Goal: Task Accomplishment & Management: Complete application form

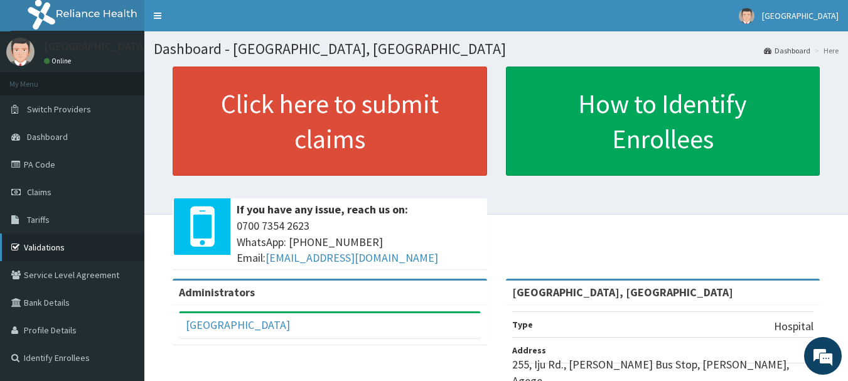
click at [43, 243] on link "Validations" at bounding box center [72, 248] width 144 height 28
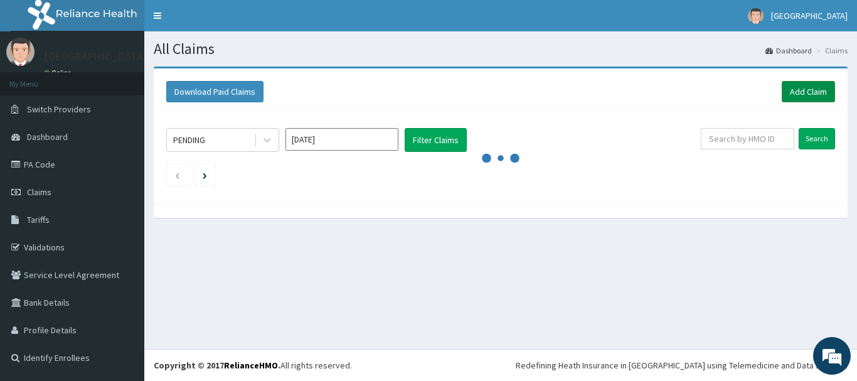
click at [819, 97] on link "Add Claim" at bounding box center [808, 91] width 53 height 21
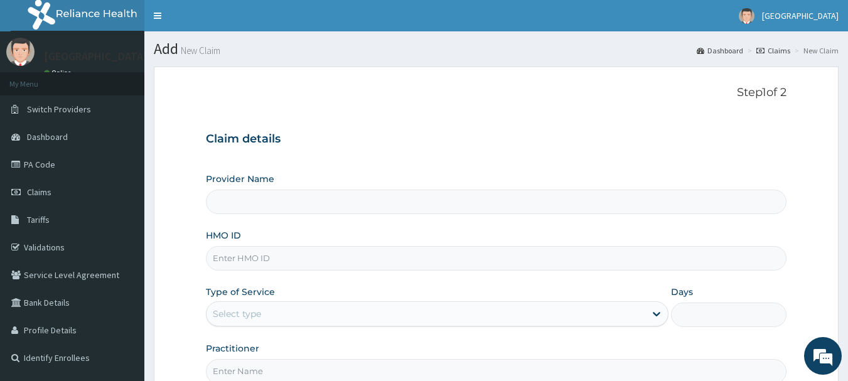
type input "[GEOGRAPHIC_DATA], [GEOGRAPHIC_DATA]"
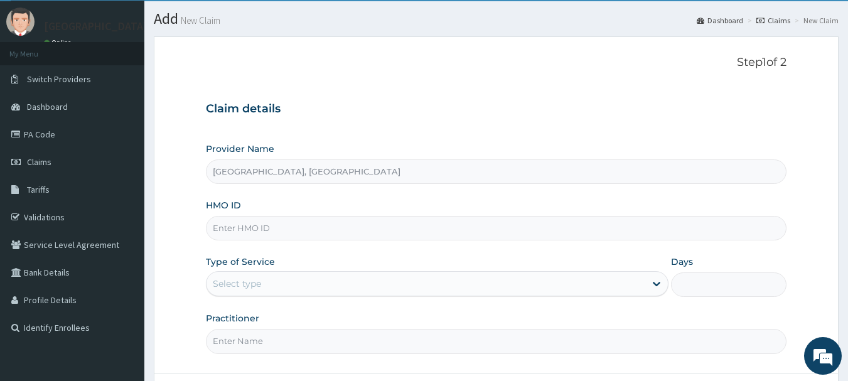
scroll to position [86, 0]
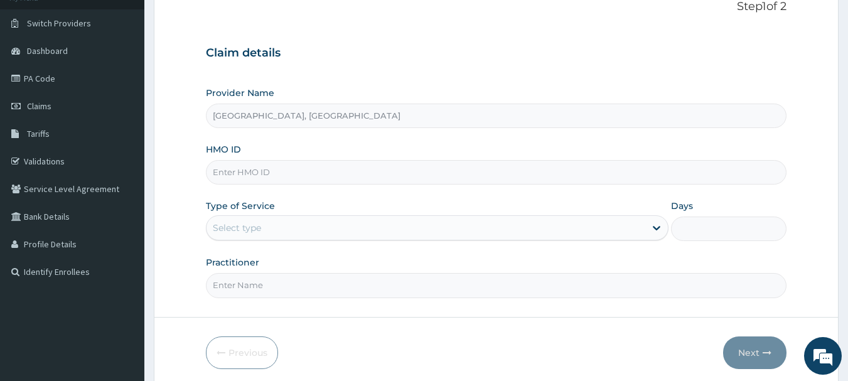
click at [336, 169] on input "HMO ID" at bounding box center [496, 172] width 581 height 24
paste input "BPN/10101/C"
type input "BPN/10101/C"
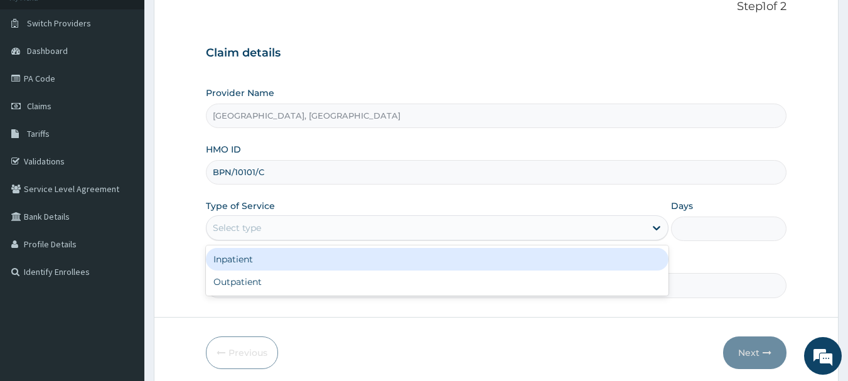
click at [245, 289] on div "Outpatient" at bounding box center [437, 282] width 463 height 23
type input "1"
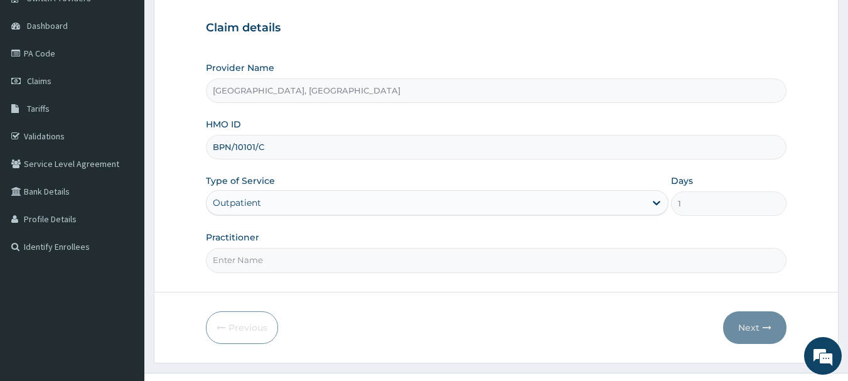
scroll to position [135, 0]
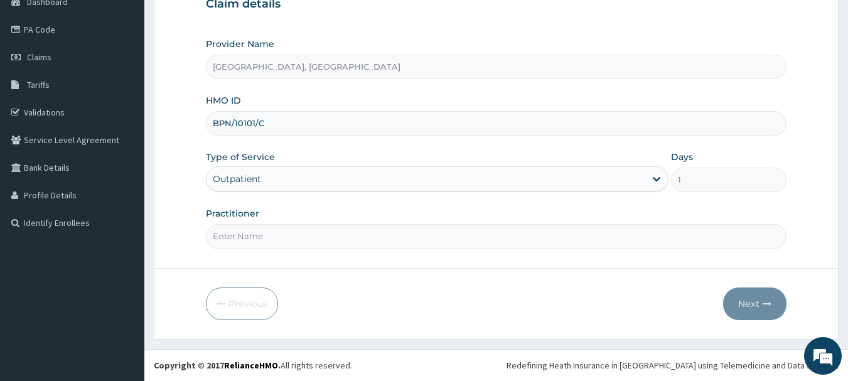
click at [311, 233] on input "Practitioner" at bounding box center [496, 236] width 581 height 24
type input "[PERSON_NAME]"
click at [757, 303] on button "Next" at bounding box center [754, 303] width 63 height 33
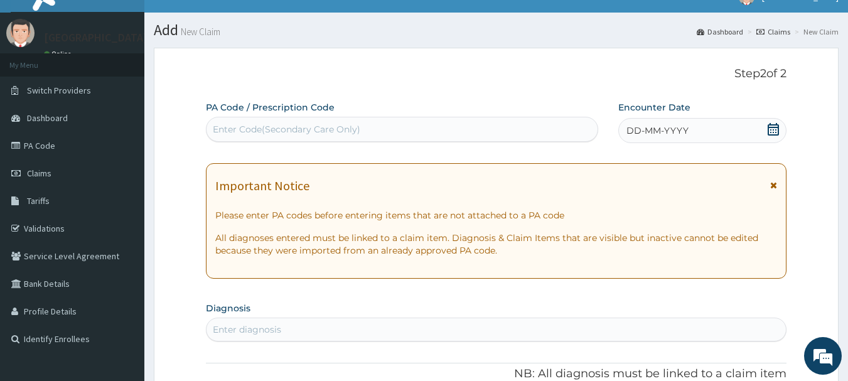
scroll to position [8, 0]
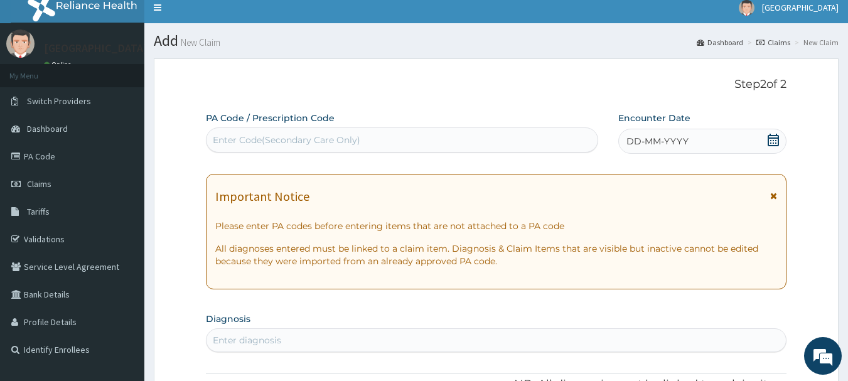
click at [675, 134] on div "DD-MM-YYYY" at bounding box center [702, 141] width 168 height 25
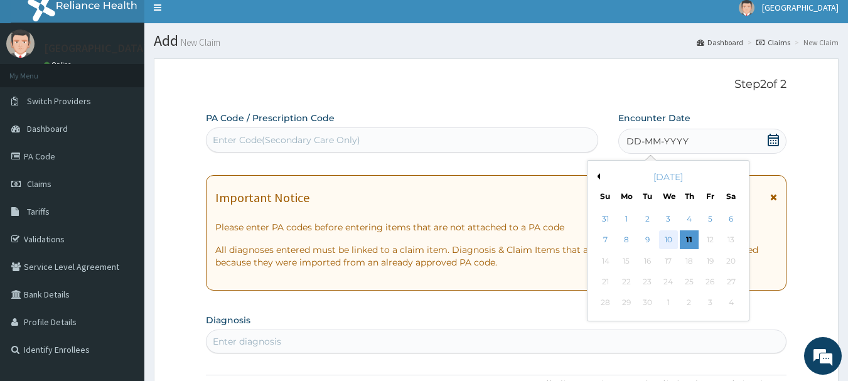
click at [671, 238] on div "10" at bounding box center [668, 240] width 19 height 19
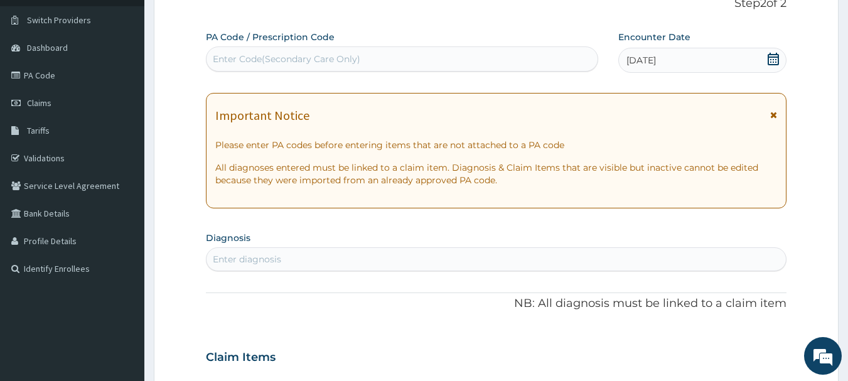
scroll to position [90, 0]
type input "mala"
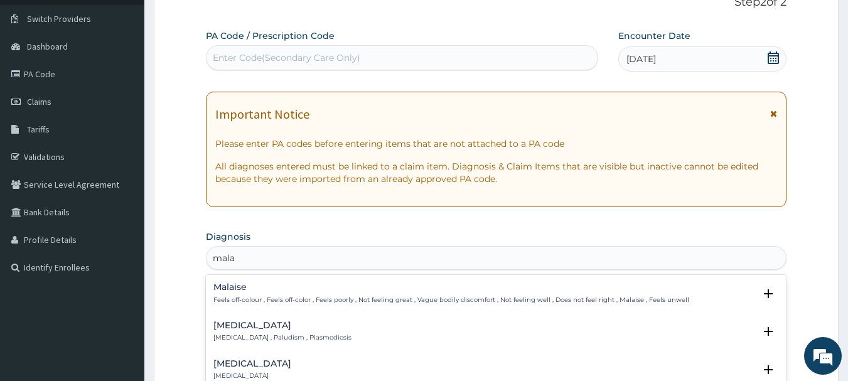
click at [257, 340] on p "Malaria , Paludism , Plasmodiosis" at bounding box center [282, 337] width 138 height 9
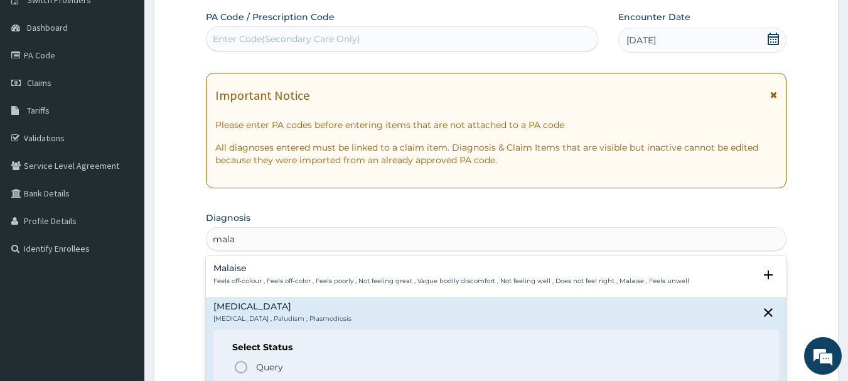
scroll to position [171, 0]
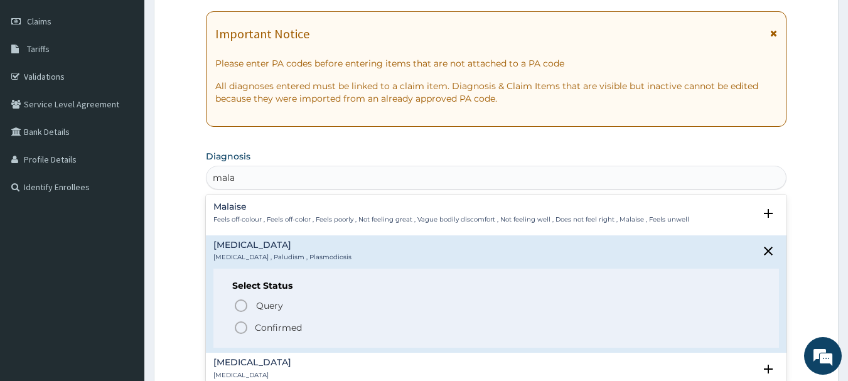
click at [238, 329] on icon "status option filled" at bounding box center [241, 327] width 15 height 15
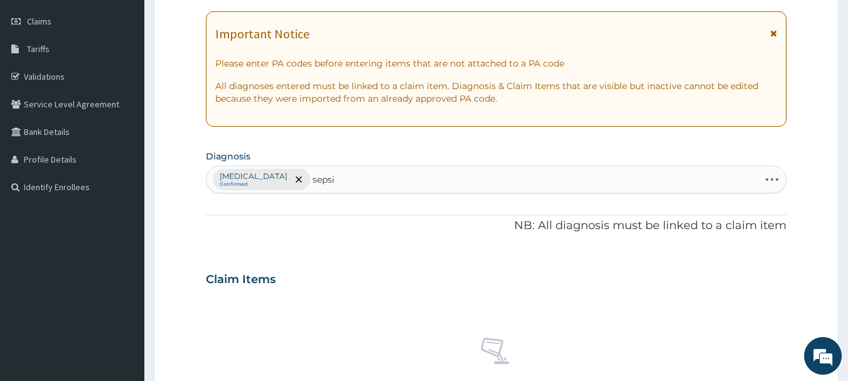
type input "sepsis"
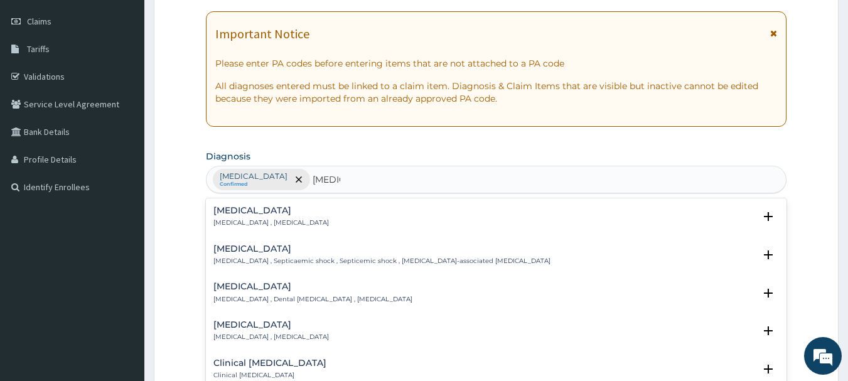
click at [250, 221] on p "Systemic infection , Sepsis" at bounding box center [270, 222] width 115 height 9
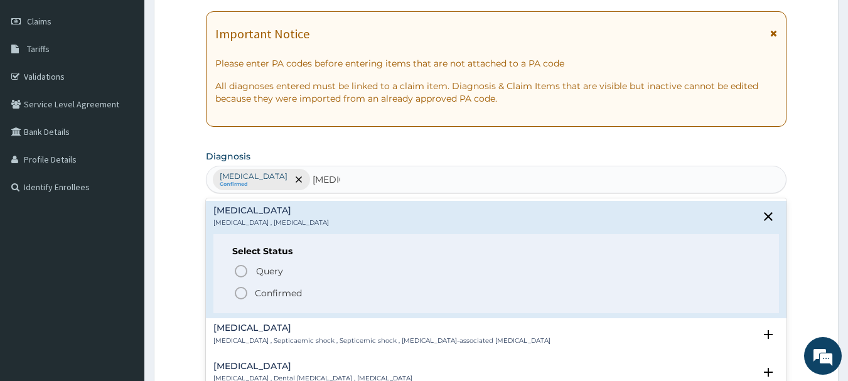
click at [234, 293] on icon "status option filled" at bounding box center [241, 293] width 15 height 15
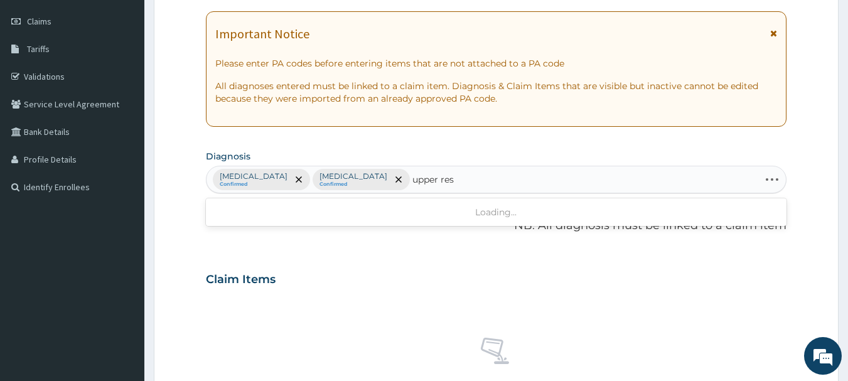
type input "upper resp"
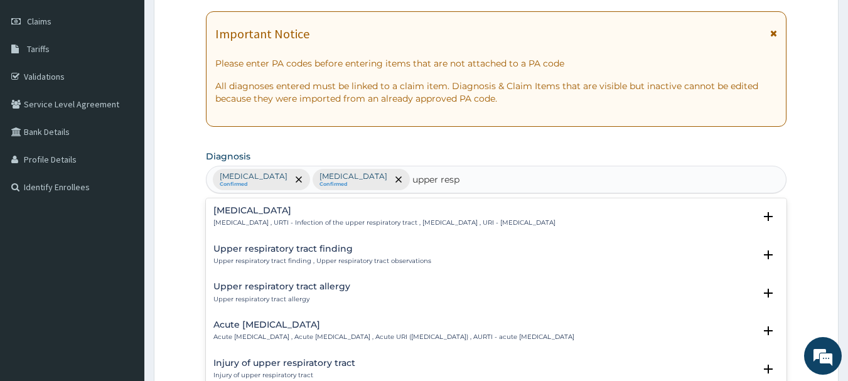
click at [321, 210] on h4 "Upper respiratory infection" at bounding box center [384, 210] width 342 height 9
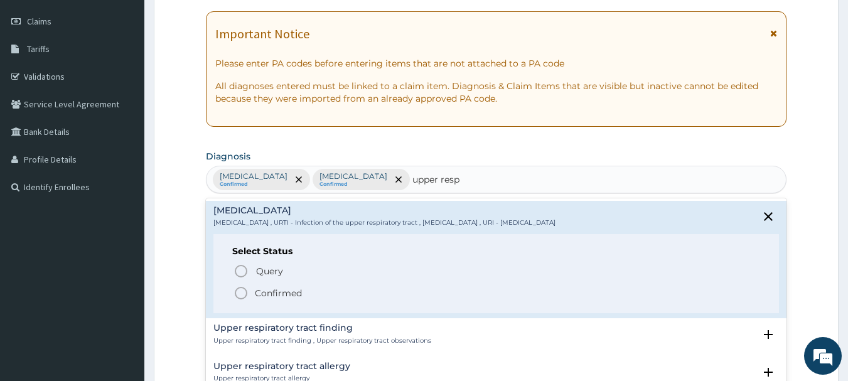
click at [235, 297] on icon "status option filled" at bounding box center [241, 293] width 15 height 15
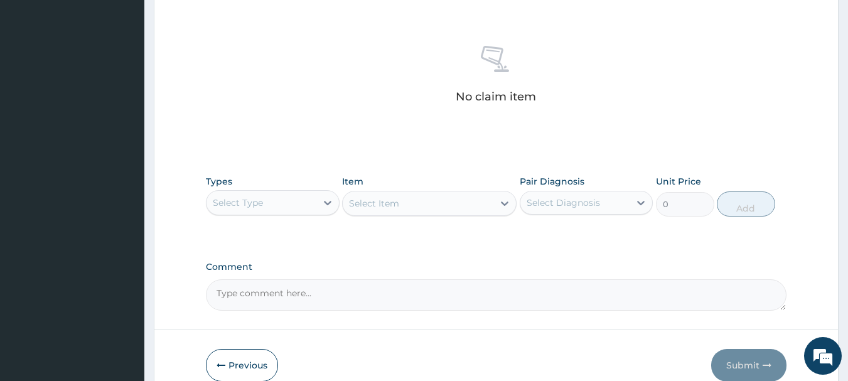
scroll to position [524, 0]
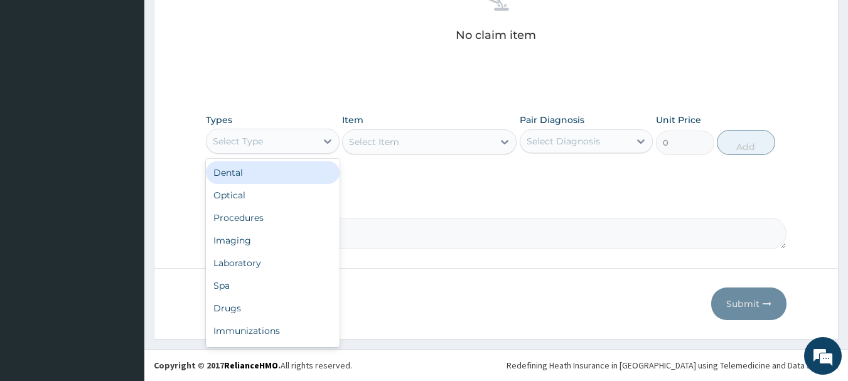
click at [234, 230] on div "Imaging" at bounding box center [273, 240] width 134 height 23
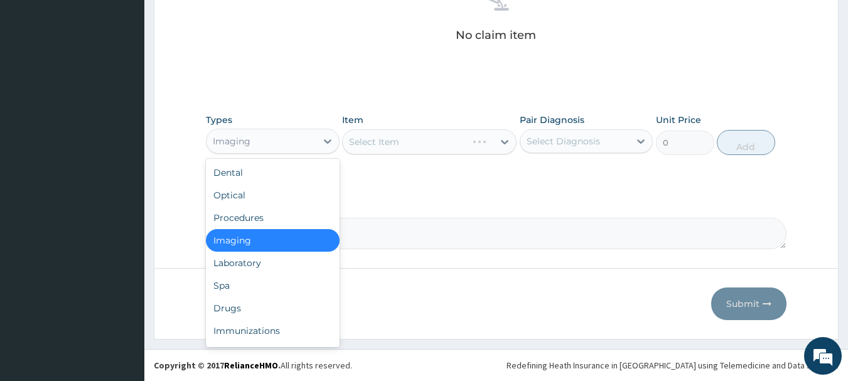
click at [243, 222] on div "Procedures" at bounding box center [273, 218] width 134 height 23
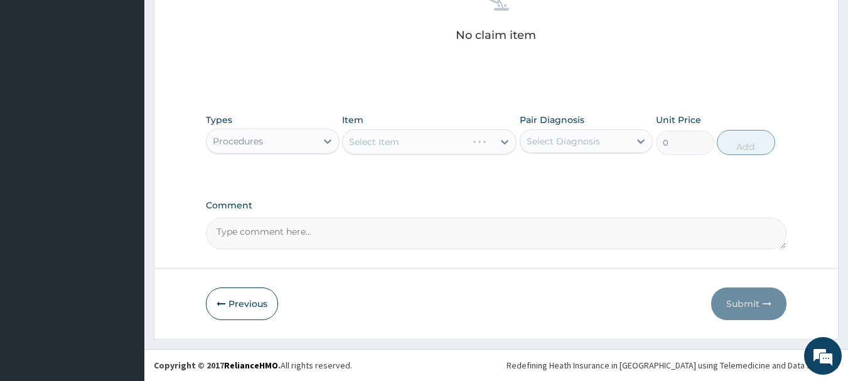
click at [462, 135] on div "Select Item" at bounding box center [429, 141] width 175 height 25
click at [464, 144] on div "Select Item" at bounding box center [429, 141] width 175 height 25
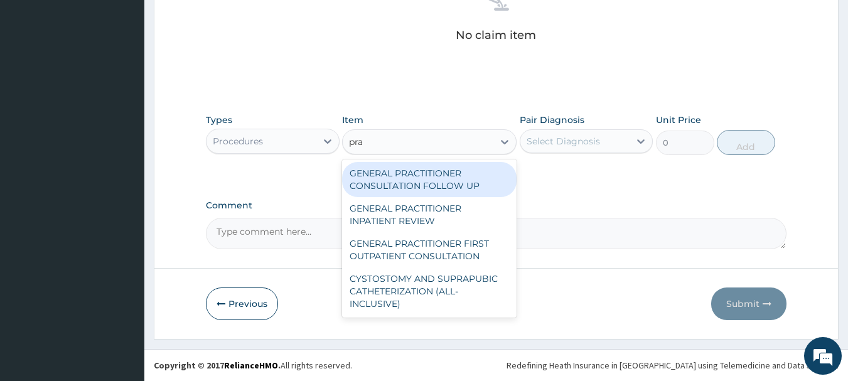
type input "prac"
click at [462, 249] on div "GENERAL PRACTITIONER FIRST OUTPATIENT CONSULTATION" at bounding box center [429, 249] width 175 height 35
type input "3750"
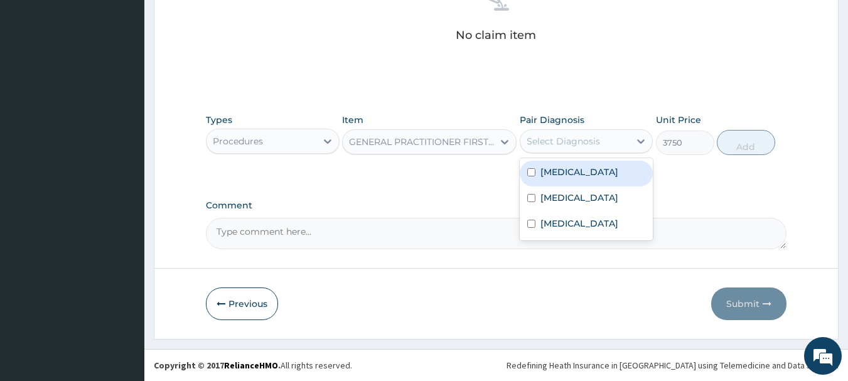
click at [561, 174] on label "Malaria" at bounding box center [579, 172] width 78 height 13
checkbox input "true"
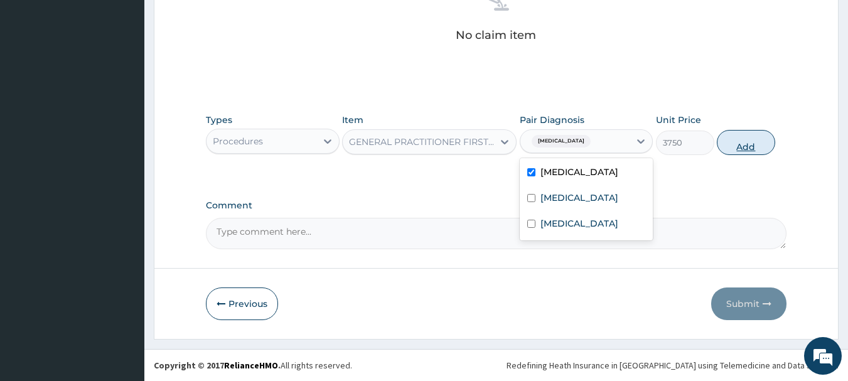
click at [760, 141] on button "Add" at bounding box center [746, 142] width 58 height 25
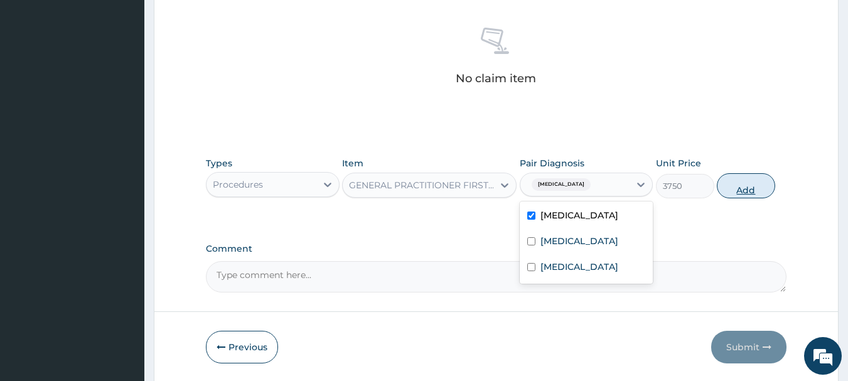
type input "0"
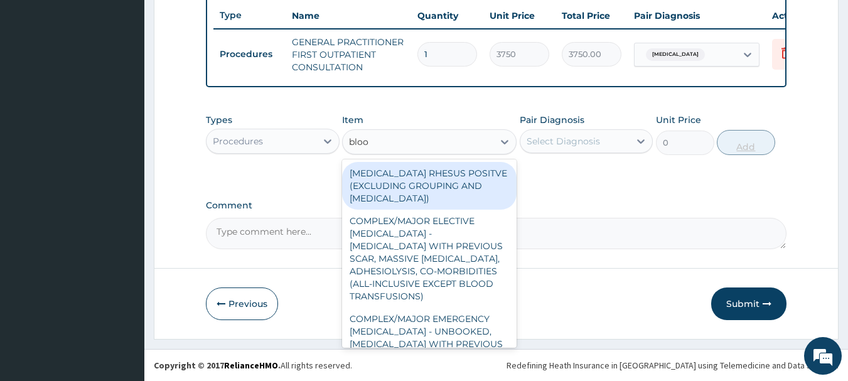
type input "blood"
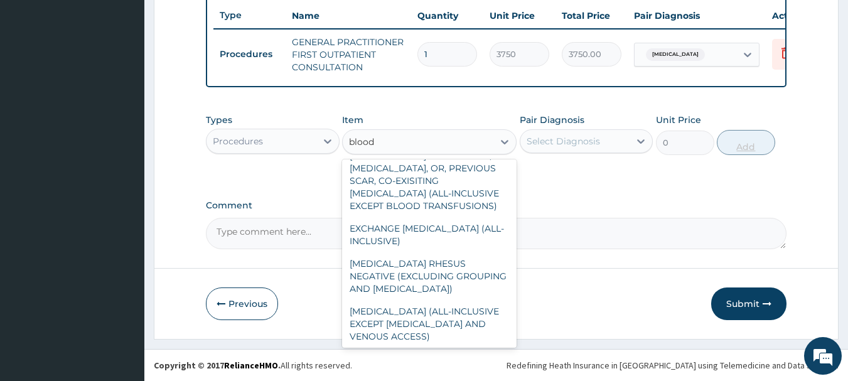
scroll to position [412, 0]
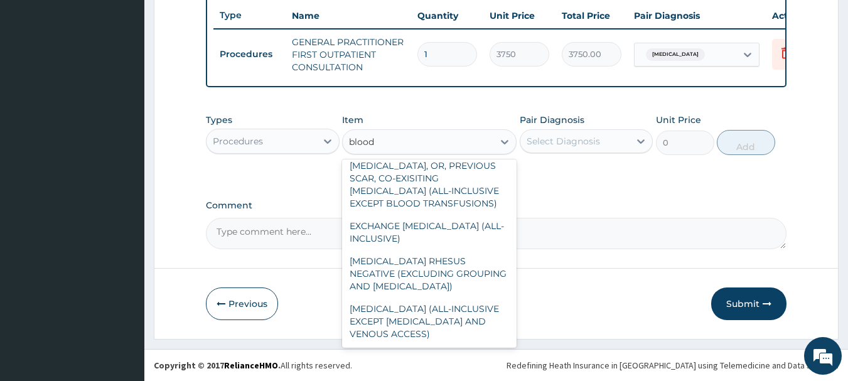
click at [436, 262] on div "BLOOD TRANSFUSION RHESUS NEGATIVE (EXCLUDING GROUPING AND CROSS-MATCHING)" at bounding box center [429, 274] width 175 height 48
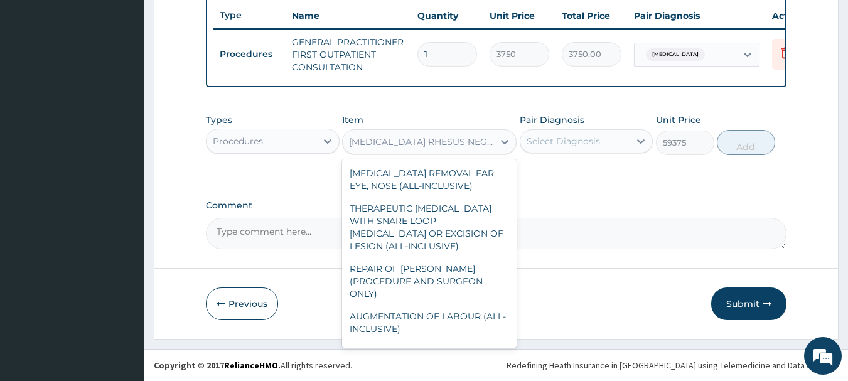
scroll to position [12494, 0]
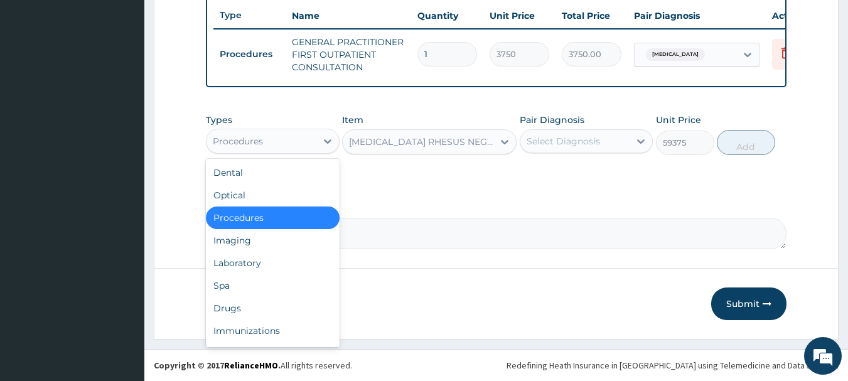
click at [235, 259] on div "Laboratory" at bounding box center [273, 263] width 134 height 23
type input "0"
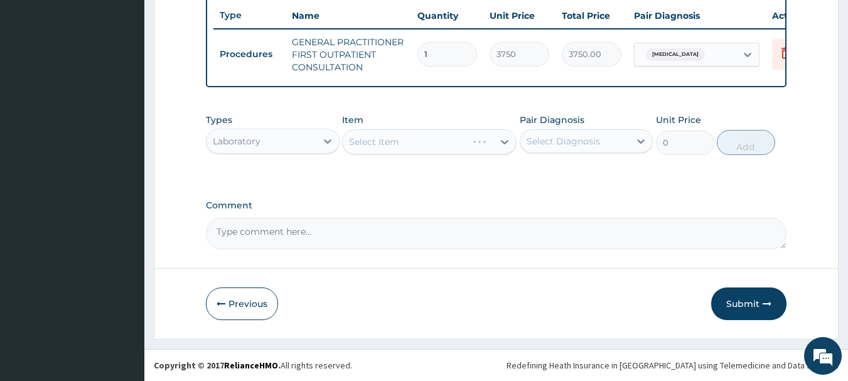
click at [466, 145] on div "Select Item" at bounding box center [429, 141] width 175 height 25
click at [473, 139] on div "Select Item" at bounding box center [429, 141] width 175 height 25
click at [473, 144] on div "Select Item" at bounding box center [429, 141] width 175 height 25
click at [471, 148] on div "Select Item" at bounding box center [429, 141] width 175 height 25
click at [467, 145] on div "Select Item" at bounding box center [429, 141] width 175 height 25
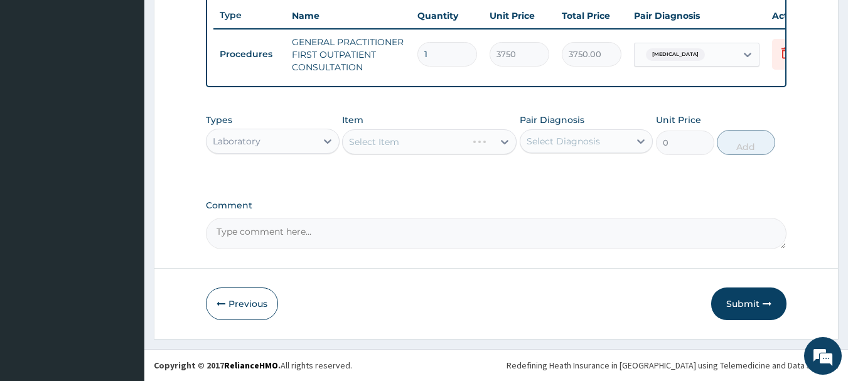
click at [486, 142] on div "Select Item" at bounding box center [429, 141] width 175 height 25
click at [486, 139] on div "Select Item" at bounding box center [429, 141] width 175 height 25
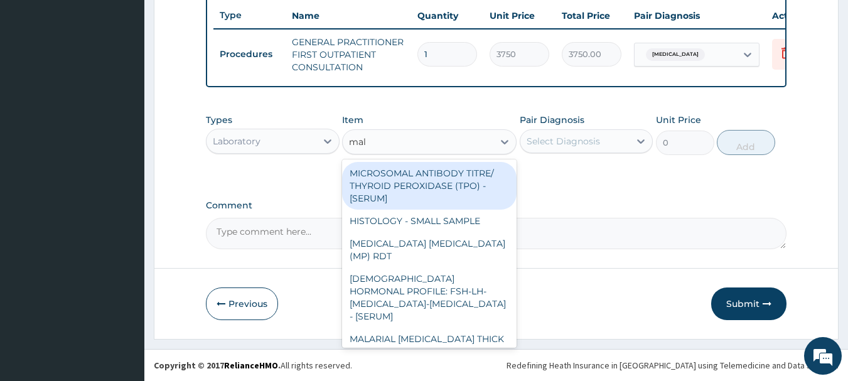
type input "mala"
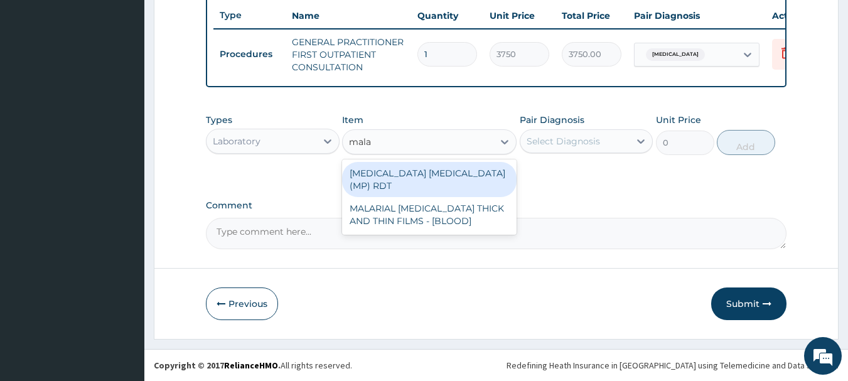
click at [429, 208] on div "MALARIAL PARASITE THICK AND THIN FILMS - [BLOOD]" at bounding box center [429, 214] width 175 height 35
type input "2187.5"
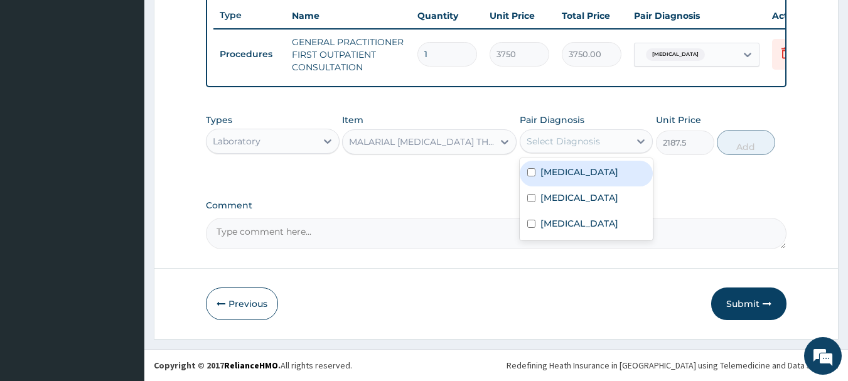
click at [555, 171] on label "Malaria" at bounding box center [579, 172] width 78 height 13
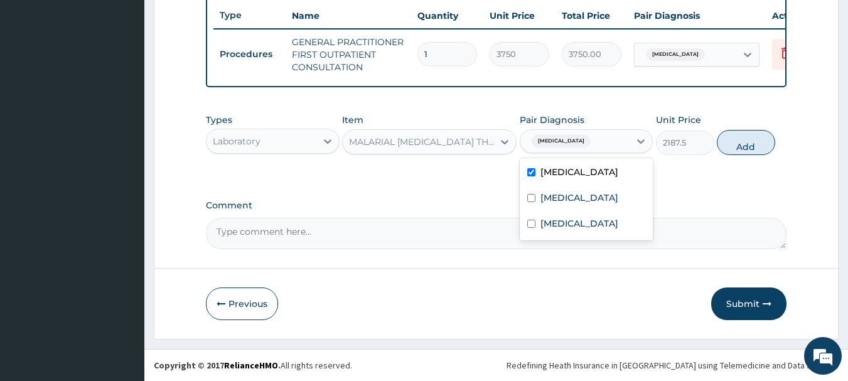
checkbox input "true"
click at [749, 135] on button "Add" at bounding box center [746, 142] width 58 height 25
type input "0"
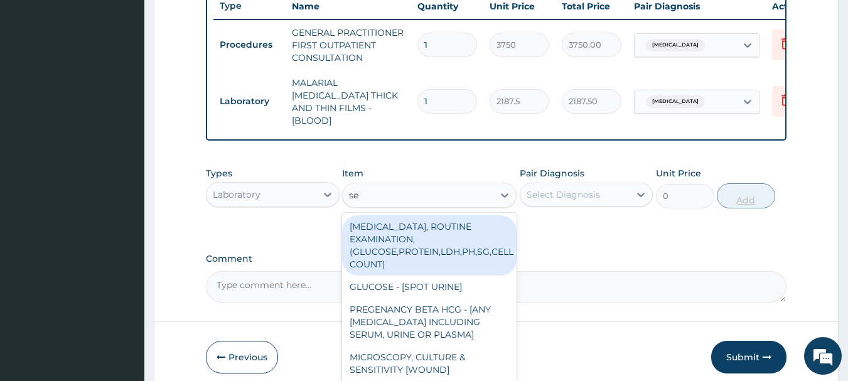
type input "s"
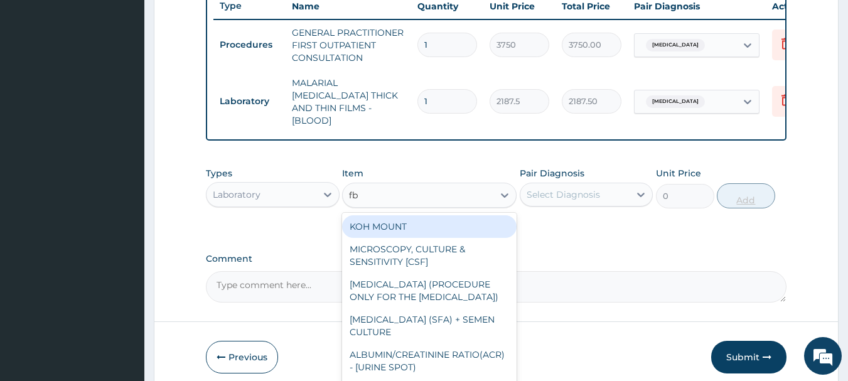
type input "fbc"
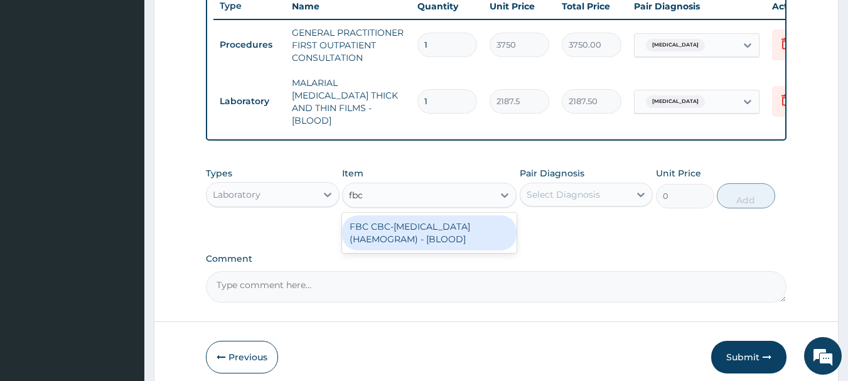
click at [458, 227] on div "FBC CBC-COMPLETE BLOOD COUNT (HAEMOGRAM) - [BLOOD]" at bounding box center [429, 232] width 175 height 35
type input "5000"
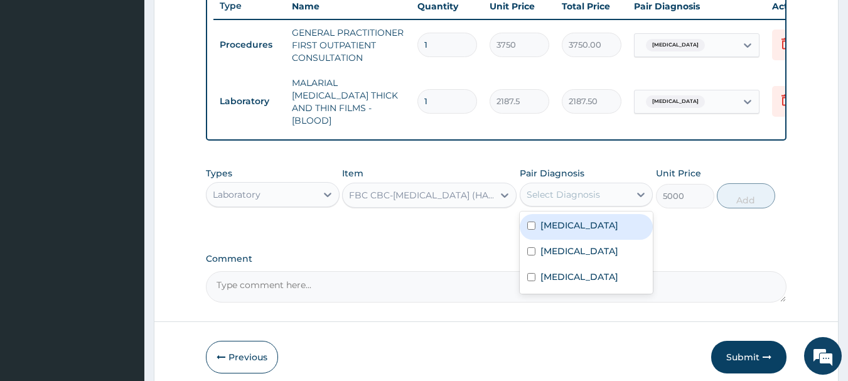
click at [560, 250] on label "Sepsis" at bounding box center [579, 251] width 78 height 13
checkbox input "true"
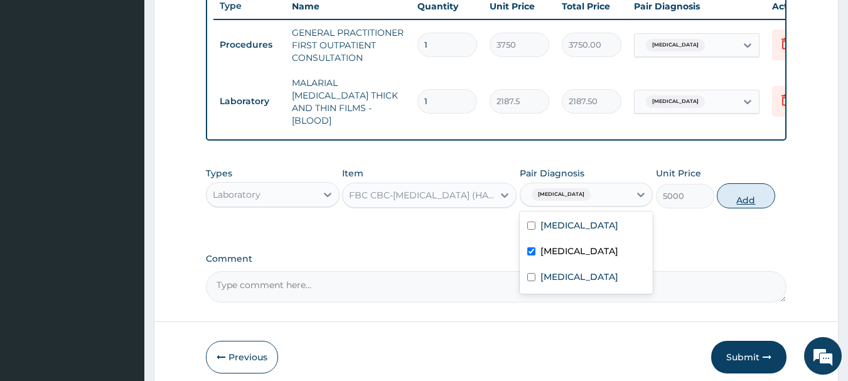
click at [741, 195] on button "Add" at bounding box center [746, 195] width 58 height 25
type input "0"
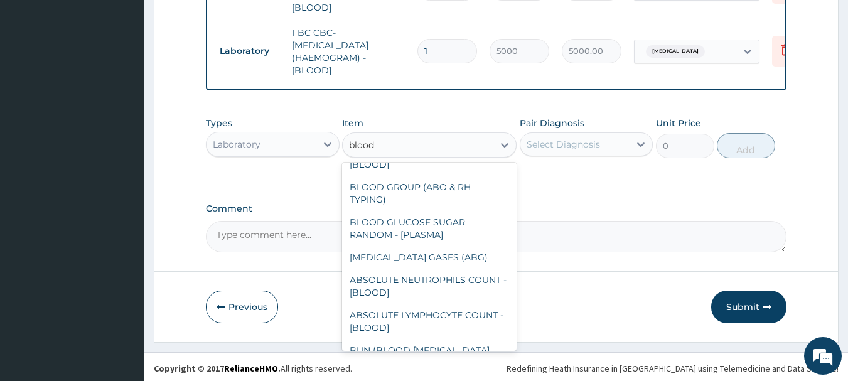
scroll to position [0, 0]
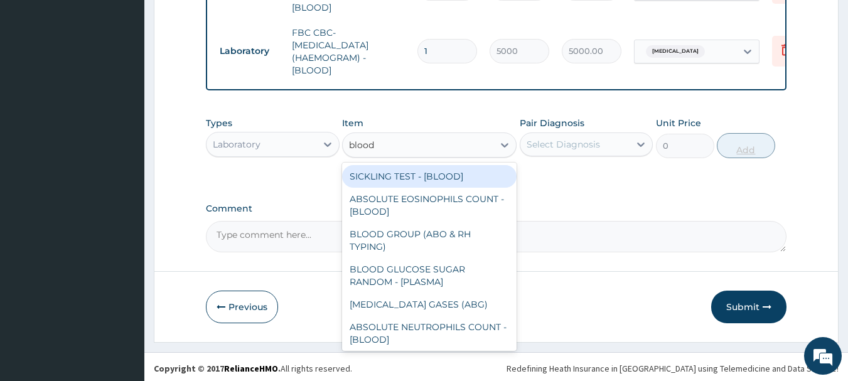
type input "blood"
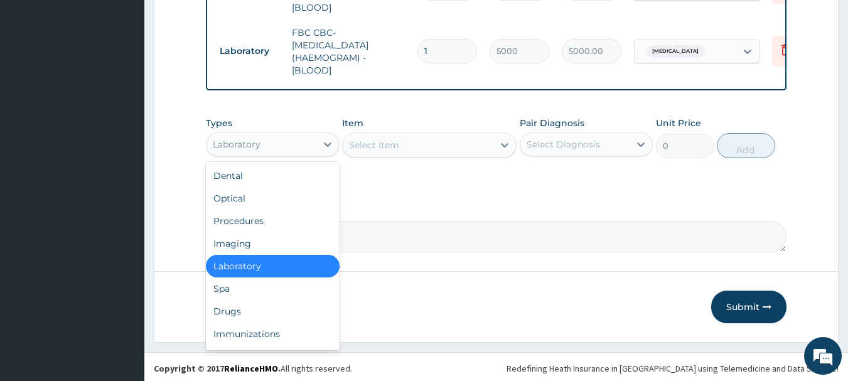
click at [227, 309] on div "Drugs" at bounding box center [273, 311] width 134 height 23
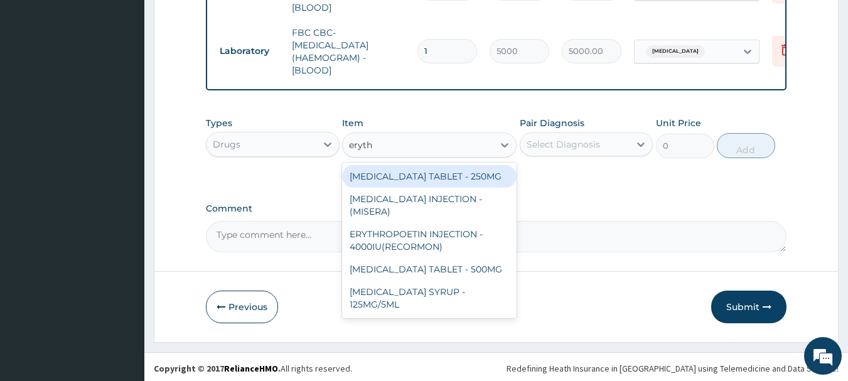
type input "erythr"
click at [486, 168] on div "ERYTHROMYCIN TABLET - 250MG" at bounding box center [429, 176] width 175 height 23
type input "140"
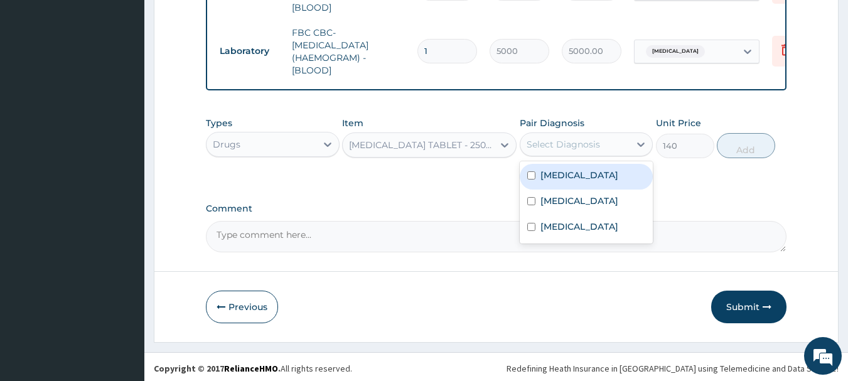
click at [576, 227] on label "Upper respiratory infection" at bounding box center [579, 226] width 78 height 13
checkbox input "true"
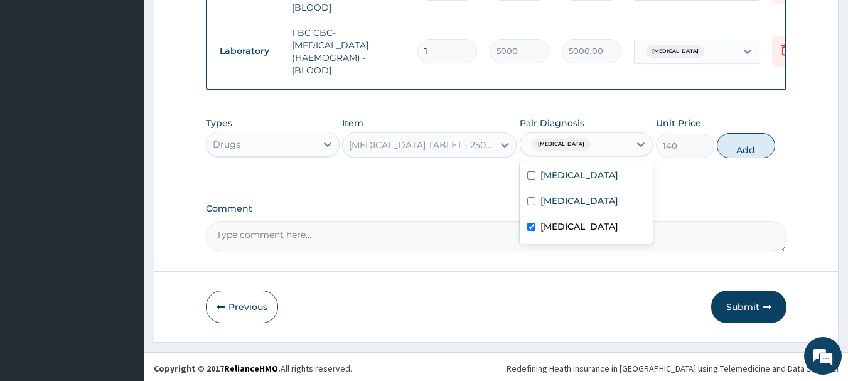
click at [744, 151] on button "Add" at bounding box center [746, 145] width 58 height 25
type input "0"
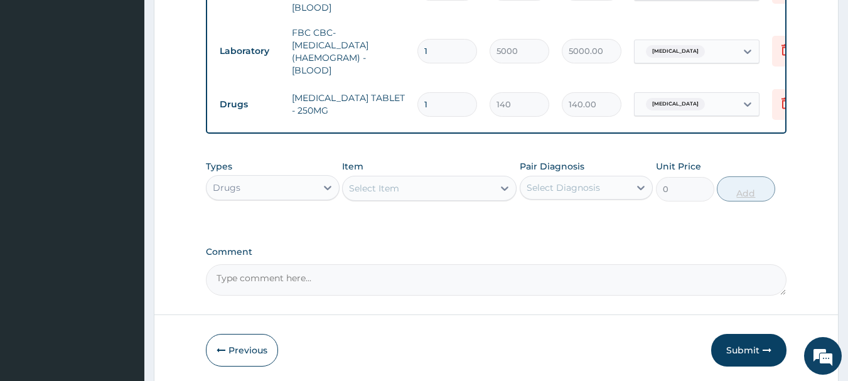
type input "10"
type input "1400.00"
type input "10"
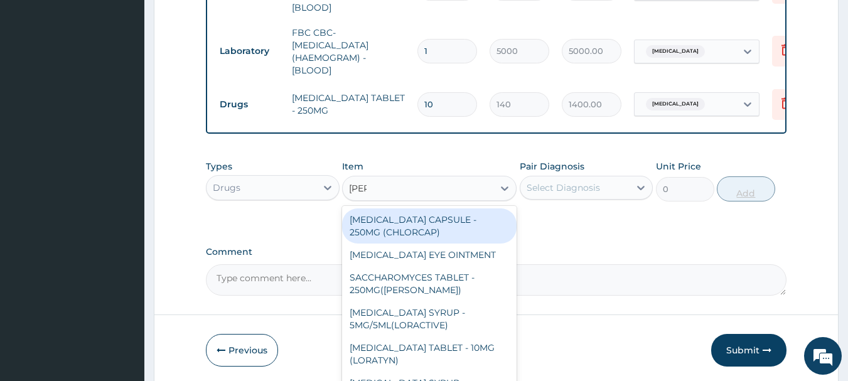
type input "lorat"
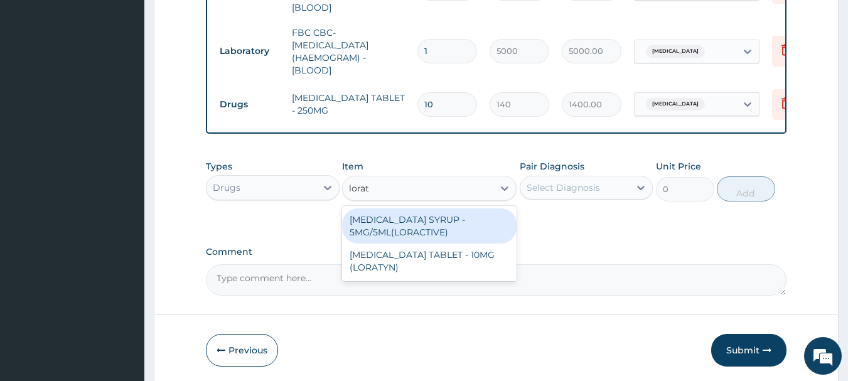
click at [444, 245] on div "LORATADINE TABLET - 10MG (LORATYN)" at bounding box center [429, 261] width 175 height 35
type input "98"
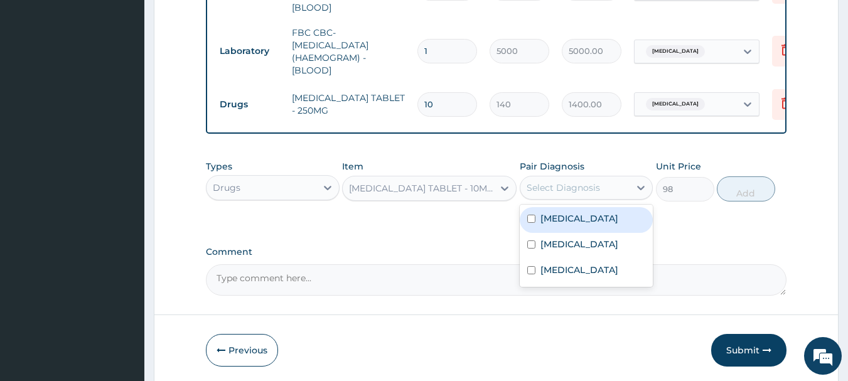
click at [577, 276] on label "Upper respiratory infection" at bounding box center [579, 270] width 78 height 13
checkbox input "true"
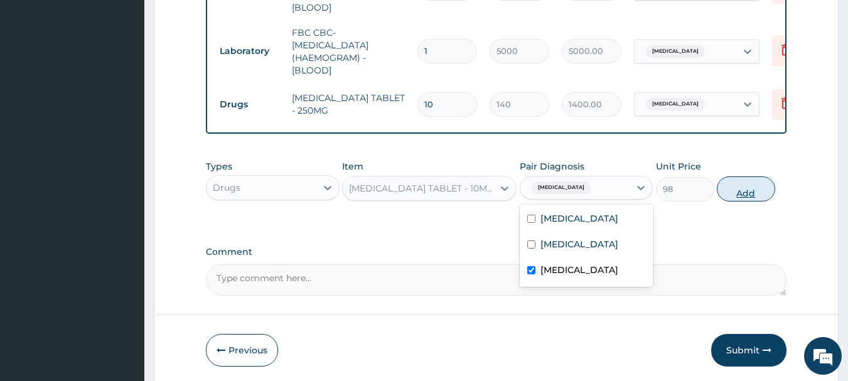
click at [765, 186] on button "Add" at bounding box center [746, 188] width 58 height 25
type input "0"
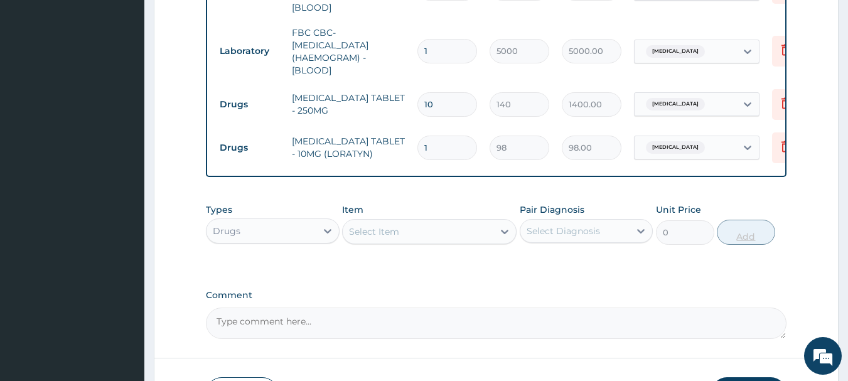
type input "0.00"
type input "5"
type input "490.00"
type input "5"
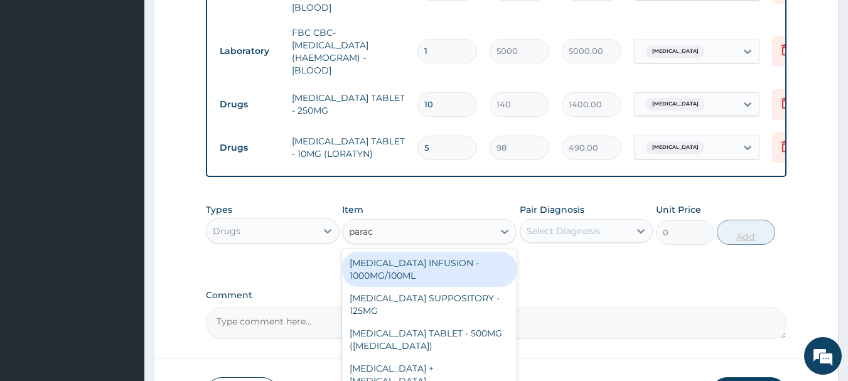
type input "parace"
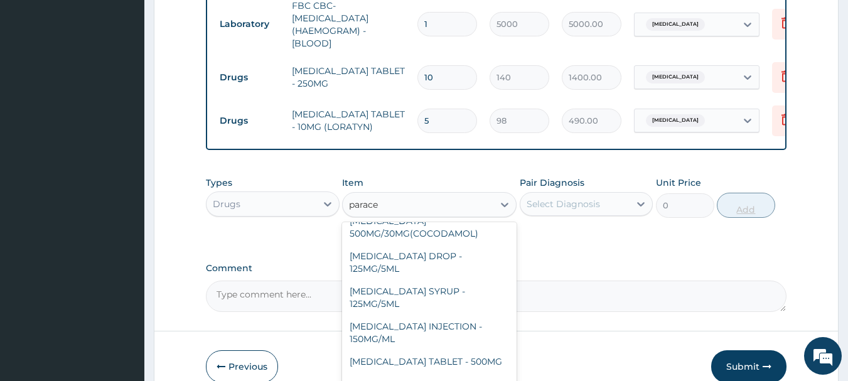
scroll to position [680, 0]
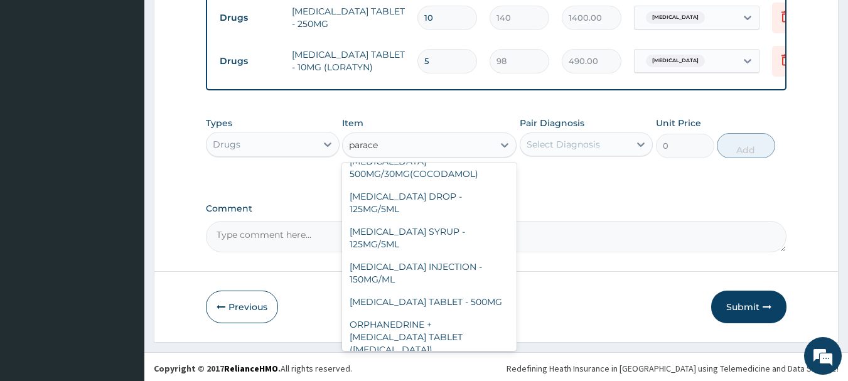
click at [462, 291] on div "PARACETAMOL TABLET - 500MG" at bounding box center [429, 302] width 175 height 23
type input "33.599999999999994"
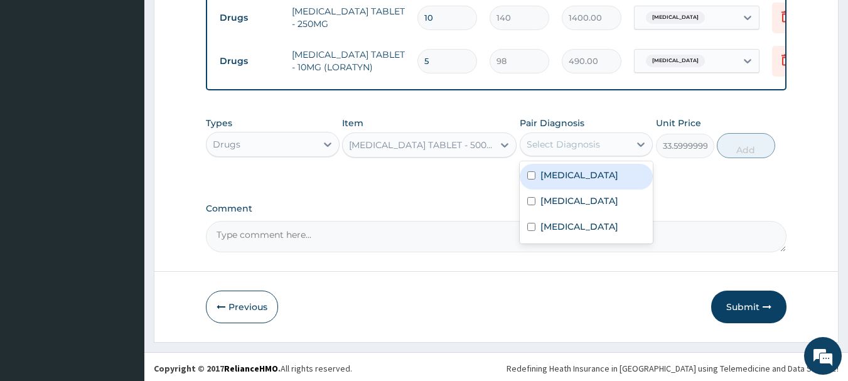
click at [561, 175] on label "Malaria" at bounding box center [579, 175] width 78 height 13
checkbox input "true"
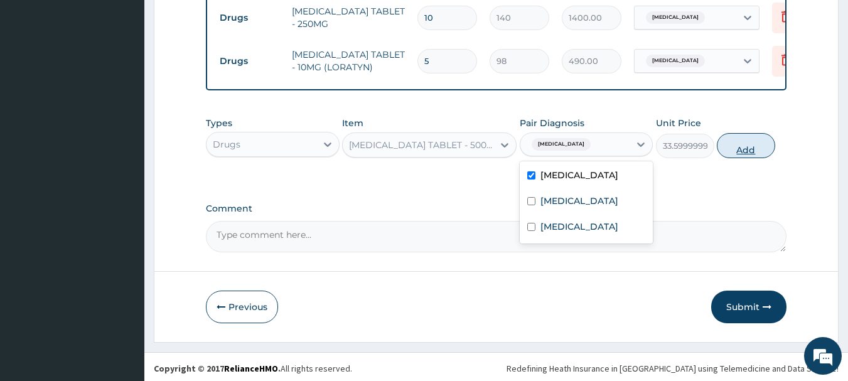
click at [754, 151] on button "Add" at bounding box center [746, 145] width 58 height 25
type input "0"
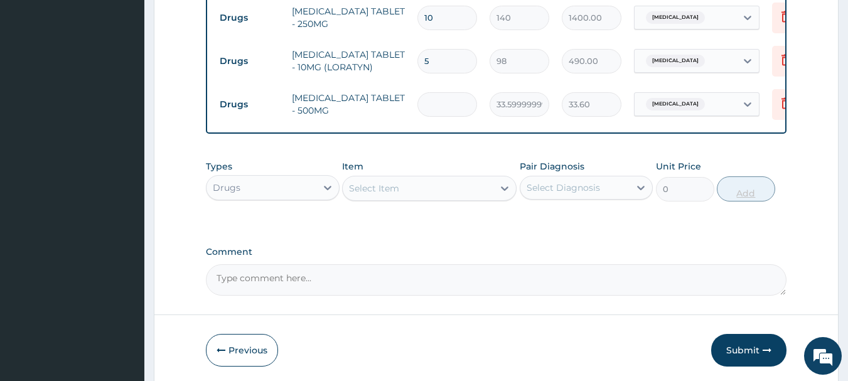
type input "0.00"
type input "9"
type input "302.40"
type input "9"
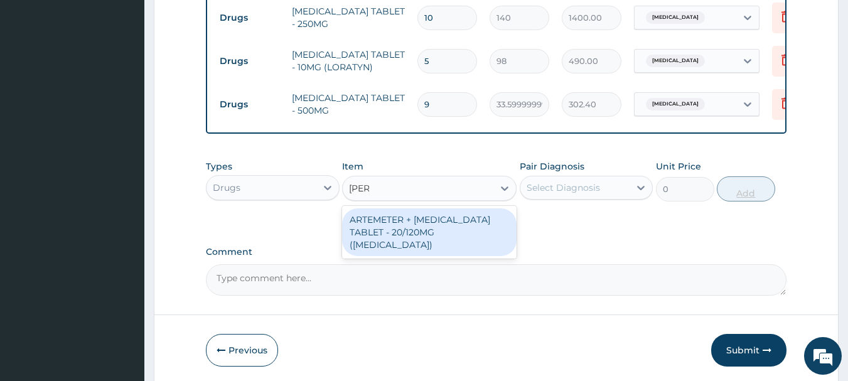
type input "coart"
click at [462, 222] on div "ARTEMETER + LUMEFANTRINE TABLET - 20/120MG (COARTEM)" at bounding box center [429, 232] width 175 height 48
type input "210"
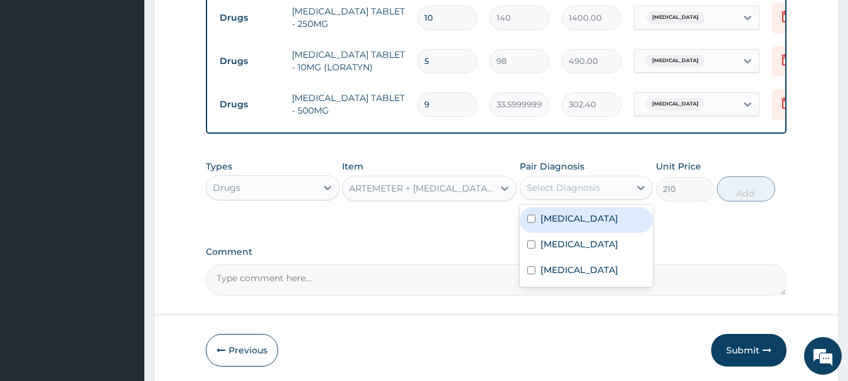
click at [559, 212] on label "Malaria" at bounding box center [579, 218] width 78 height 13
checkbox input "true"
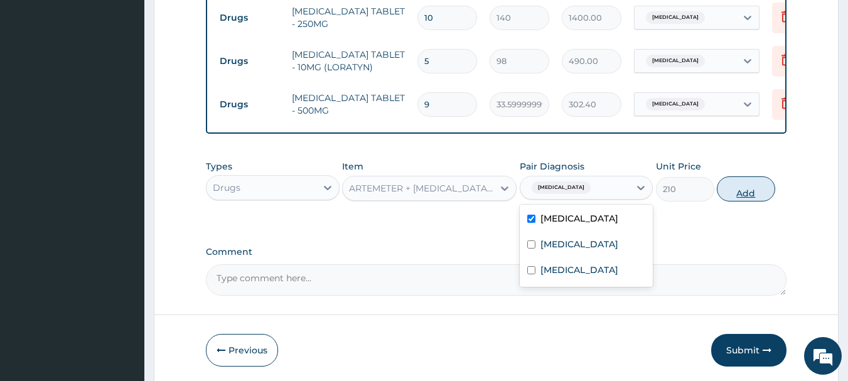
click at [775, 185] on button "Add" at bounding box center [746, 188] width 58 height 25
type input "0"
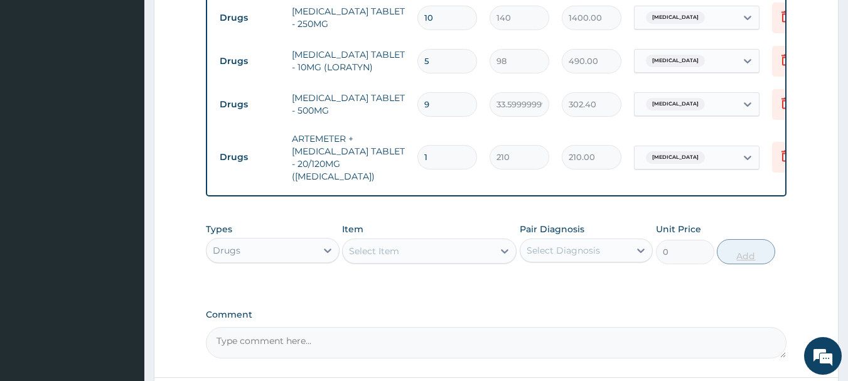
type input "0.00"
type input "2"
type input "420.00"
type input "24"
type input "5040.00"
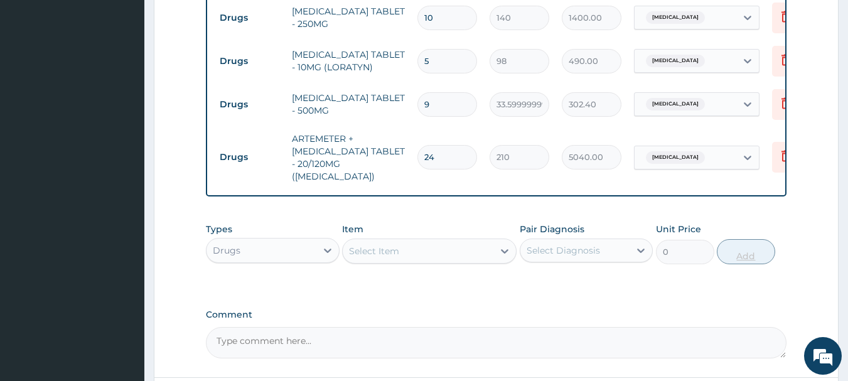
type input "2"
type input "420.00"
type input "0.00"
type input "1"
type input "210.00"
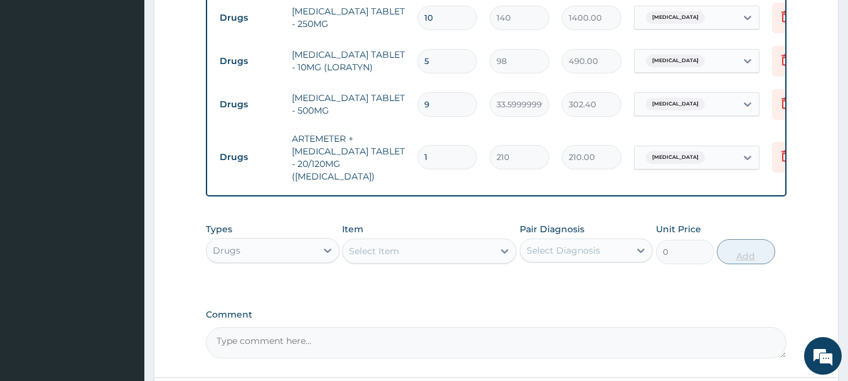
type input "12"
type input "2520.00"
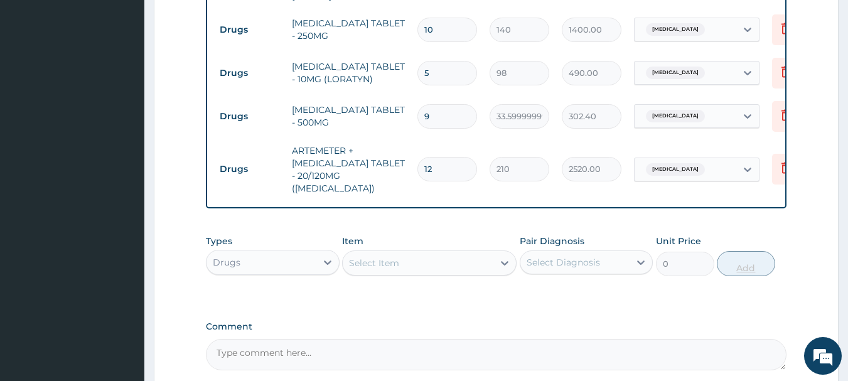
scroll to position [774, 0]
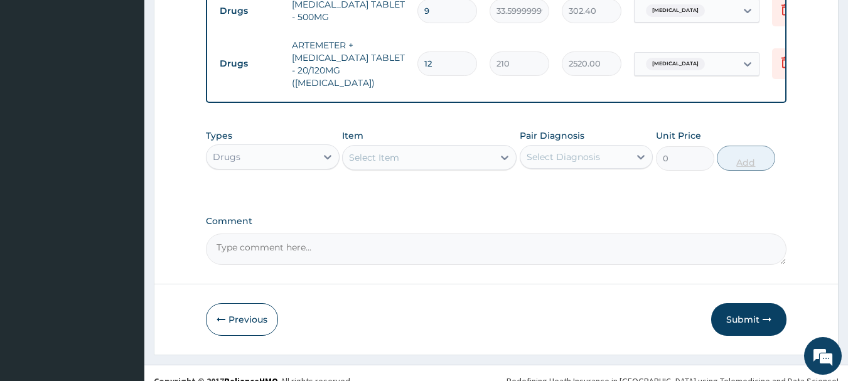
type input "12"
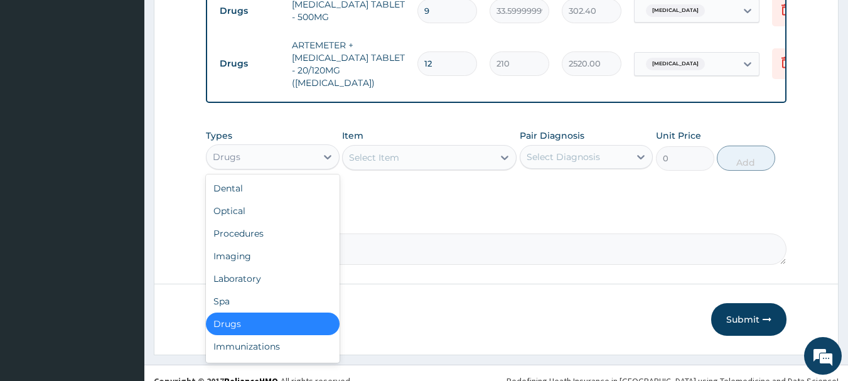
click at [249, 222] on div "Procedures" at bounding box center [273, 233] width 134 height 23
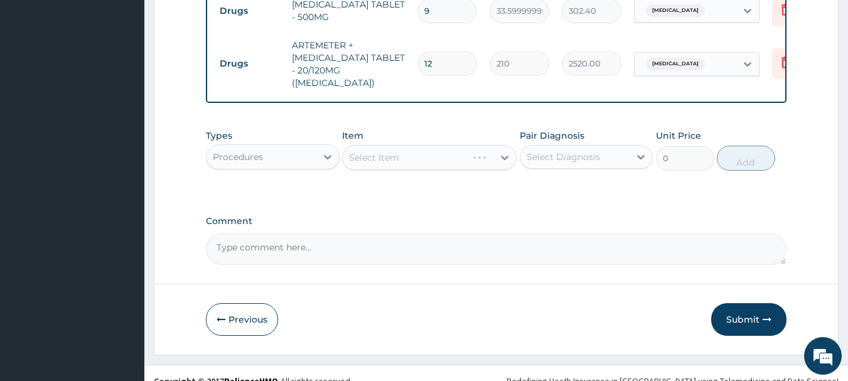
click at [452, 145] on div "Select Item" at bounding box center [429, 157] width 175 height 25
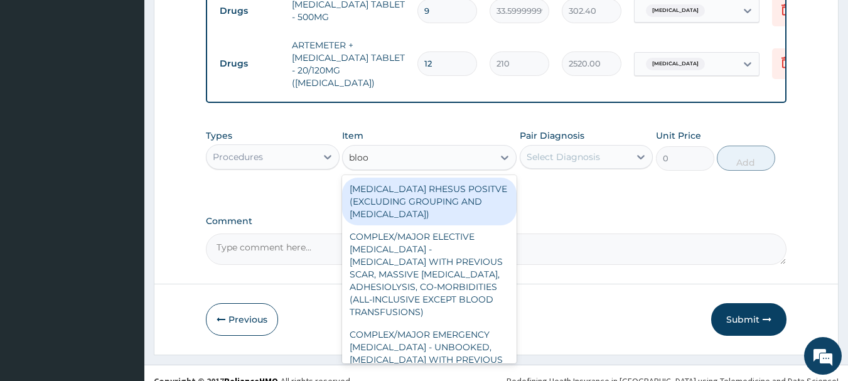
type input "blood"
click at [427, 203] on div "BLOOD TRANSFUSION RHESUS POSITVE (EXCLUDING GROUPING AND CROSS-MATCHING)" at bounding box center [429, 202] width 175 height 48
type input "46875"
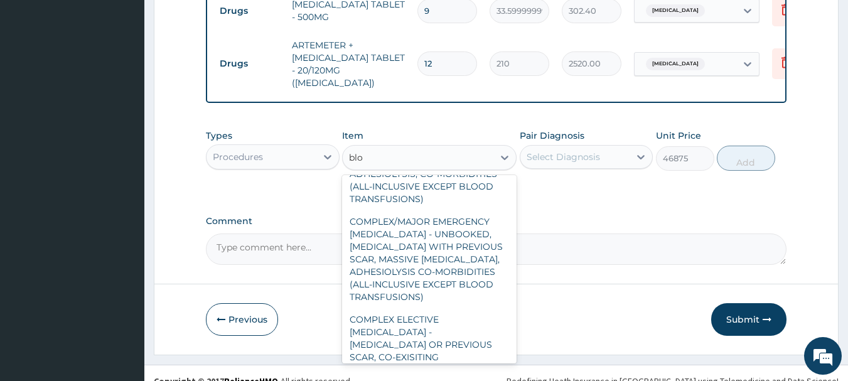
scroll to position [8, 0]
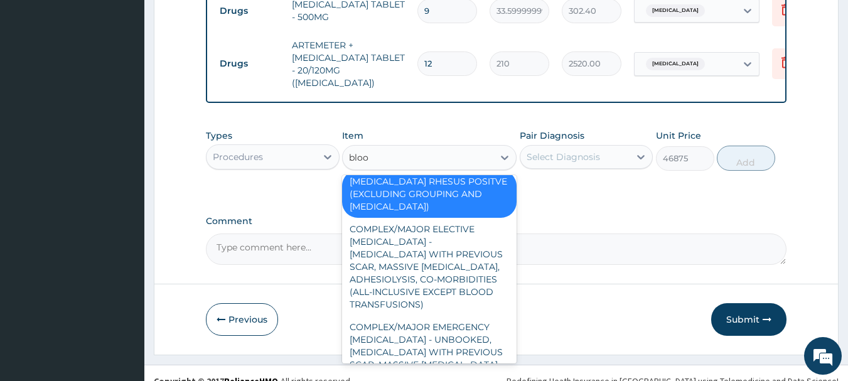
type input "blood"
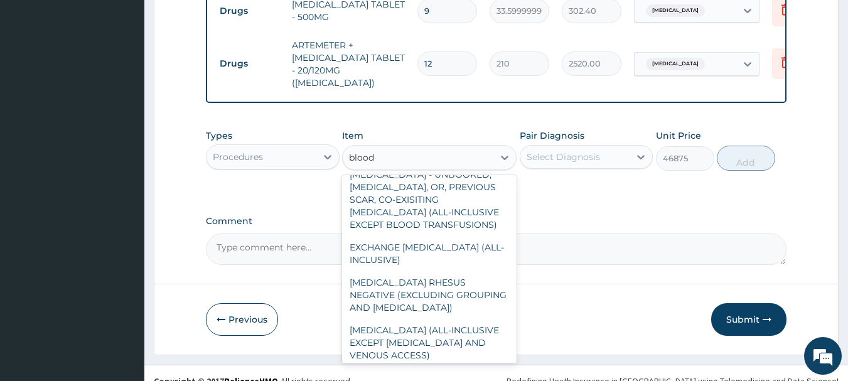
scroll to position [412, 0]
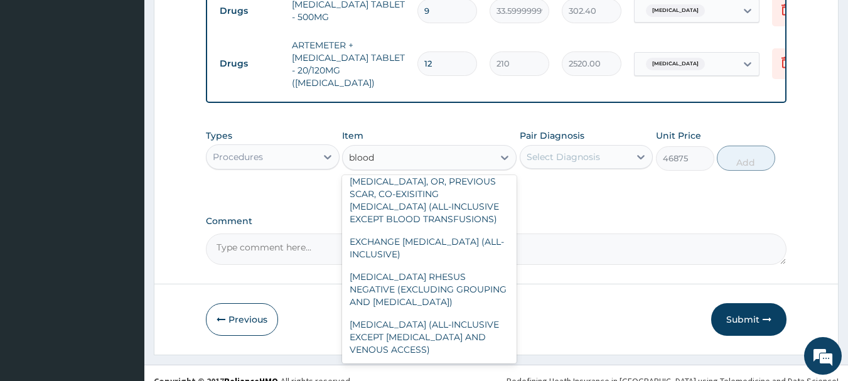
click at [439, 266] on div "BLOOD TRANSFUSION RHESUS NEGATIVE (EXCLUDING GROUPING AND CROSS-MATCHING)" at bounding box center [429, 290] width 175 height 48
type input "59375"
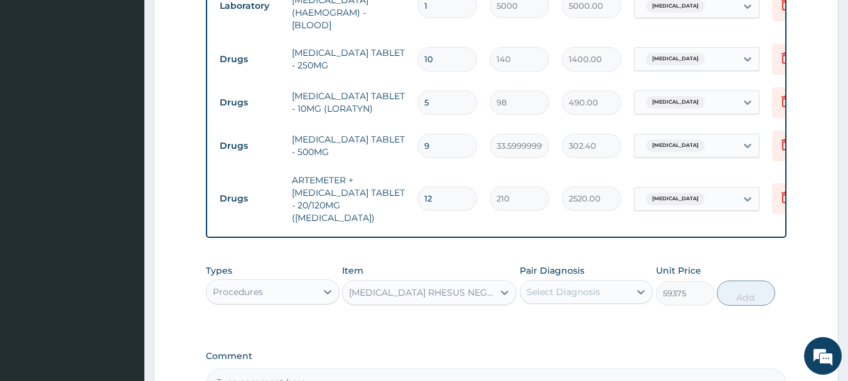
scroll to position [638, 0]
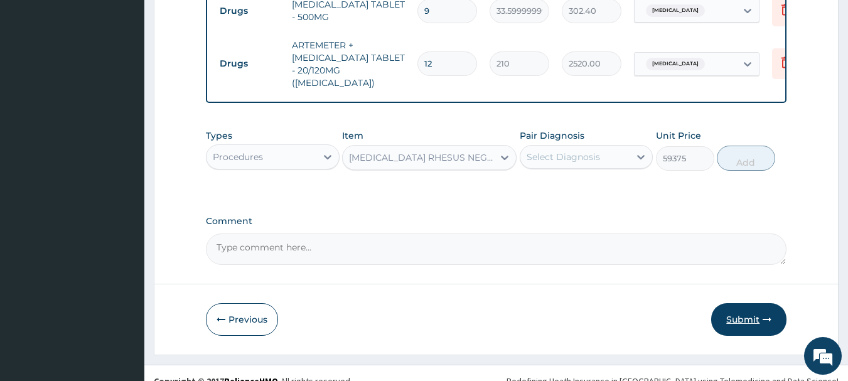
click at [765, 315] on icon "button" at bounding box center [767, 319] width 9 height 9
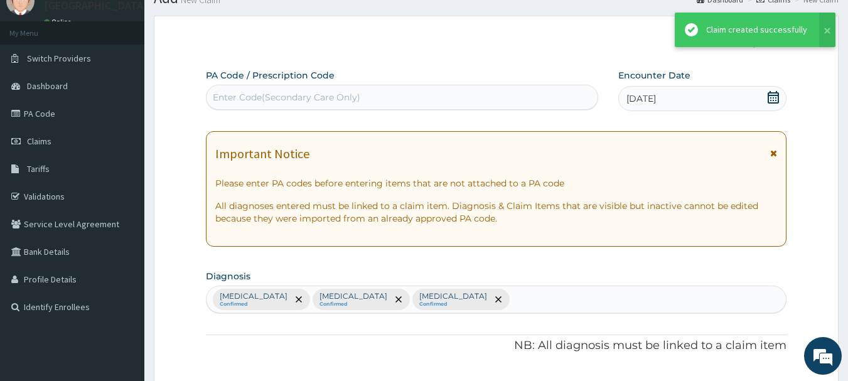
scroll to position [774, 0]
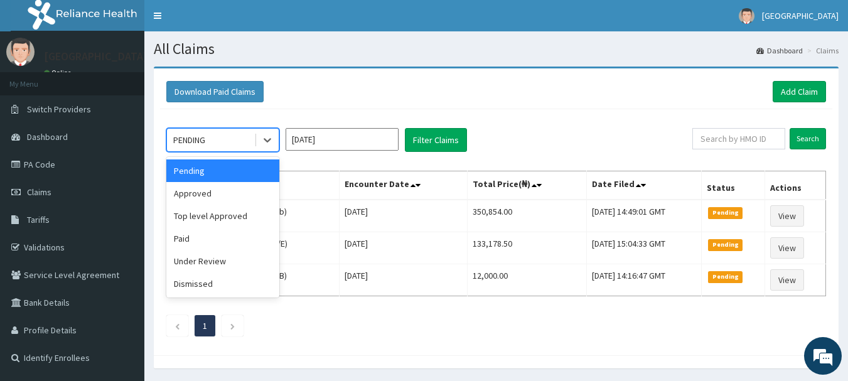
click at [195, 196] on div "Approved" at bounding box center [222, 193] width 113 height 23
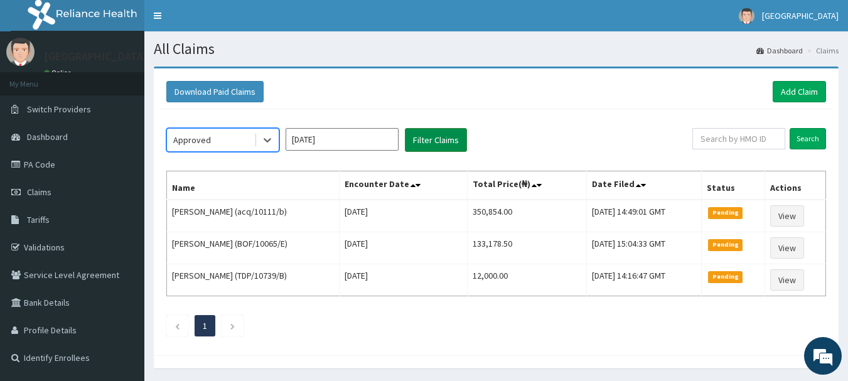
click at [439, 140] on button "Filter Claims" at bounding box center [436, 140] width 62 height 24
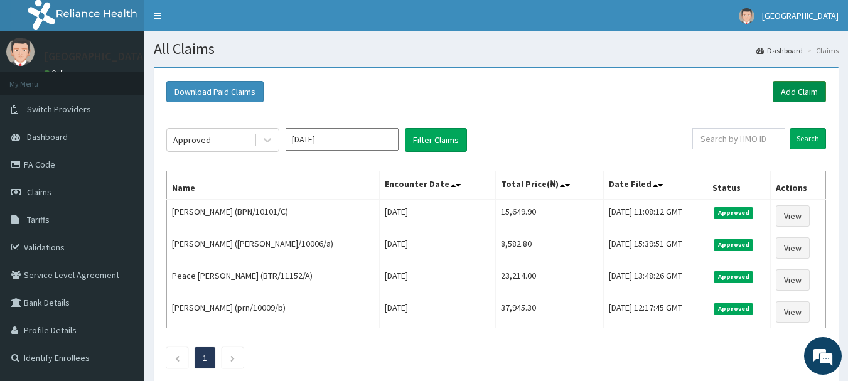
click at [813, 93] on link "Add Claim" at bounding box center [799, 91] width 53 height 21
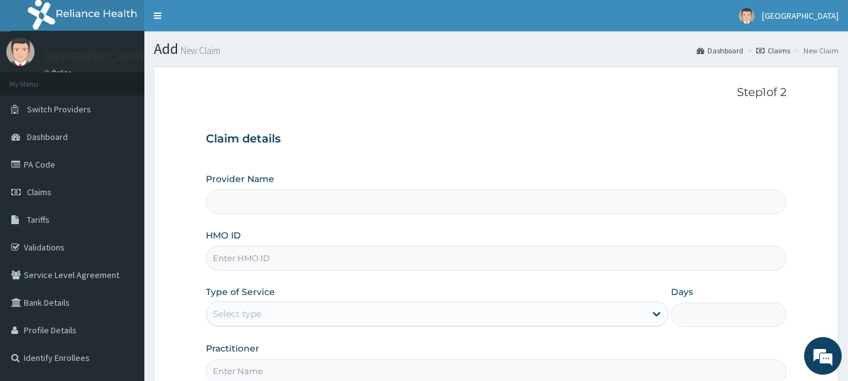
type input "[GEOGRAPHIC_DATA], [GEOGRAPHIC_DATA]"
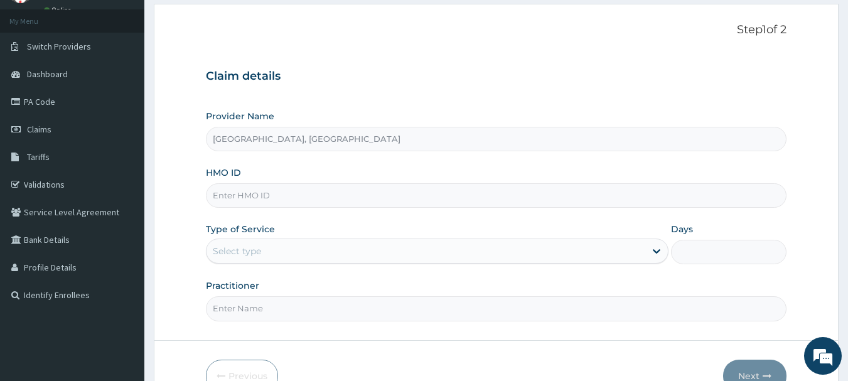
click at [326, 186] on input "HMO ID" at bounding box center [496, 195] width 581 height 24
paste input "BPN/10101/D"
type input "BPN/10101/D"
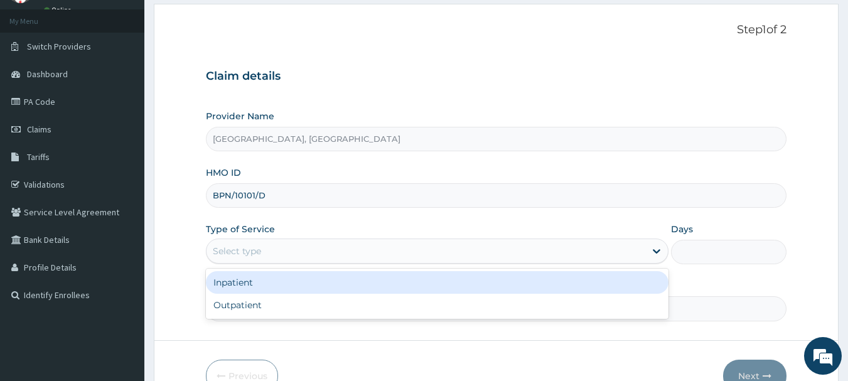
click at [238, 309] on div "Outpatient" at bounding box center [437, 305] width 463 height 23
type input "1"
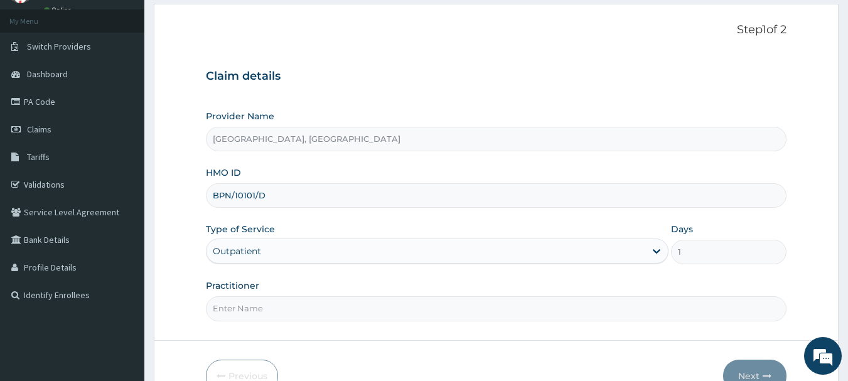
click at [291, 304] on input "Practitioner" at bounding box center [496, 308] width 581 height 24
type input "[PERSON_NAME]"
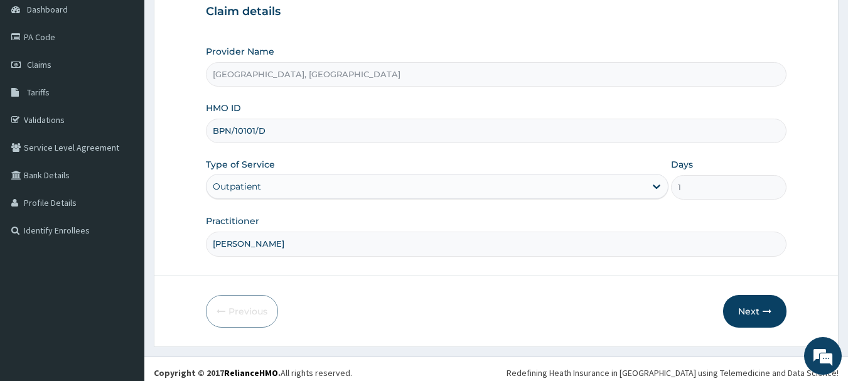
scroll to position [135, 0]
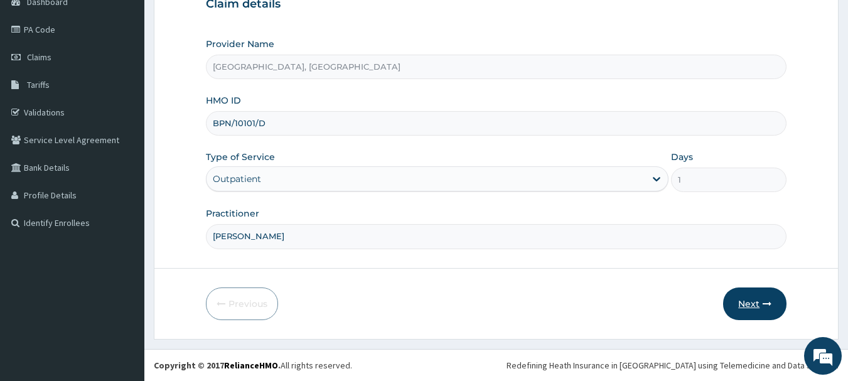
click at [761, 311] on button "Next" at bounding box center [754, 303] width 63 height 33
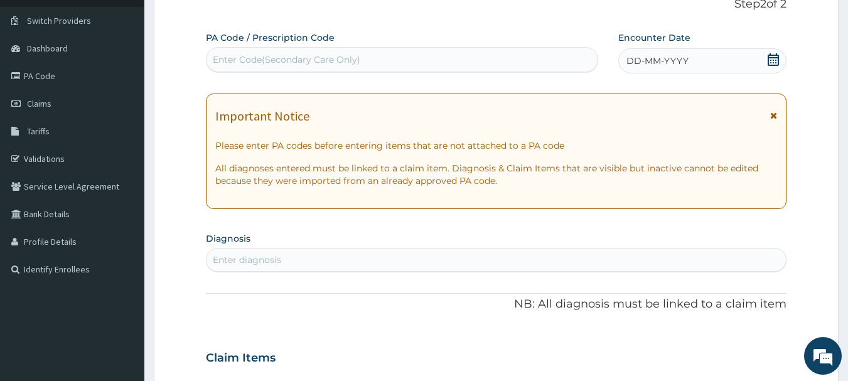
scroll to position [0, 0]
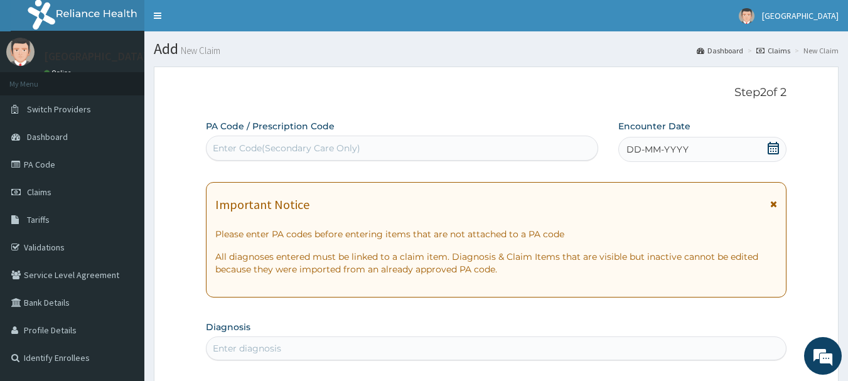
click at [676, 152] on span "DD-MM-YYYY" at bounding box center [657, 149] width 62 height 13
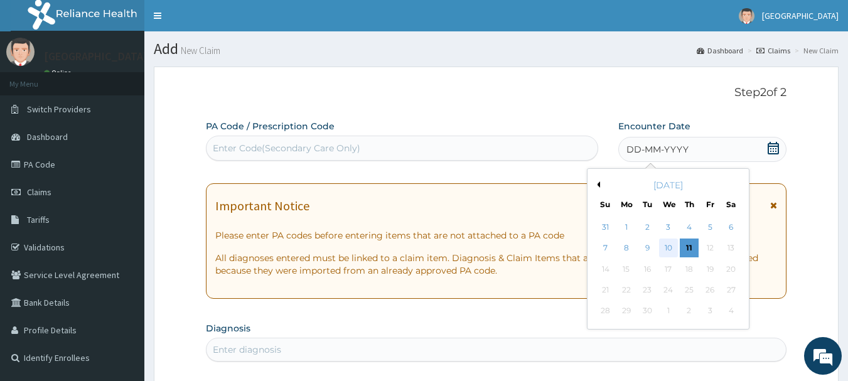
click at [670, 249] on div "10" at bounding box center [668, 248] width 19 height 19
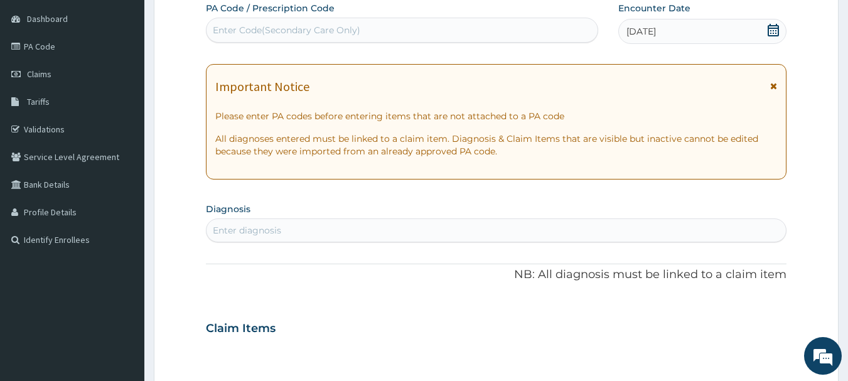
scroll to position [131, 0]
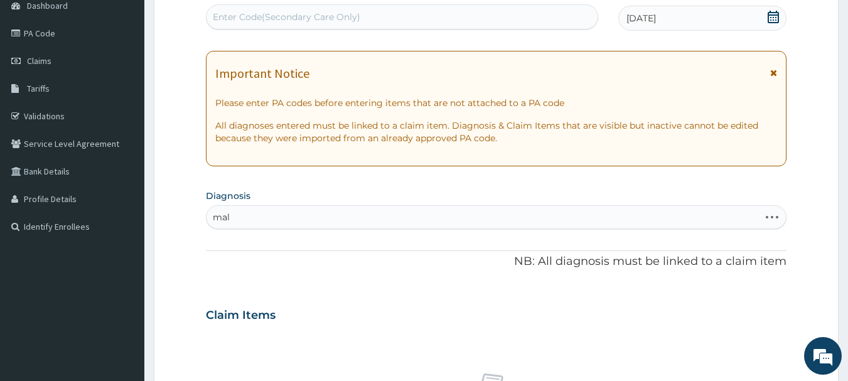
type input "mala"
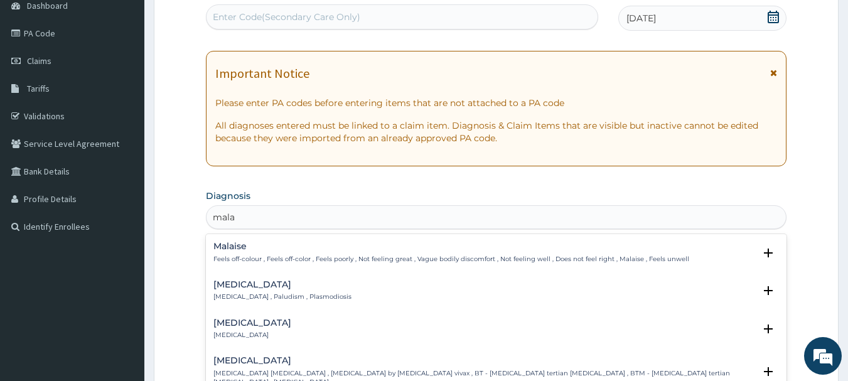
click at [272, 294] on p "Malaria , Paludism , Plasmodiosis" at bounding box center [282, 297] width 138 height 9
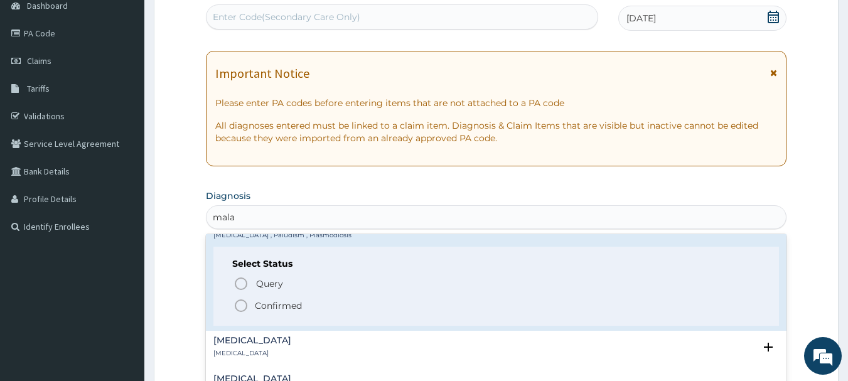
scroll to position [68, 0]
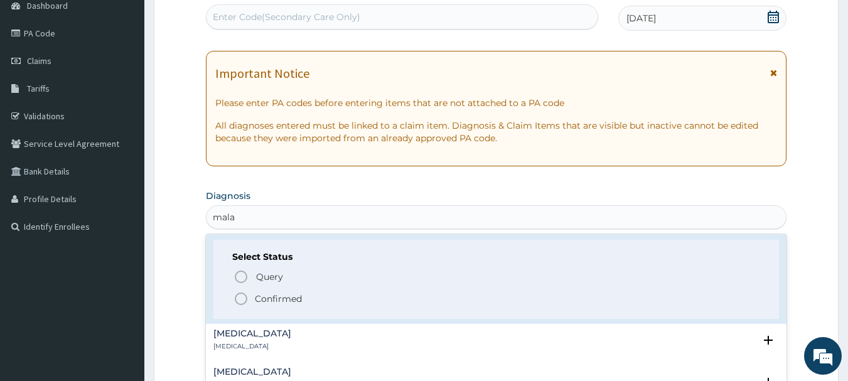
click at [237, 301] on icon "status option filled" at bounding box center [241, 298] width 15 height 15
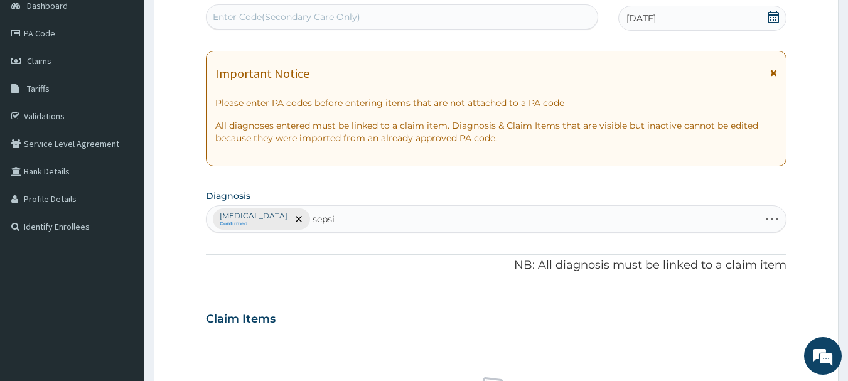
type input "sepsis"
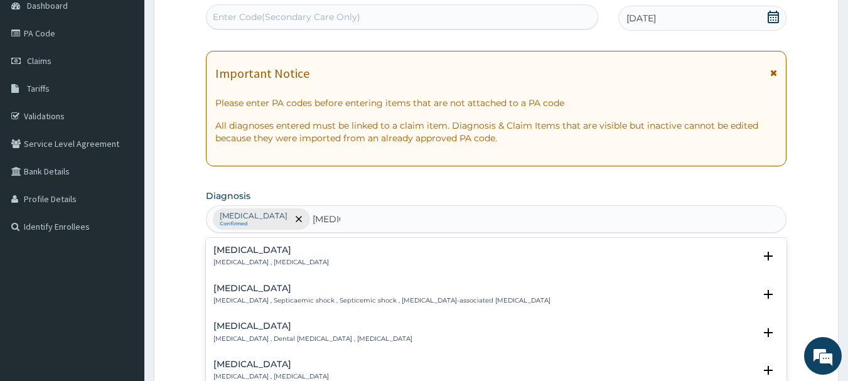
click at [270, 264] on p "Systemic infection , Sepsis" at bounding box center [270, 262] width 115 height 9
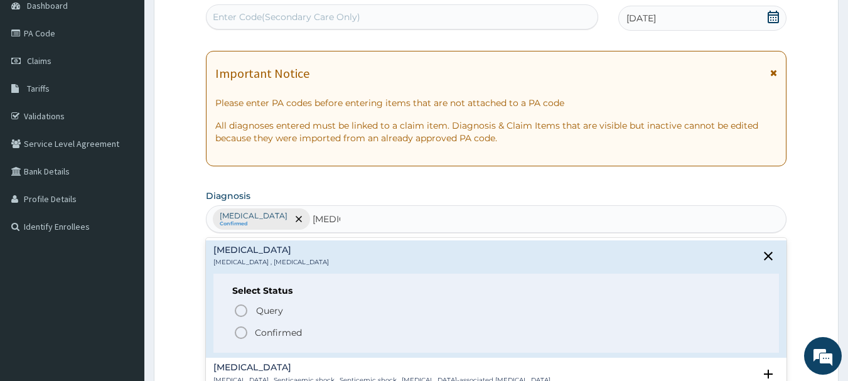
click at [241, 332] on icon "status option filled" at bounding box center [241, 332] width 15 height 15
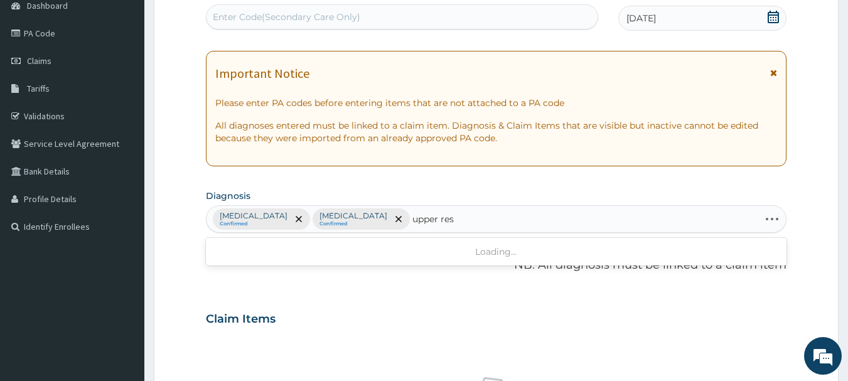
type input "upper resp"
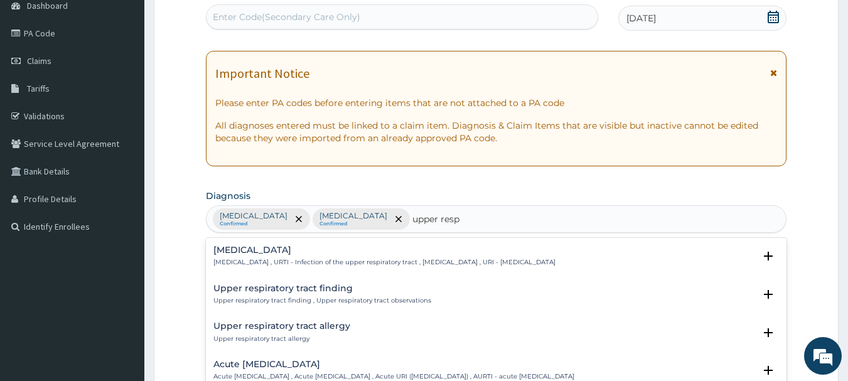
click at [306, 263] on p "Upper respiratory infection , URTI - Infection of the upper respiratory tract ,…" at bounding box center [384, 262] width 342 height 9
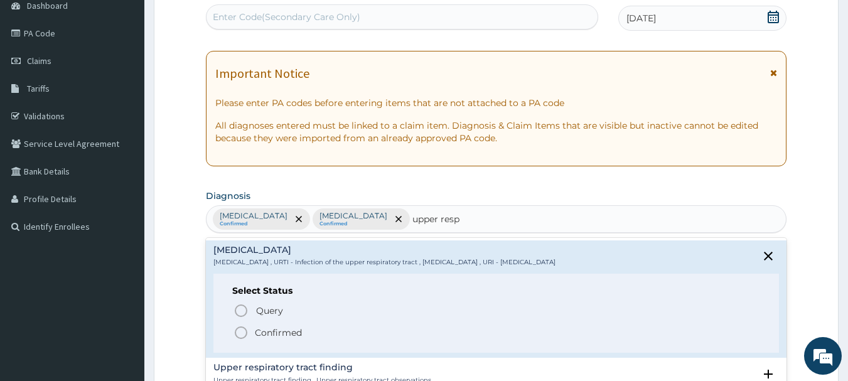
click at [240, 331] on icon "status option filled" at bounding box center [241, 332] width 15 height 15
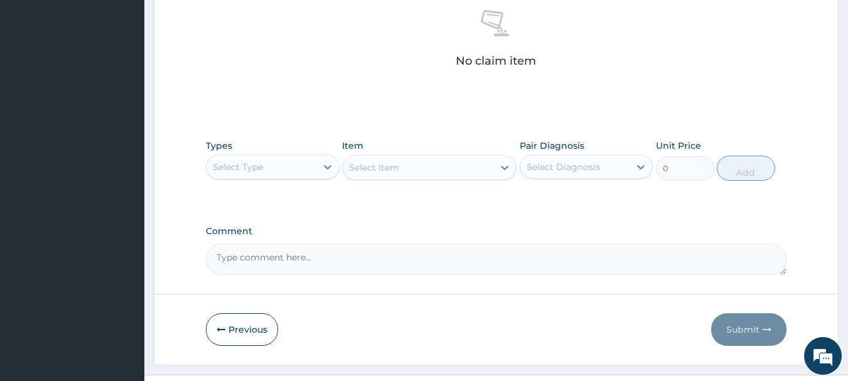
scroll to position [524, 0]
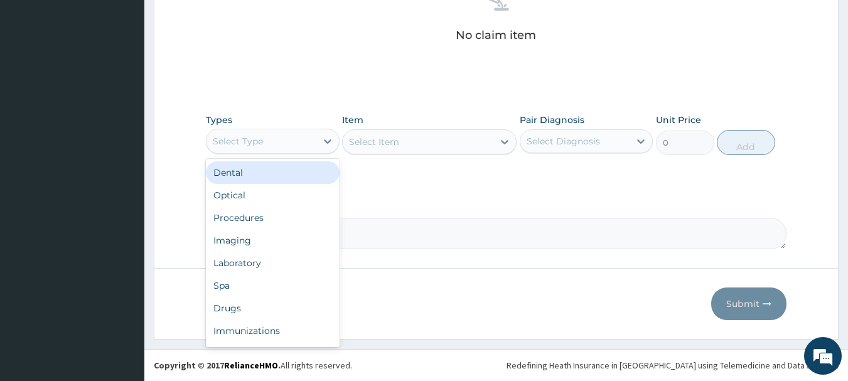
click at [237, 222] on div "Procedures" at bounding box center [273, 218] width 134 height 23
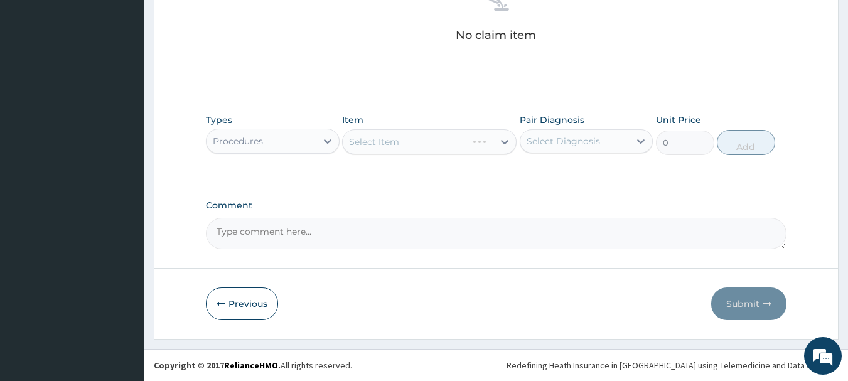
click at [443, 139] on div "Select Item" at bounding box center [429, 141] width 175 height 25
click at [462, 148] on div "Select Item" at bounding box center [429, 141] width 175 height 25
click at [463, 145] on div "Select Item" at bounding box center [429, 141] width 175 height 25
click at [456, 151] on div "Select Item" at bounding box center [429, 141] width 175 height 25
click at [454, 158] on div "Types Procedures Item Select Item Pair Diagnosis Select Diagnosis Unit Price 0 …" at bounding box center [496, 134] width 581 height 54
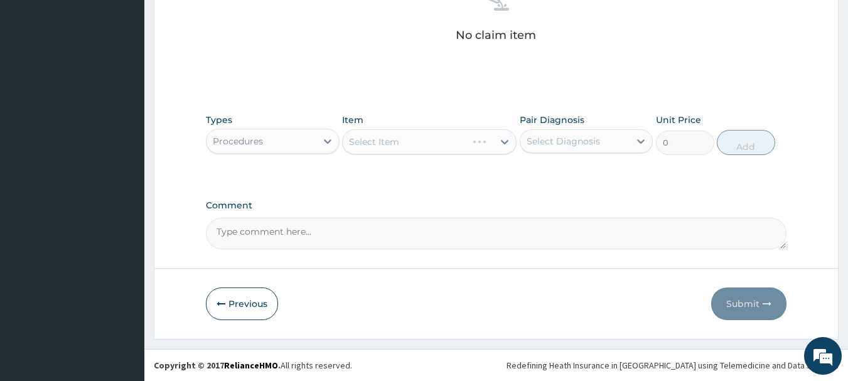
click at [454, 149] on div "Select Item" at bounding box center [429, 141] width 175 height 25
click at [466, 151] on div "Select Item" at bounding box center [429, 141] width 175 height 25
click at [469, 144] on div "Select Item" at bounding box center [429, 141] width 175 height 25
click at [468, 141] on div "Select Item" at bounding box center [429, 141] width 175 height 25
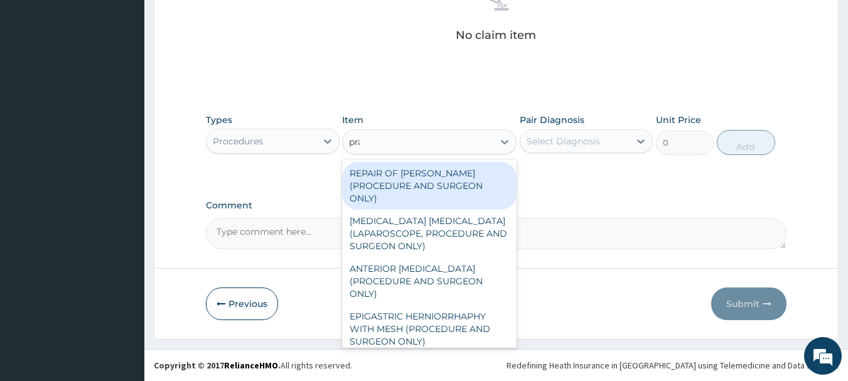
type input "prac"
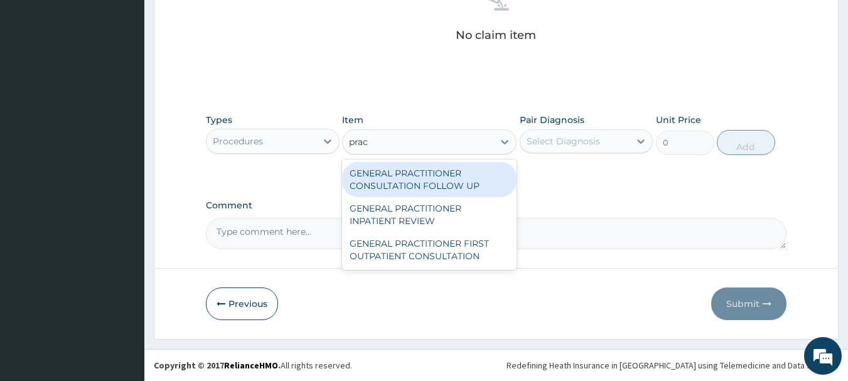
click at [463, 235] on div "GENERAL PRACTITIONER FIRST OUTPATIENT CONSULTATION" at bounding box center [429, 249] width 175 height 35
type input "3750"
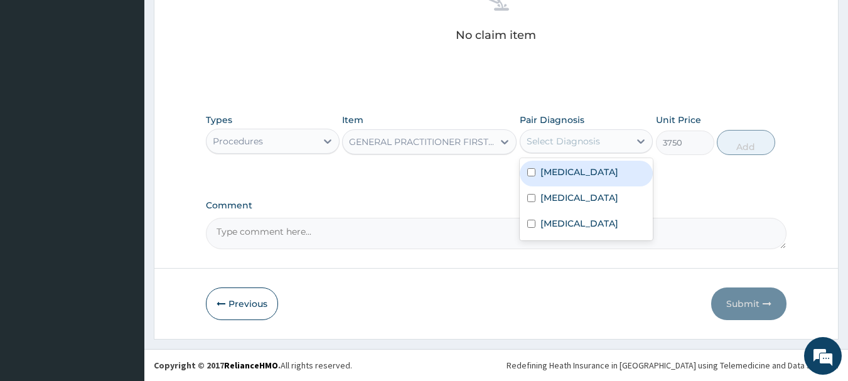
click at [561, 180] on div "Malaria" at bounding box center [587, 174] width 134 height 26
checkbox input "true"
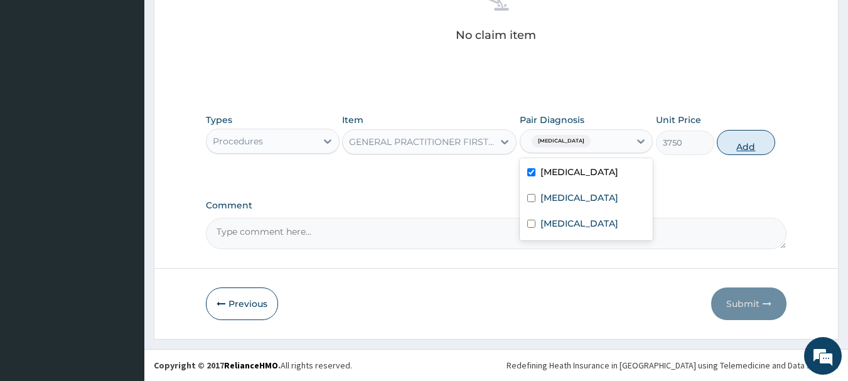
click at [763, 151] on button "Add" at bounding box center [746, 142] width 58 height 25
type input "0"
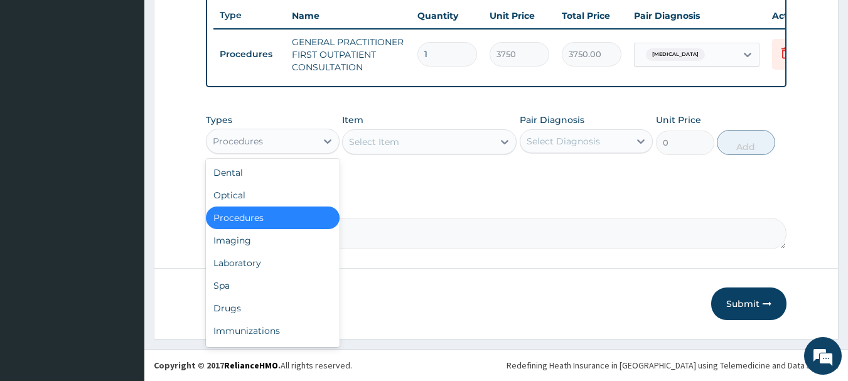
click at [230, 263] on div "Laboratory" at bounding box center [273, 263] width 134 height 23
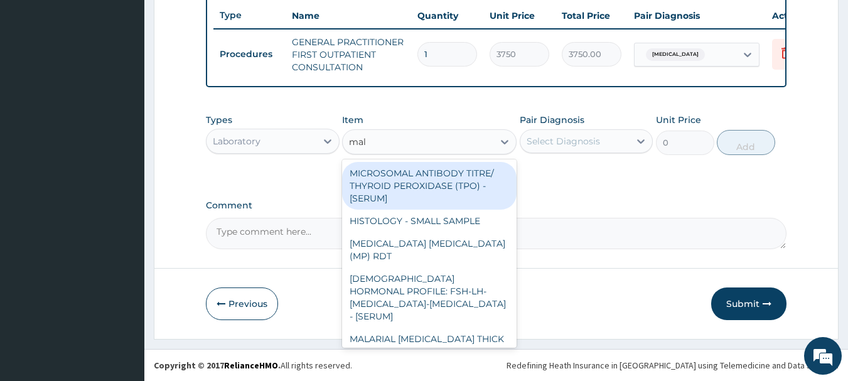
type input "mala"
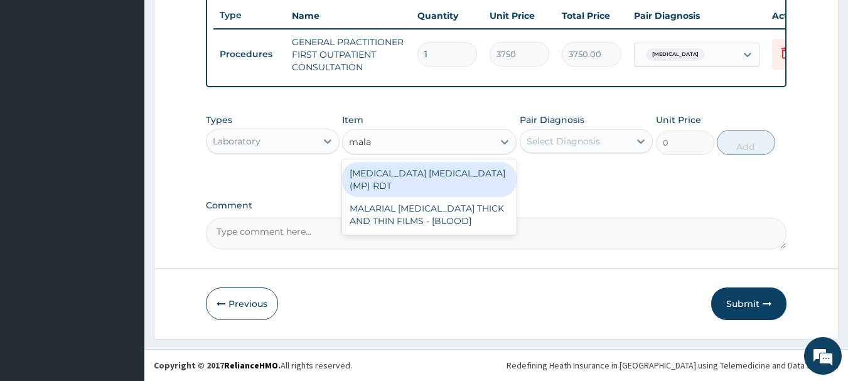
click at [441, 205] on div "MALARIAL PARASITE THICK AND THIN FILMS - [BLOOD]" at bounding box center [429, 214] width 175 height 35
type input "2187.5"
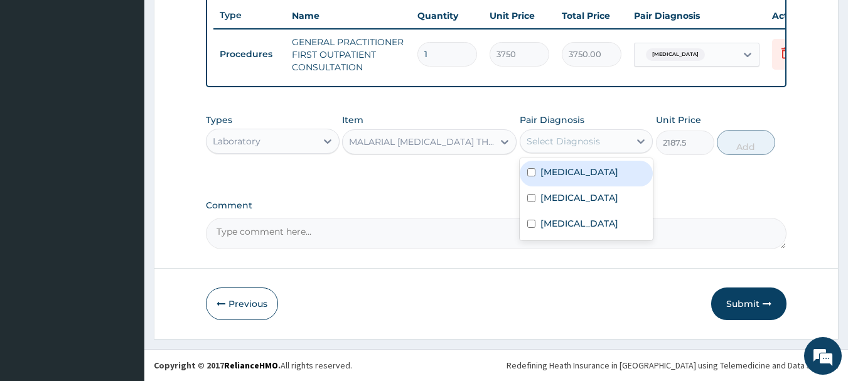
click at [560, 177] on label "Malaria" at bounding box center [579, 172] width 78 height 13
checkbox input "true"
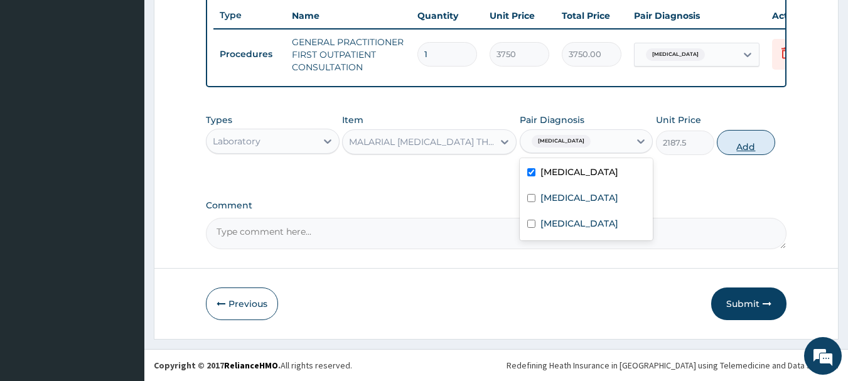
click at [761, 144] on button "Add" at bounding box center [746, 142] width 58 height 25
type input "0"
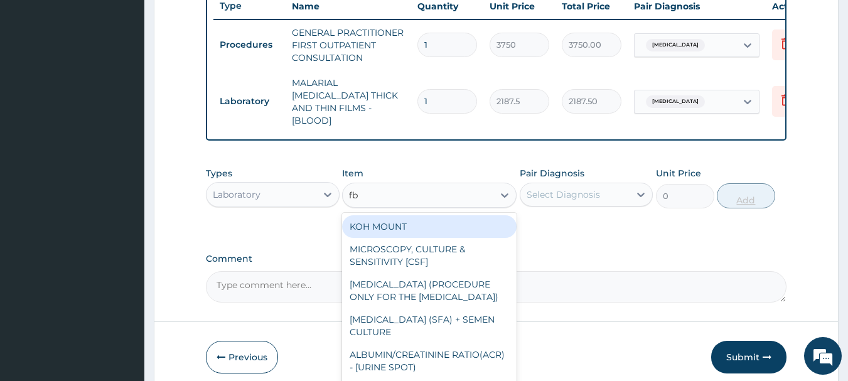
type input "fbc"
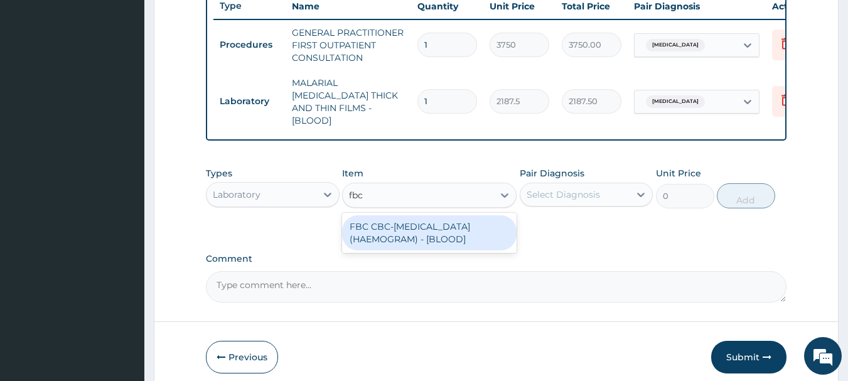
click at [460, 236] on div "FBC CBC-COMPLETE BLOOD COUNT (HAEMOGRAM) - [BLOOD]" at bounding box center [429, 232] width 175 height 35
type input "5000"
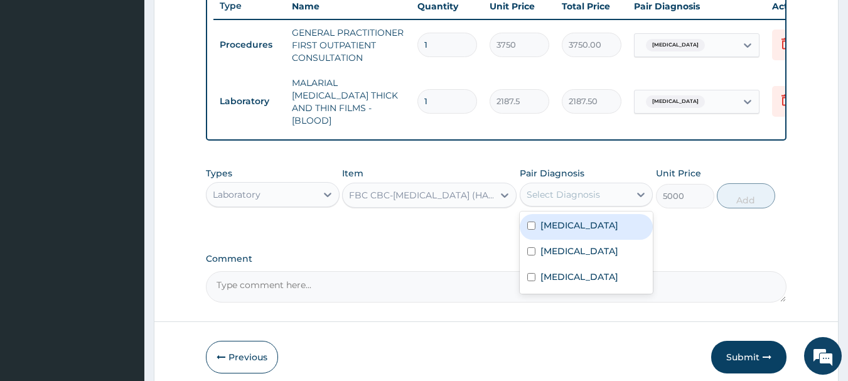
click at [557, 247] on label "Sepsis" at bounding box center [579, 251] width 78 height 13
checkbox input "true"
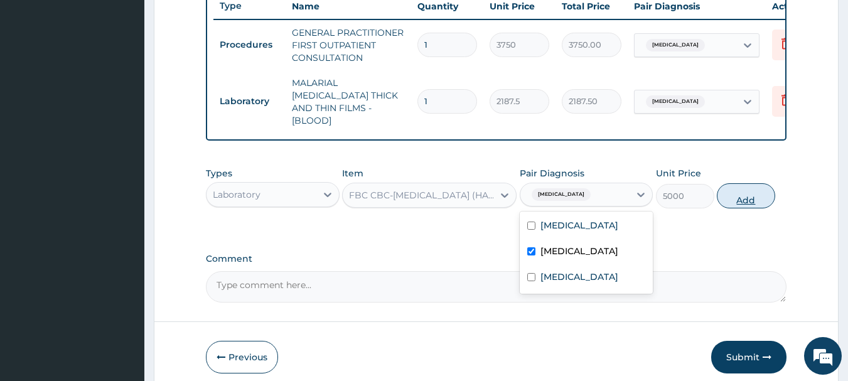
click at [760, 195] on button "Add" at bounding box center [746, 195] width 58 height 25
type input "0"
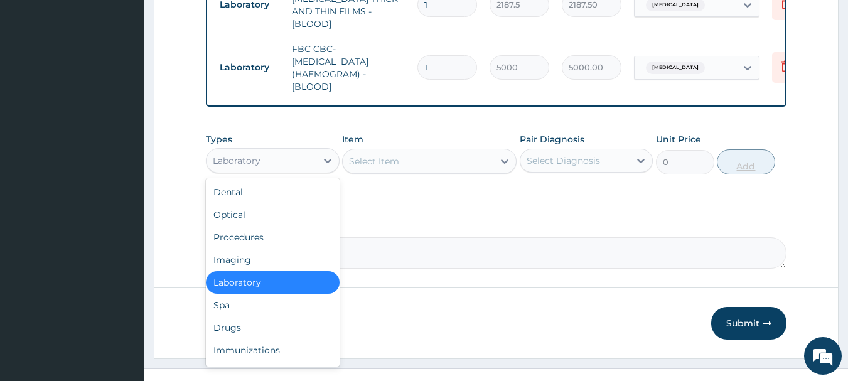
scroll to position [594, 0]
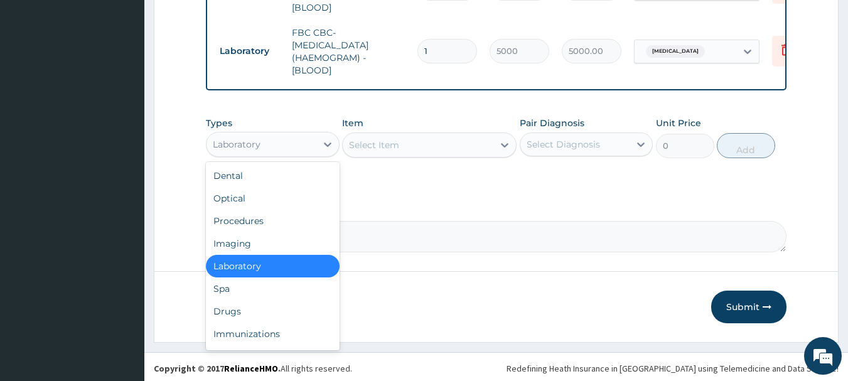
click at [227, 308] on div "Drugs" at bounding box center [273, 311] width 134 height 23
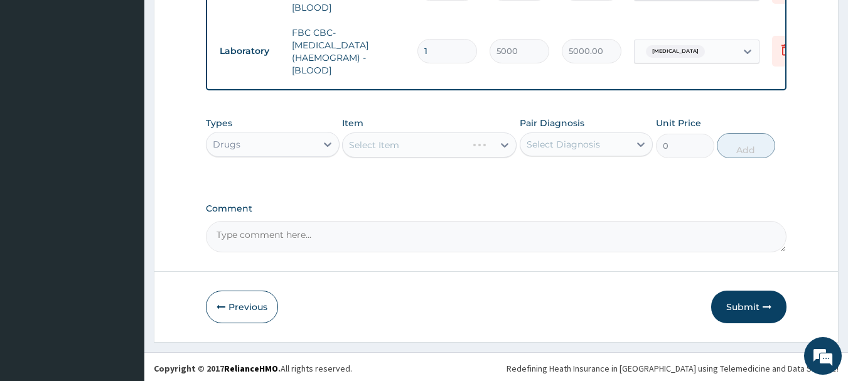
click at [480, 142] on div "Select Item" at bounding box center [429, 144] width 175 height 25
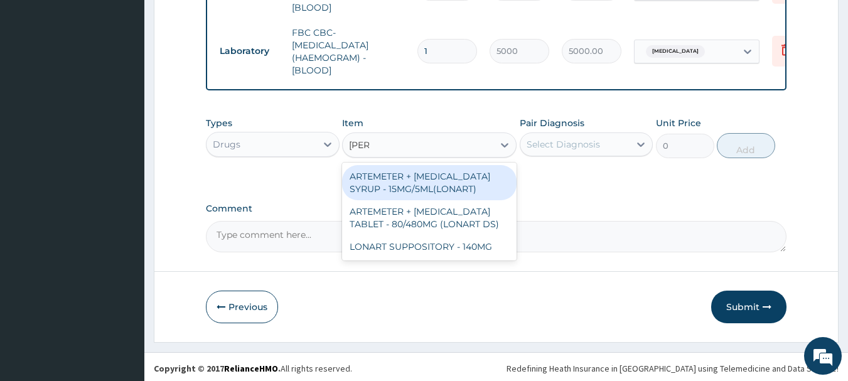
type input "lonar"
click at [464, 179] on div "ARTEMETER + LUMEFANTRINE SYRUP - 15MG/5ML(LONART)" at bounding box center [429, 182] width 175 height 35
type input "1680"
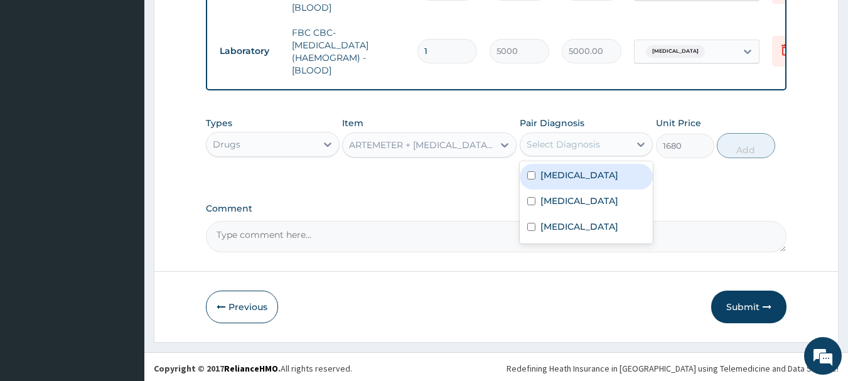
click at [564, 173] on label "Malaria" at bounding box center [579, 175] width 78 height 13
checkbox input "true"
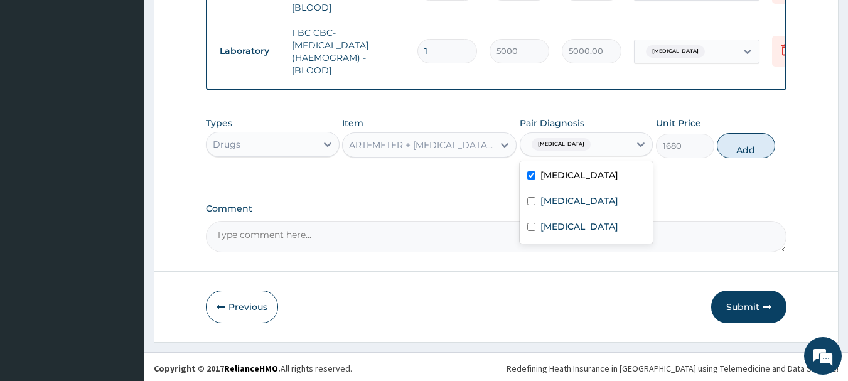
click at [763, 149] on button "Add" at bounding box center [746, 145] width 58 height 25
type input "0"
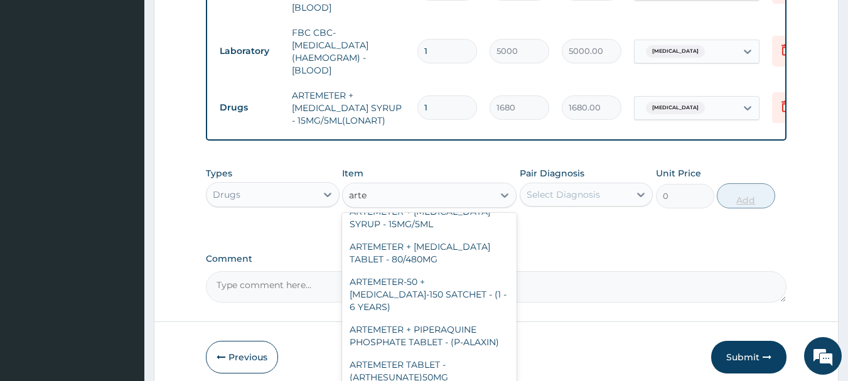
scroll to position [630, 0]
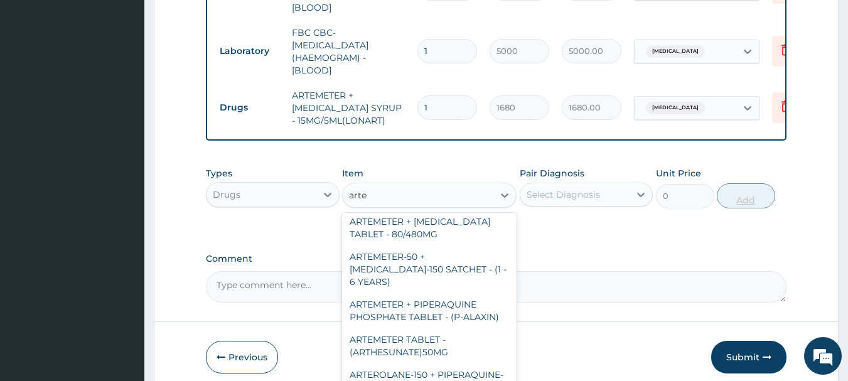
type input "arte"
click at [637, 254] on label "Comment" at bounding box center [496, 259] width 581 height 11
click at [637, 271] on textarea "Comment" at bounding box center [496, 286] width 581 height 31
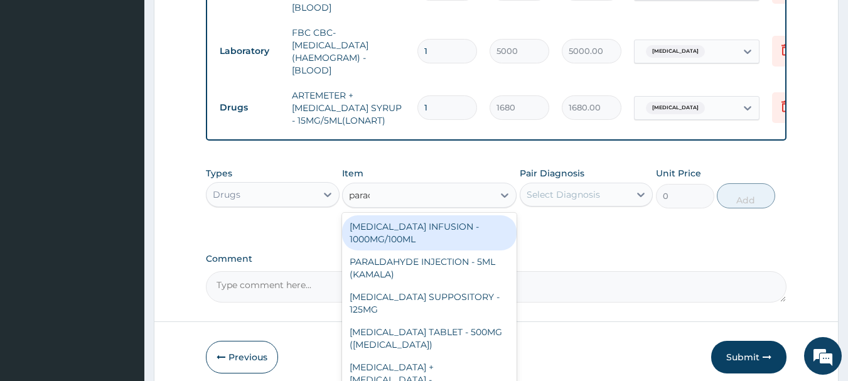
type input "parace"
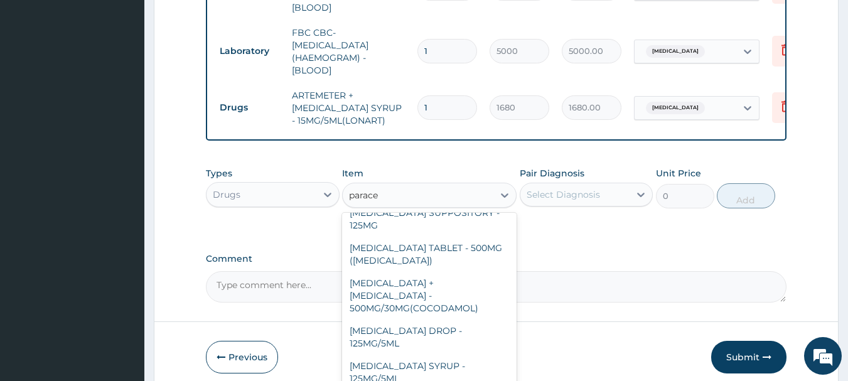
scroll to position [133, 0]
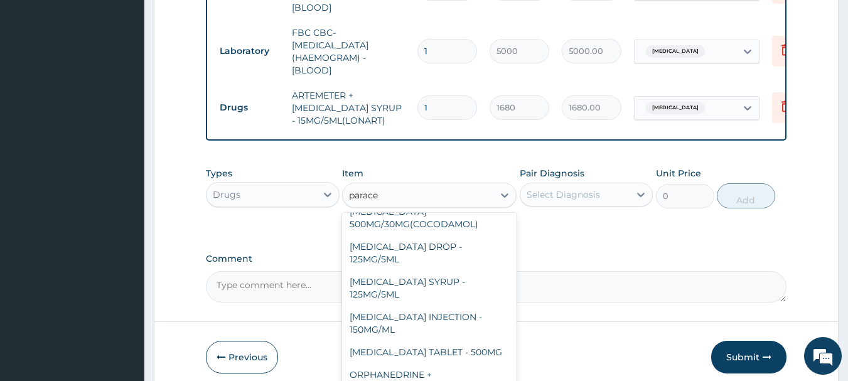
click at [441, 272] on div "PARACETAMOL SYRUP - 125MG/5ML" at bounding box center [429, 288] width 175 height 35
type input "840"
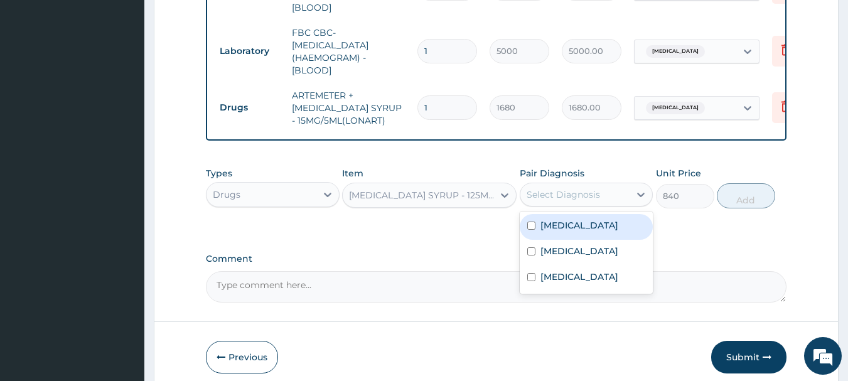
click at [562, 224] on label "Malaria" at bounding box center [579, 225] width 78 height 13
checkbox input "true"
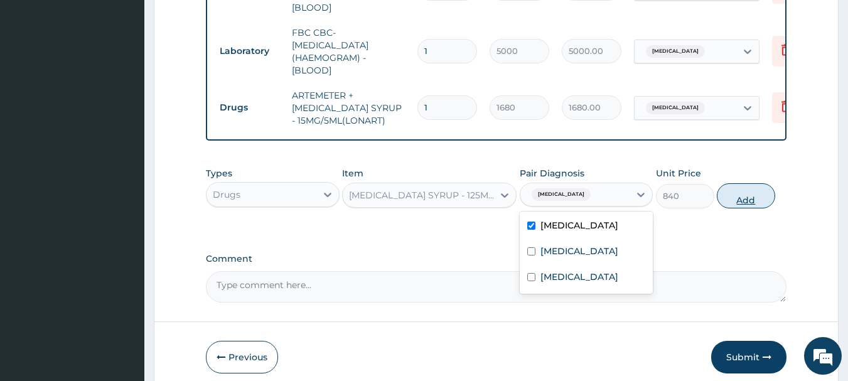
click at [767, 191] on button "Add" at bounding box center [746, 195] width 58 height 25
type input "0"
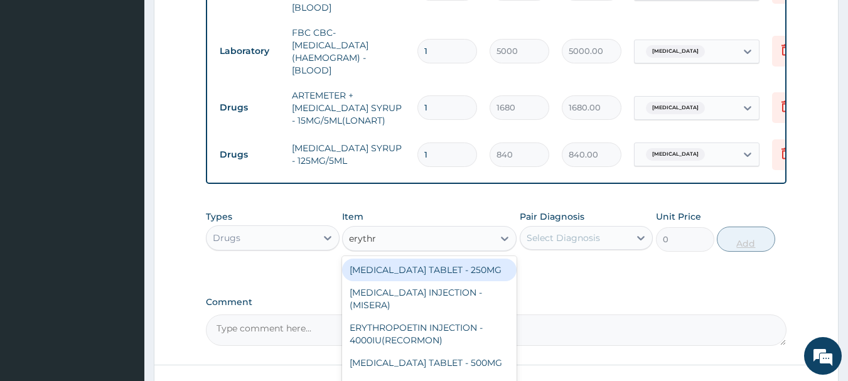
type input "erythro"
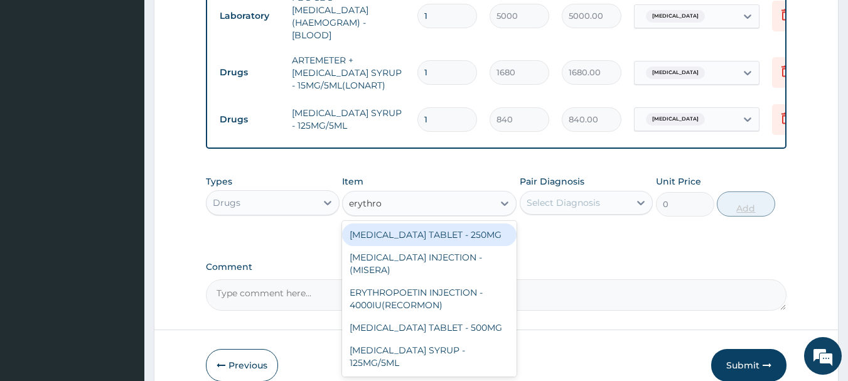
scroll to position [687, 0]
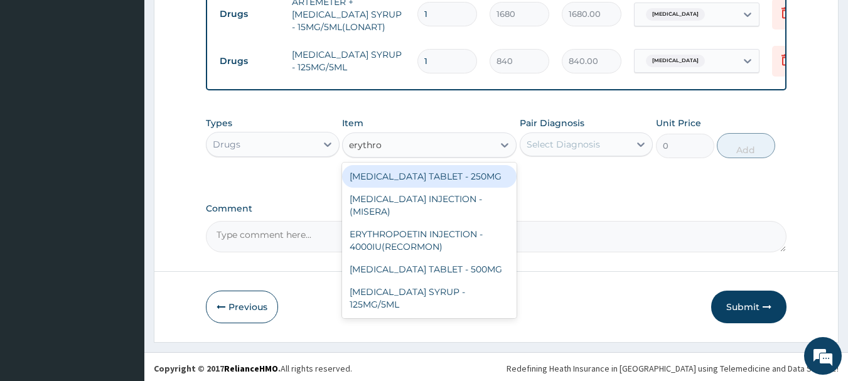
click at [419, 291] on div "ERYTHROMYCIN SYRUP - 125MG/5ML" at bounding box center [429, 298] width 175 height 35
type input "840"
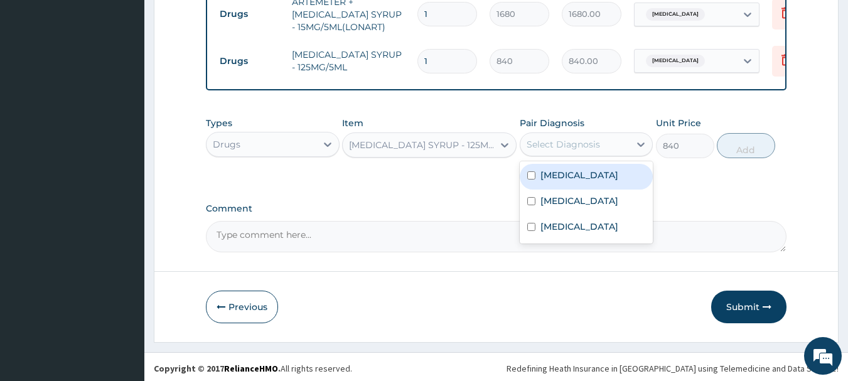
click at [589, 232] on label "Upper respiratory infection" at bounding box center [579, 226] width 78 height 13
checkbox input "true"
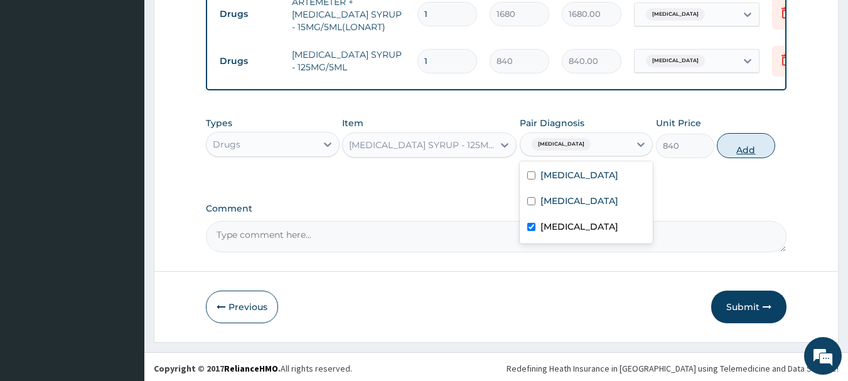
click at [761, 139] on button "Add" at bounding box center [746, 145] width 58 height 25
type input "0"
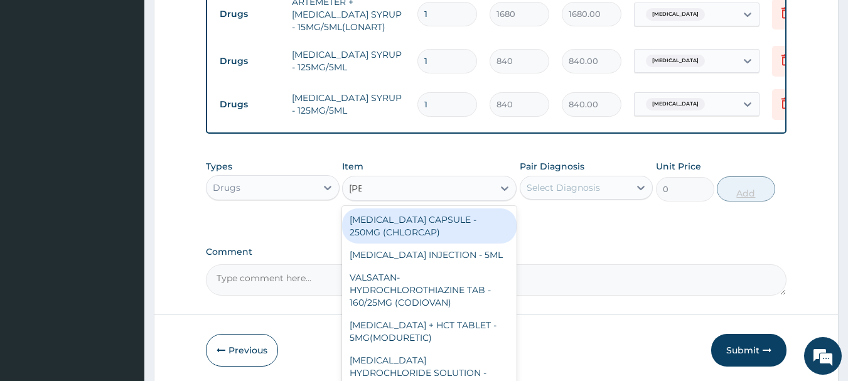
type input "lorat"
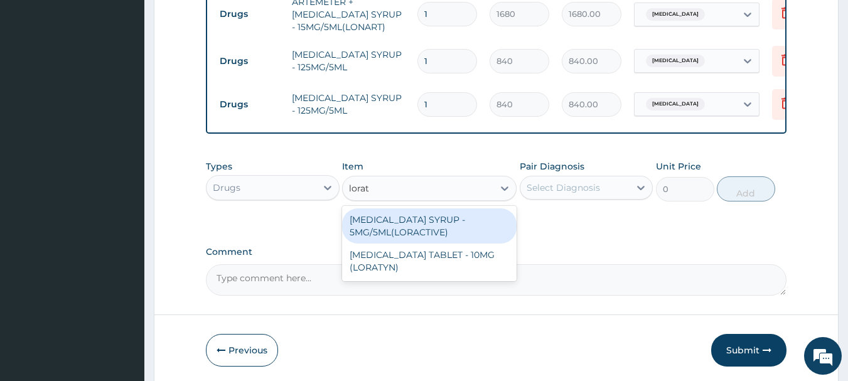
click at [444, 220] on div "LORATADINE SYRUP - 5MG/5ML(LORACTIVE)" at bounding box center [429, 225] width 175 height 35
type input "1232"
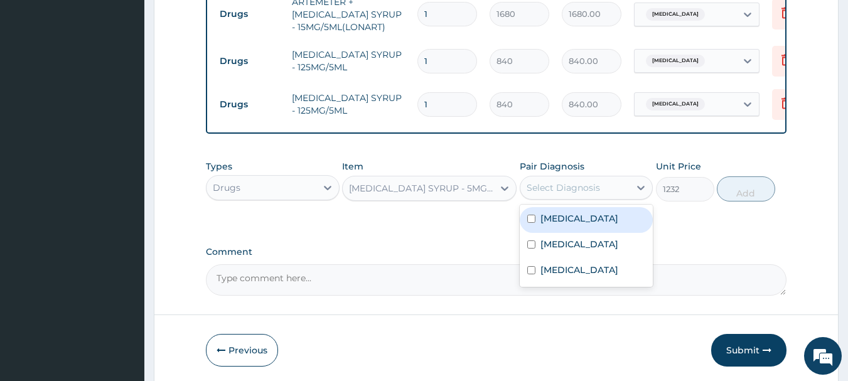
click at [584, 276] on label "Upper respiratory infection" at bounding box center [579, 270] width 78 height 13
checkbox input "true"
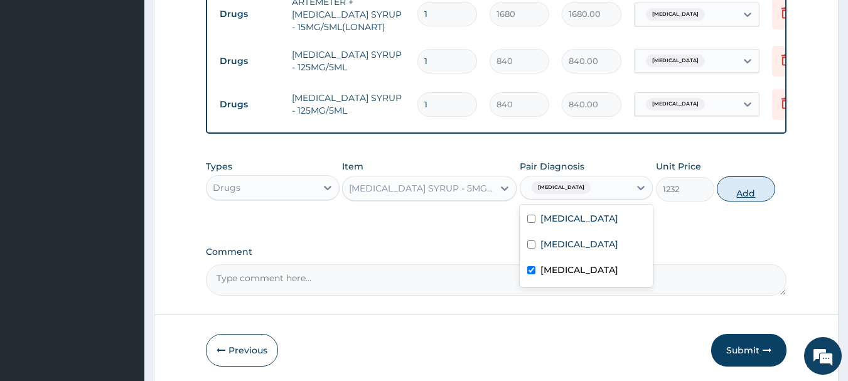
click at [769, 191] on button "Add" at bounding box center [746, 188] width 58 height 25
type input "0"
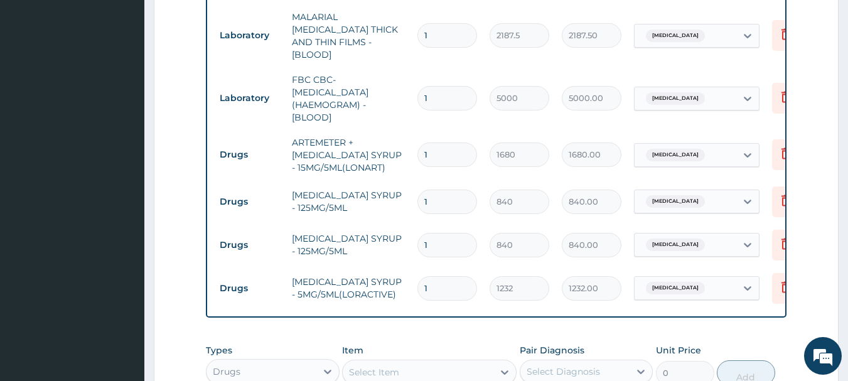
scroll to position [561, 0]
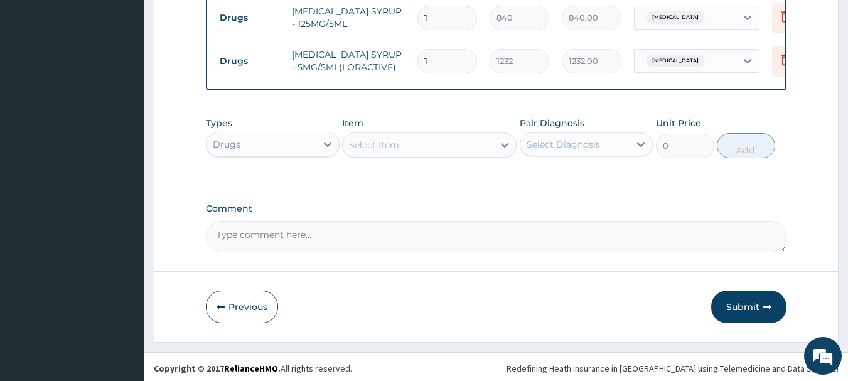
click at [760, 307] on button "Submit" at bounding box center [748, 307] width 75 height 33
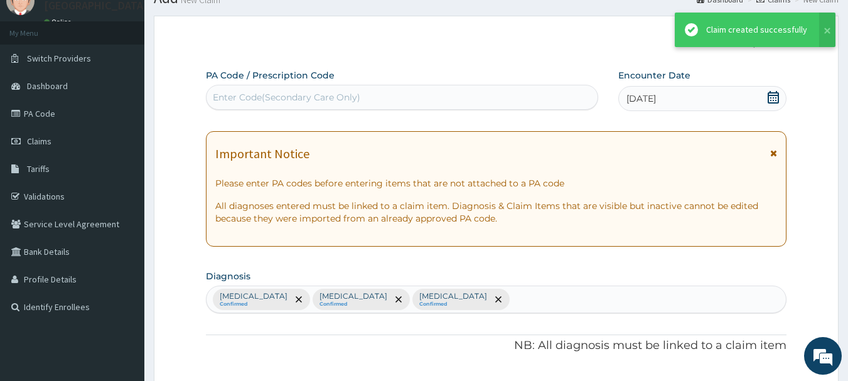
scroll to position [774, 0]
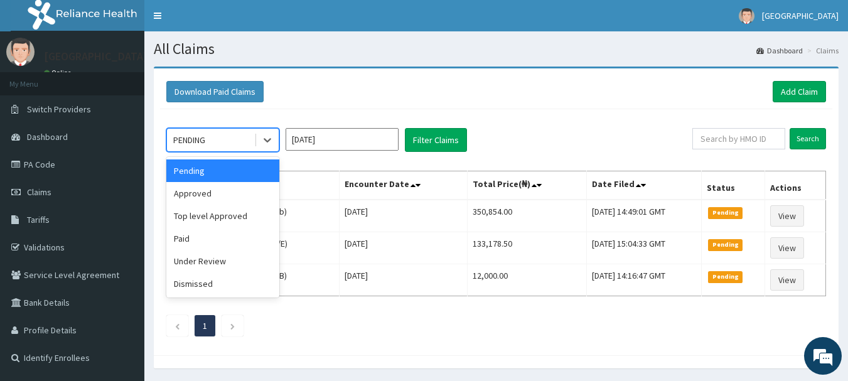
click at [196, 198] on div "Approved" at bounding box center [222, 193] width 113 height 23
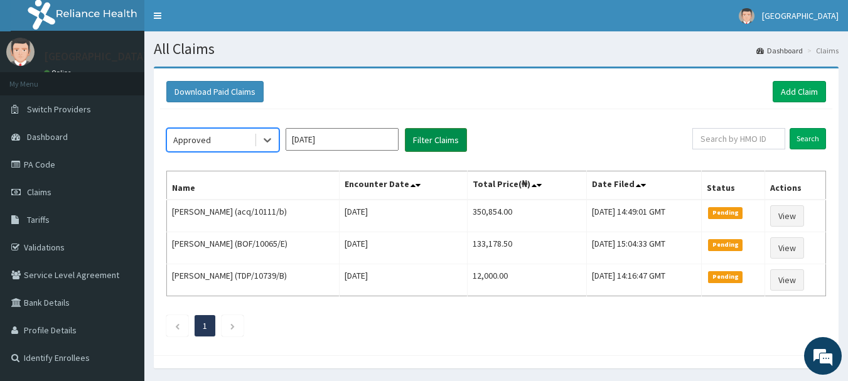
click at [461, 131] on button "Filter Claims" at bounding box center [436, 140] width 62 height 24
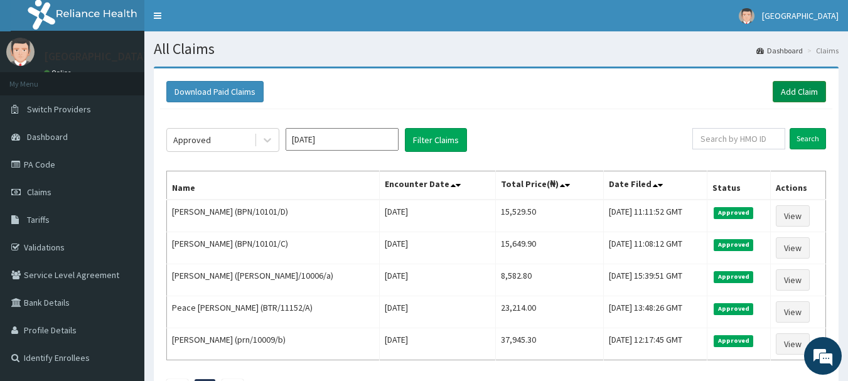
click at [811, 93] on link "Add Claim" at bounding box center [799, 91] width 53 height 21
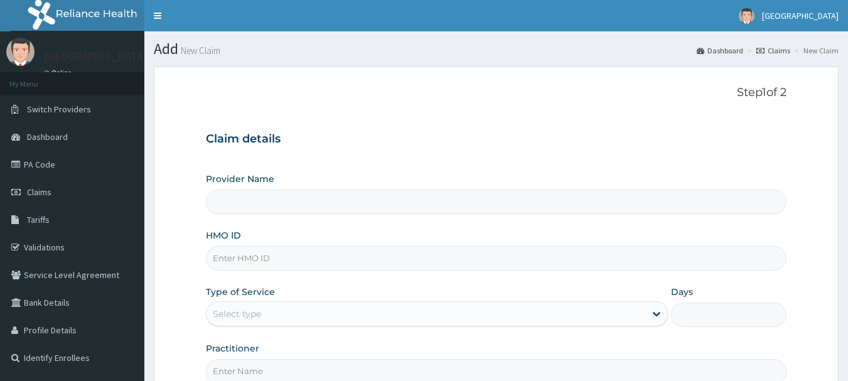
type input "[GEOGRAPHIC_DATA], [GEOGRAPHIC_DATA]"
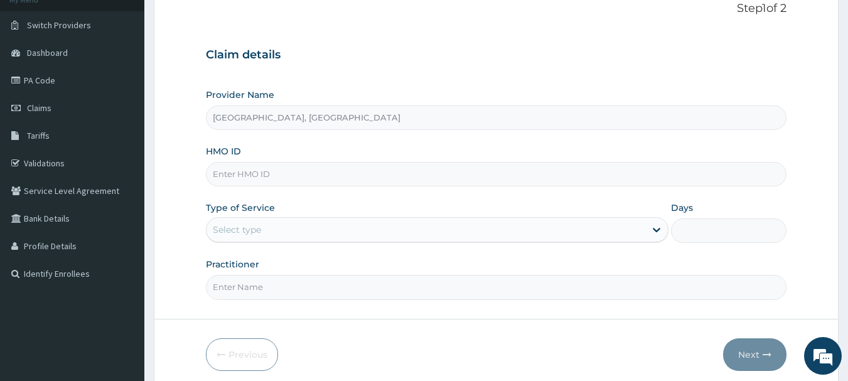
scroll to position [91, 0]
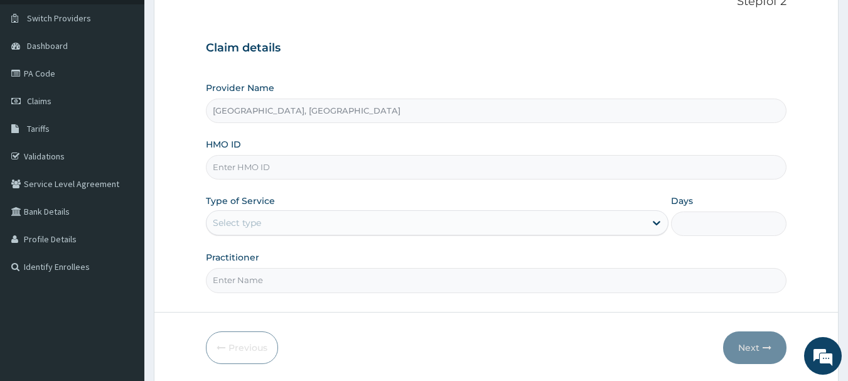
click at [318, 167] on input "HMO ID" at bounding box center [496, 167] width 581 height 24
paste input "BPN/10101/B"
type input "BPN/10101/B"
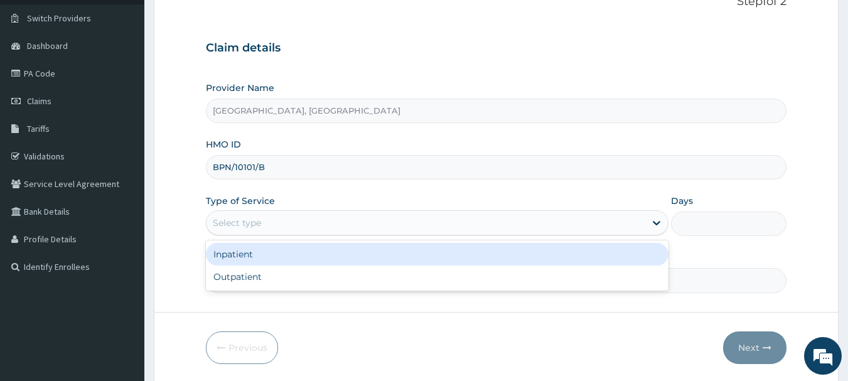
click at [243, 269] on div "Outpatient" at bounding box center [437, 277] width 463 height 23
type input "1"
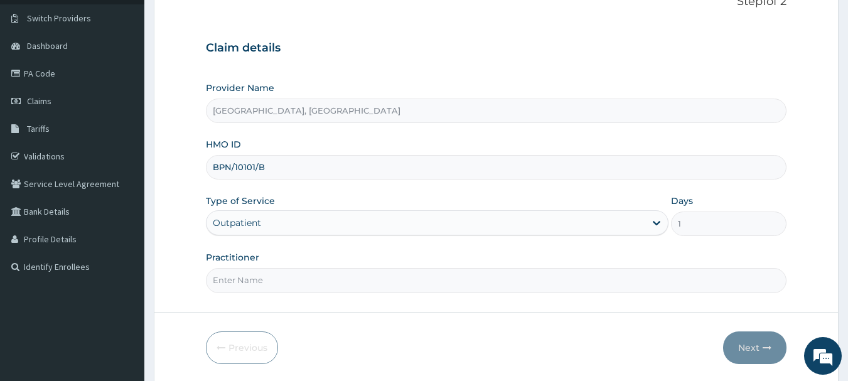
click at [292, 276] on input "Practitioner" at bounding box center [496, 280] width 581 height 24
type input "Dr Calista"
click at [758, 345] on button "Next" at bounding box center [754, 347] width 63 height 33
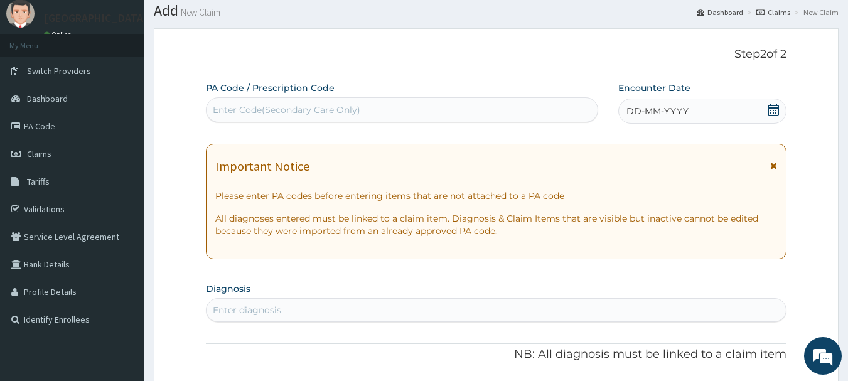
scroll to position [0, 0]
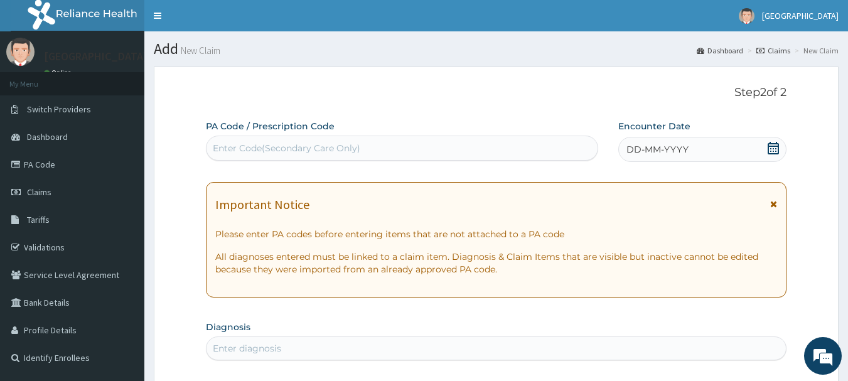
click at [637, 156] on div "DD-MM-YYYY" at bounding box center [702, 149] width 168 height 25
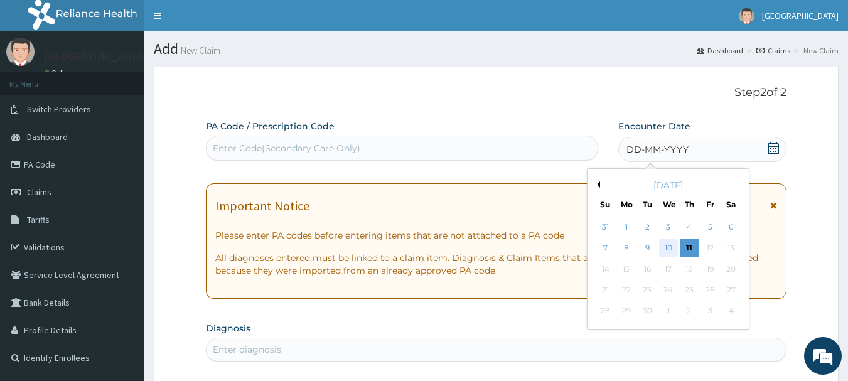
click at [670, 249] on div "10" at bounding box center [668, 248] width 19 height 19
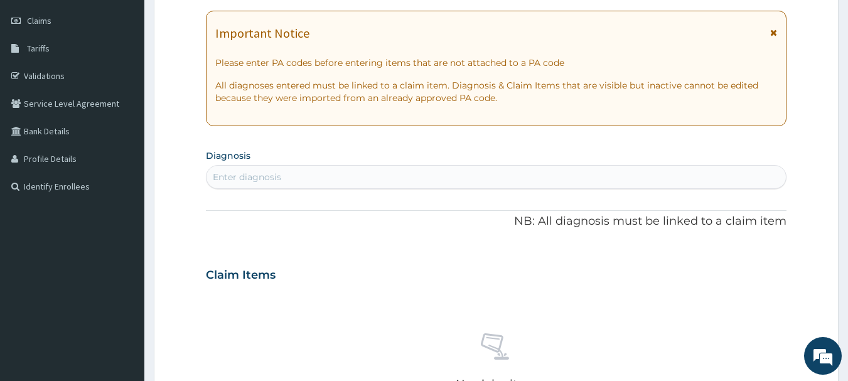
scroll to position [173, 0]
type input "mala"
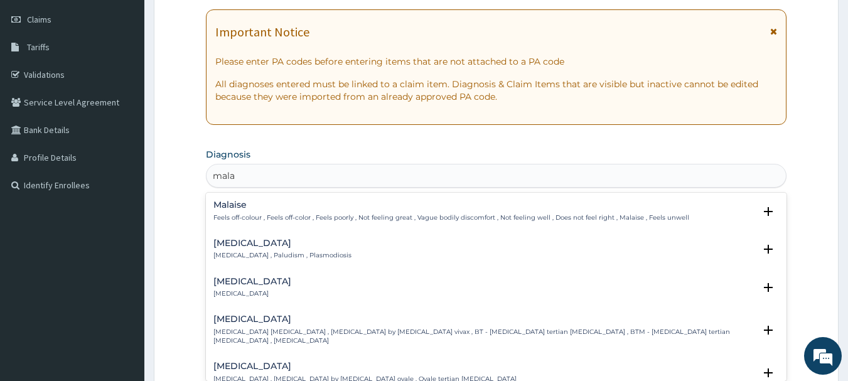
click at [298, 257] on p "Malaria , Paludism , Plasmodiosis" at bounding box center [282, 255] width 138 height 9
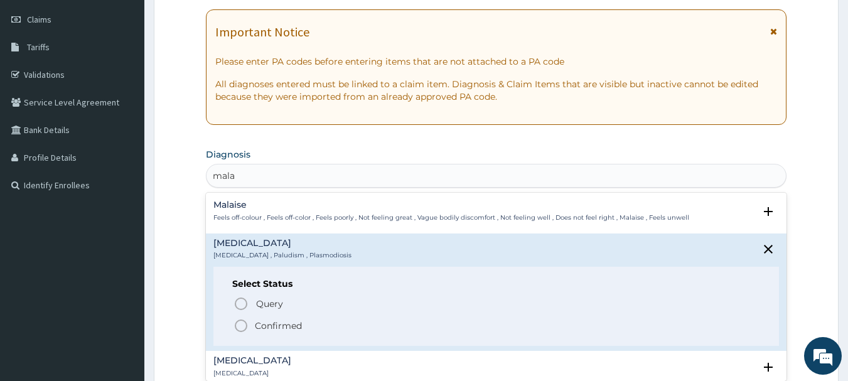
click at [243, 323] on icon "status option filled" at bounding box center [241, 325] width 15 height 15
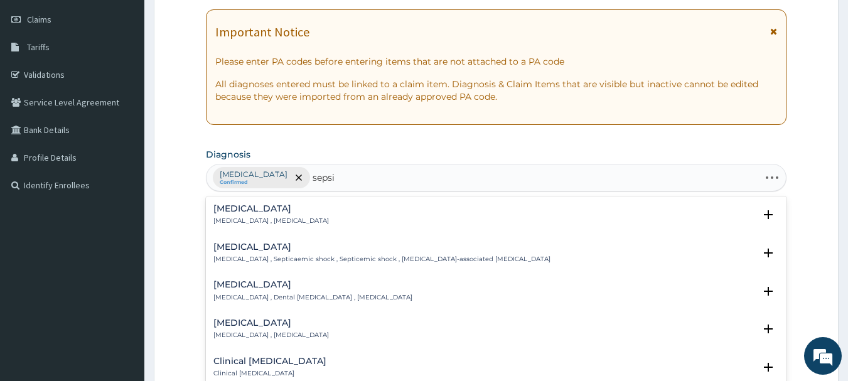
type input "sepsis"
click at [270, 217] on p "Systemic infection , Sepsis" at bounding box center [270, 221] width 115 height 9
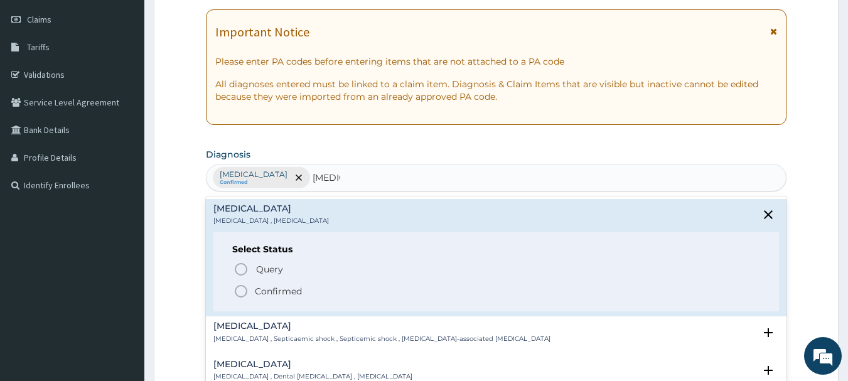
click at [245, 293] on icon "status option filled" at bounding box center [241, 291] width 15 height 15
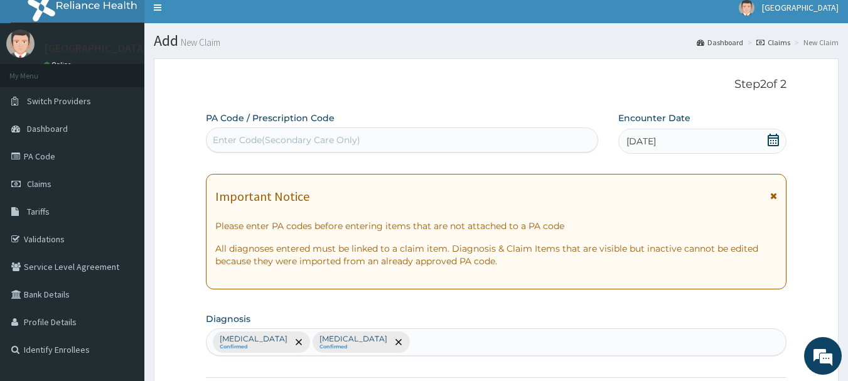
scroll to position [0, 0]
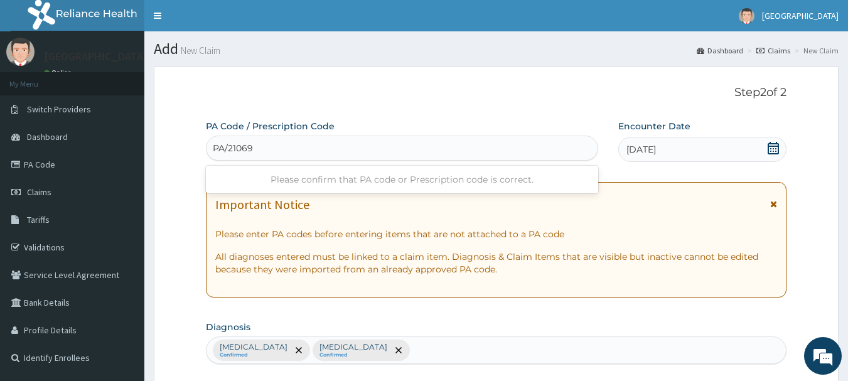
type input "PA/210695"
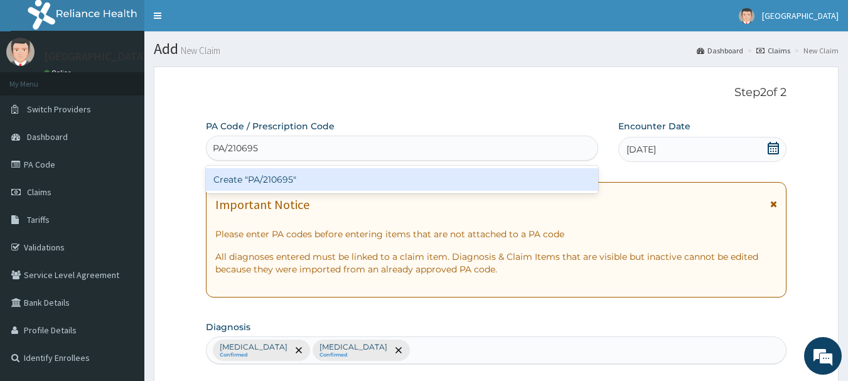
click at [338, 178] on div "Create "PA/210695"" at bounding box center [402, 179] width 393 height 23
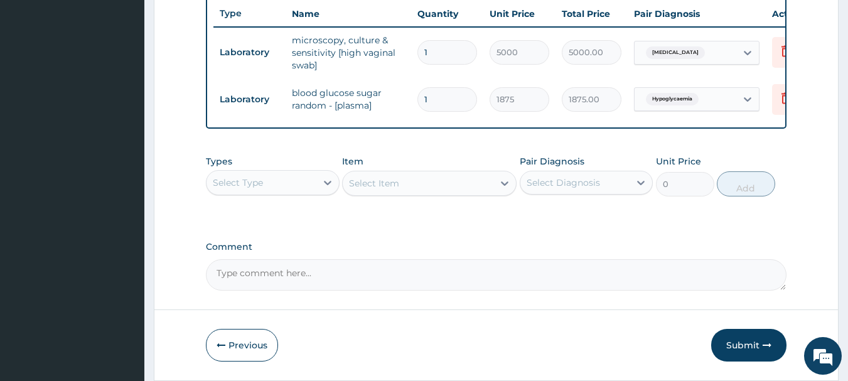
scroll to position [524, 0]
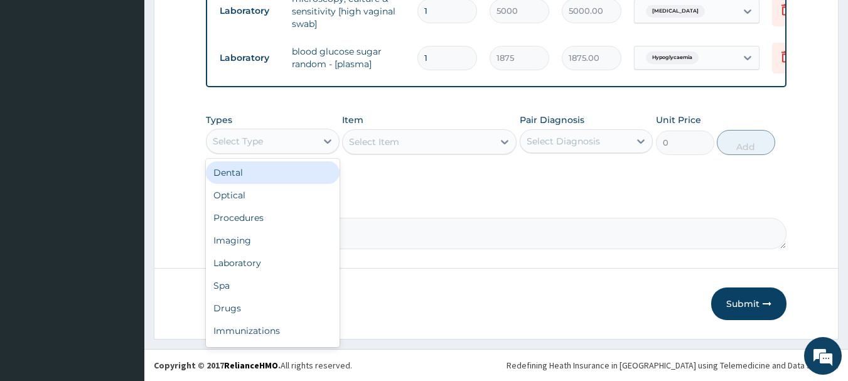
click at [237, 220] on div "Procedures" at bounding box center [273, 218] width 134 height 23
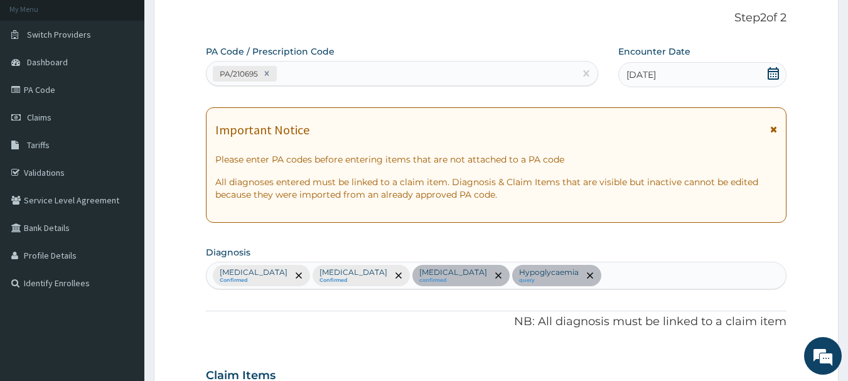
scroll to position [38, 0]
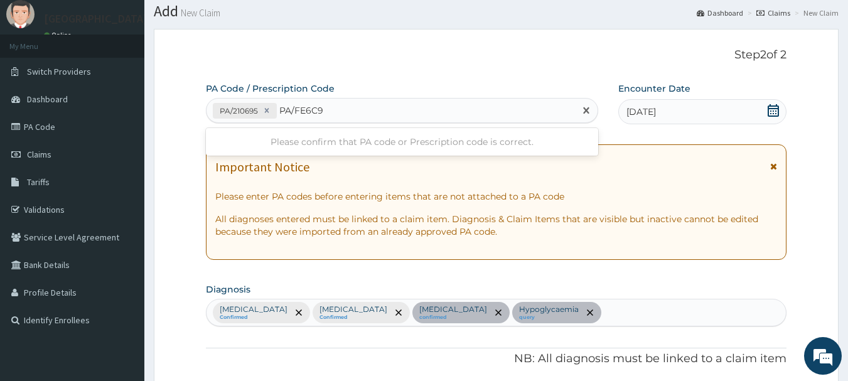
type input "PA/FE6C98"
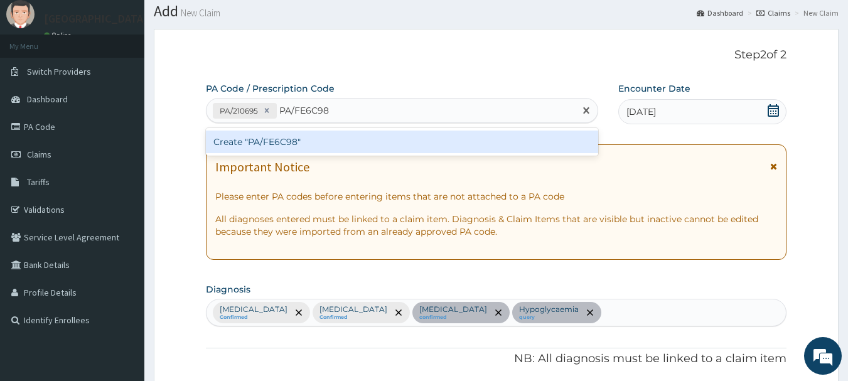
click at [373, 134] on div "Create "PA/FE6C98"" at bounding box center [402, 142] width 393 height 23
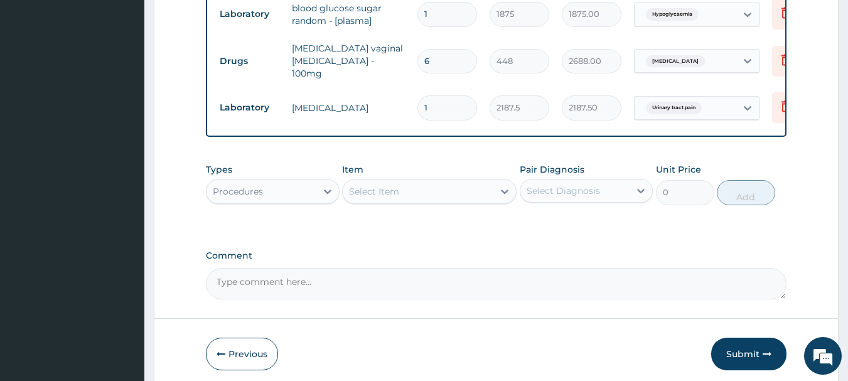
scroll to position [587, 0]
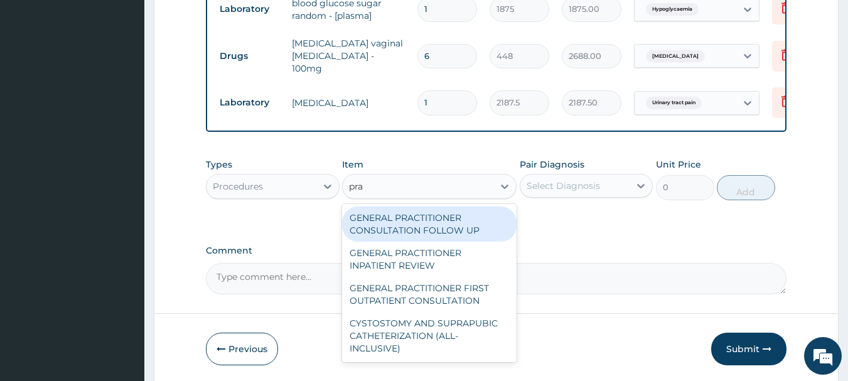
type input "prac"
click at [468, 278] on div "GENERAL PRACTITIONER FIRST OUTPATIENT CONSULTATION" at bounding box center [429, 294] width 175 height 35
type input "3750"
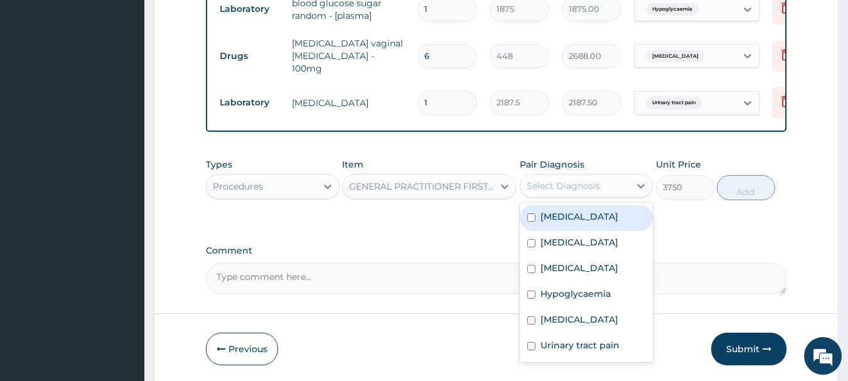
click at [563, 210] on label "Malaria" at bounding box center [579, 216] width 78 height 13
checkbox input "true"
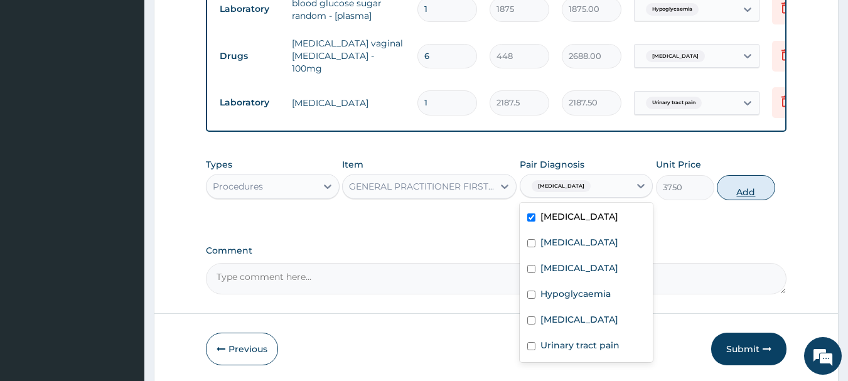
click at [756, 175] on button "Add" at bounding box center [746, 187] width 58 height 25
type input "0"
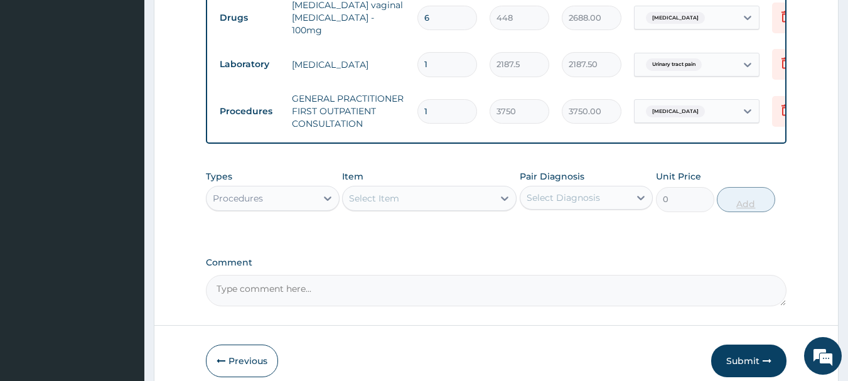
scroll to position [650, 0]
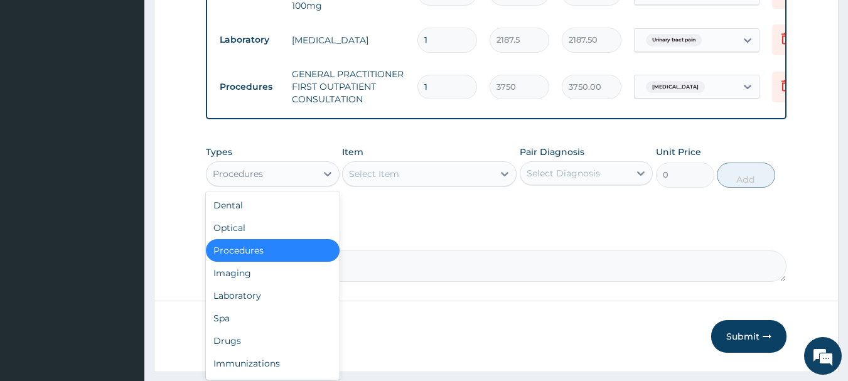
click at [240, 284] on div "Laboratory" at bounding box center [273, 295] width 134 height 23
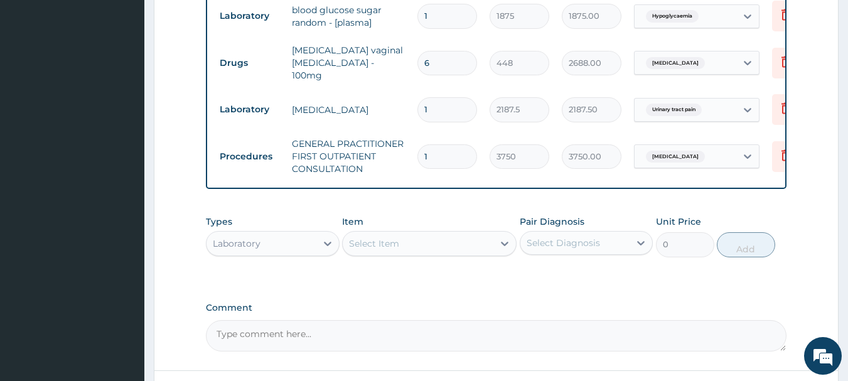
scroll to position [583, 0]
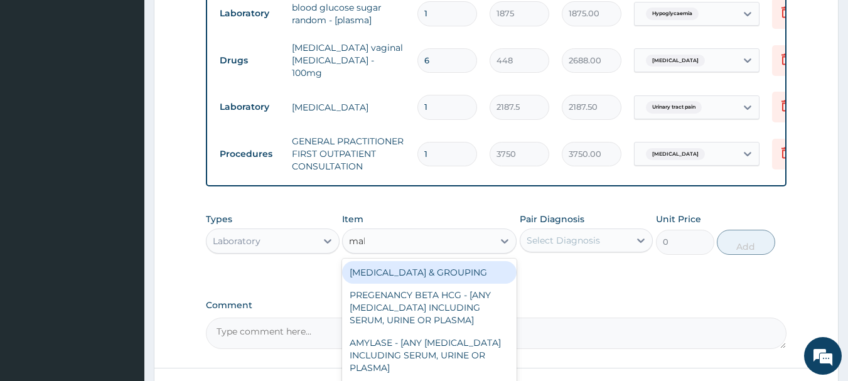
type input "mala"
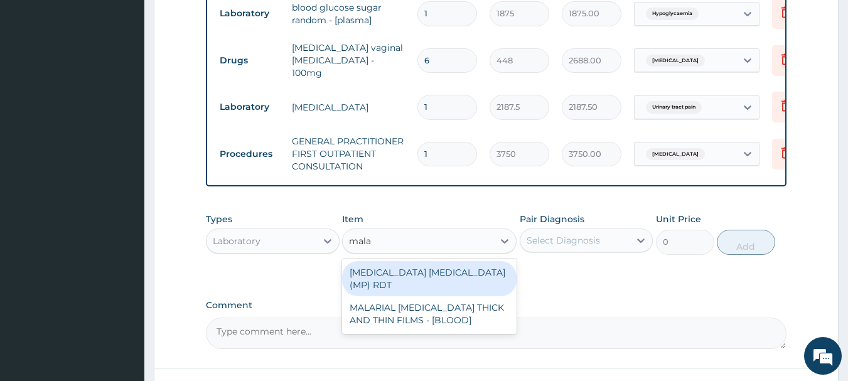
click at [441, 296] on div "MALARIAL PARASITE THICK AND THIN FILMS - [BLOOD]" at bounding box center [429, 313] width 175 height 35
type input "2187.5"
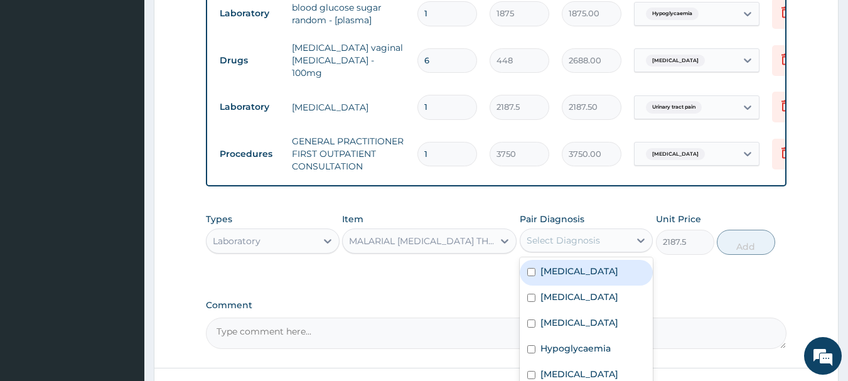
click at [561, 260] on div "Malaria" at bounding box center [587, 273] width 134 height 26
checkbox input "true"
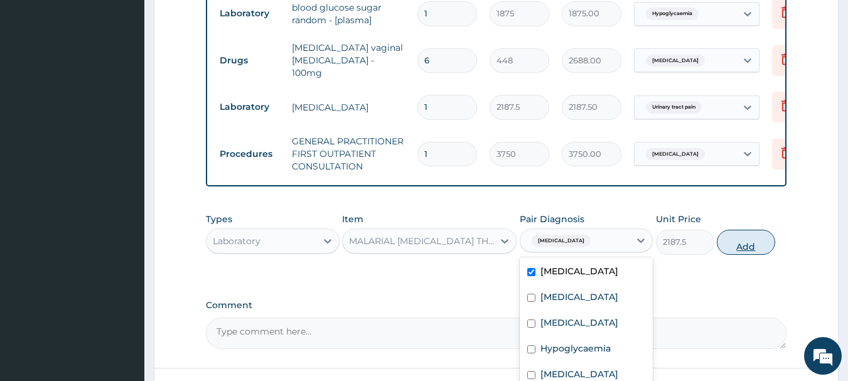
click at [762, 230] on button "Add" at bounding box center [746, 242] width 58 height 25
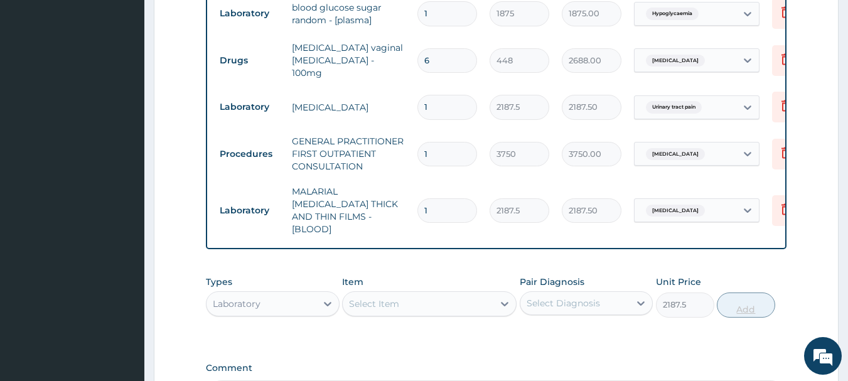
type input "0"
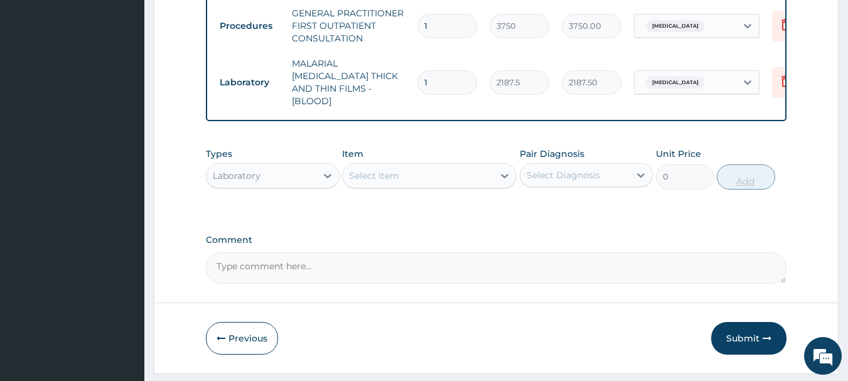
scroll to position [711, 0]
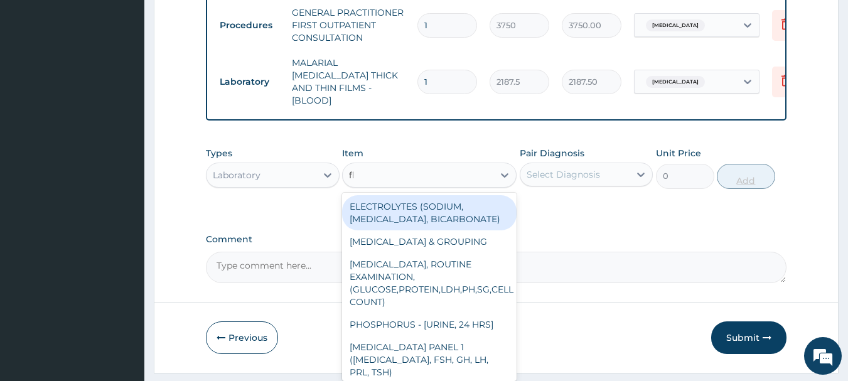
type input "fbc"
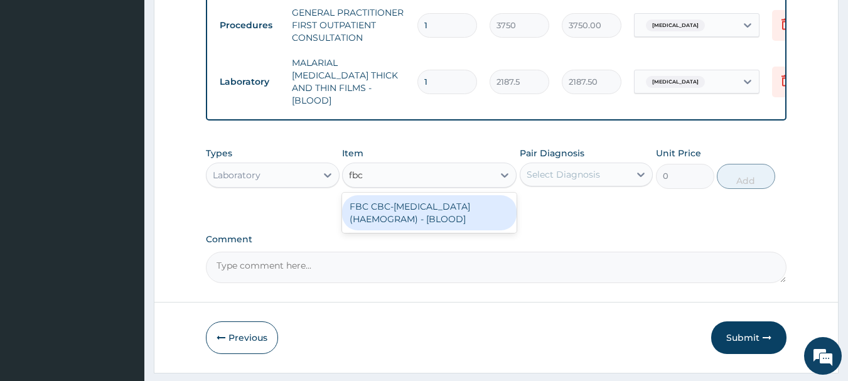
click at [463, 195] on div "FBC CBC-COMPLETE BLOOD COUNT (HAEMOGRAM) - [BLOOD]" at bounding box center [429, 212] width 175 height 35
type input "5000"
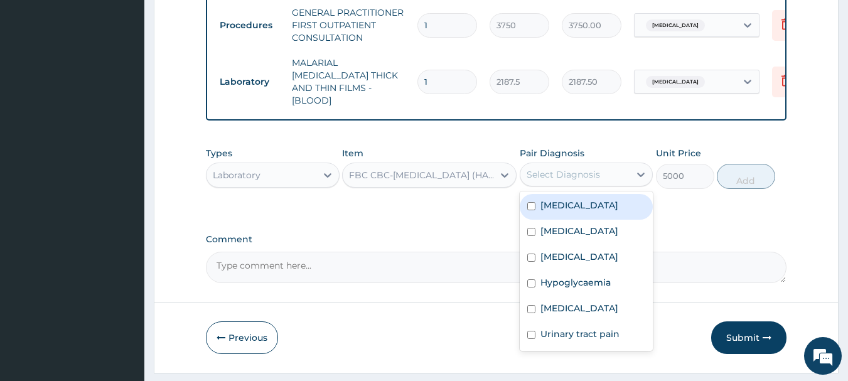
click at [558, 225] on label "Sepsis" at bounding box center [579, 231] width 78 height 13
checkbox input "true"
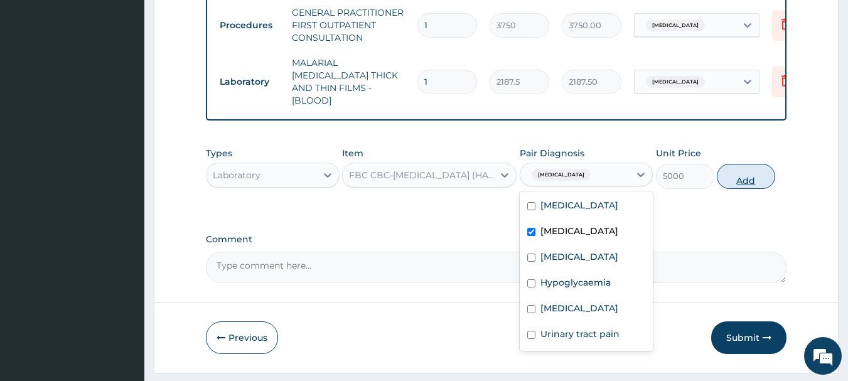
click at [741, 164] on button "Add" at bounding box center [746, 176] width 58 height 25
type input "0"
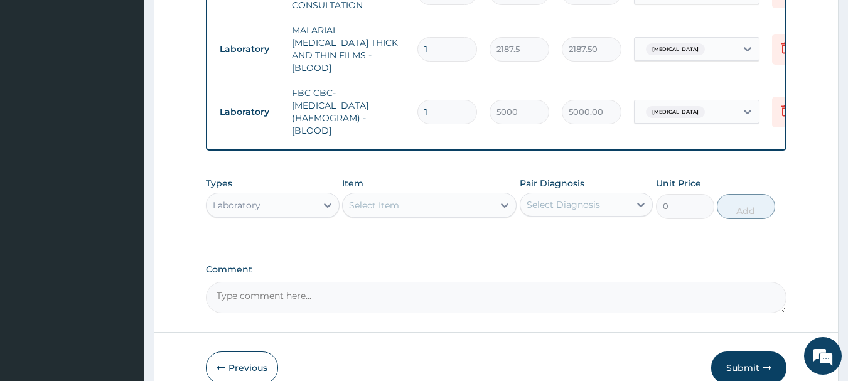
scroll to position [774, 0]
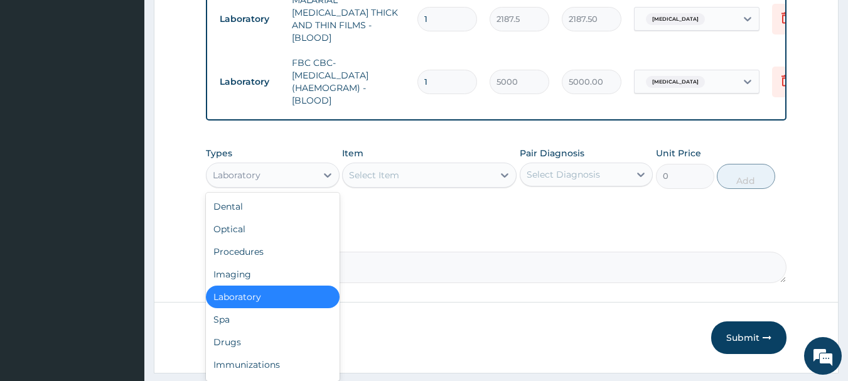
click at [228, 331] on div "Drugs" at bounding box center [273, 342] width 134 height 23
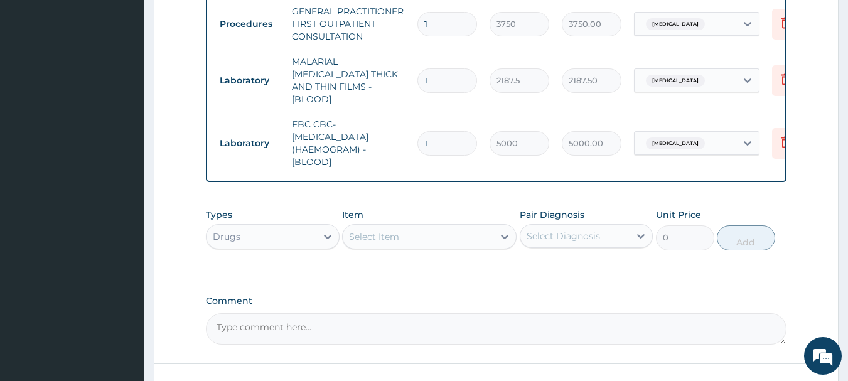
scroll to position [713, 0]
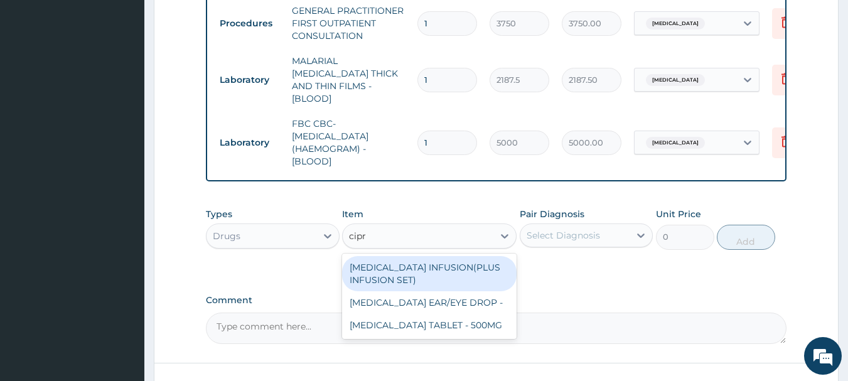
type input "cipro"
click at [458, 314] on div "CIPROFLOXACIN TABLET - 500MG" at bounding box center [429, 325] width 175 height 23
type input "196"
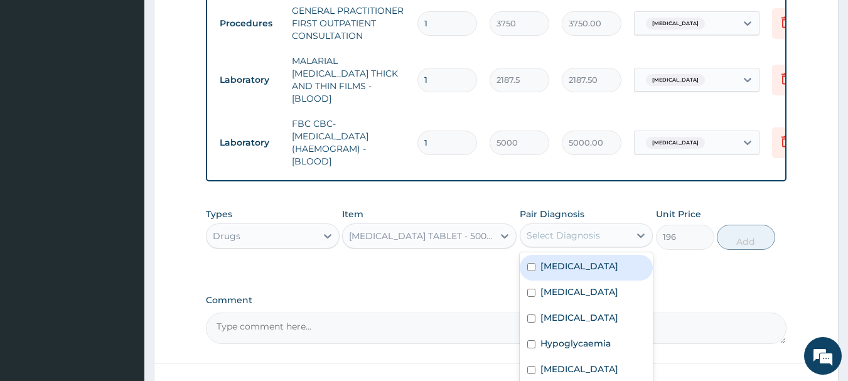
click at [583, 311] on label "Candidiasis" at bounding box center [579, 317] width 78 height 13
checkbox input "true"
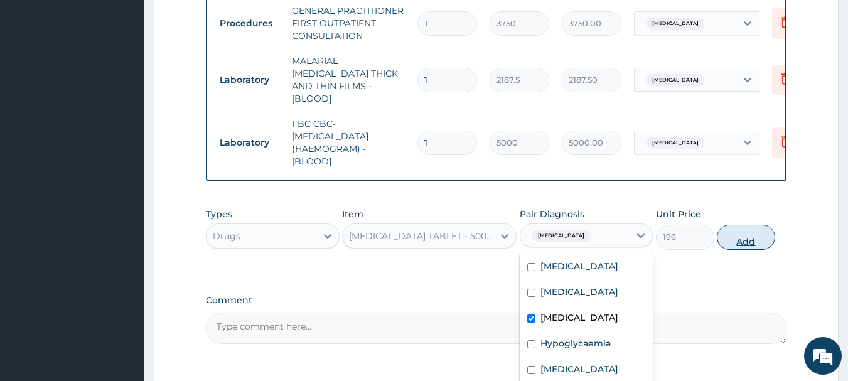
click at [748, 225] on button "Add" at bounding box center [746, 237] width 58 height 25
type input "0"
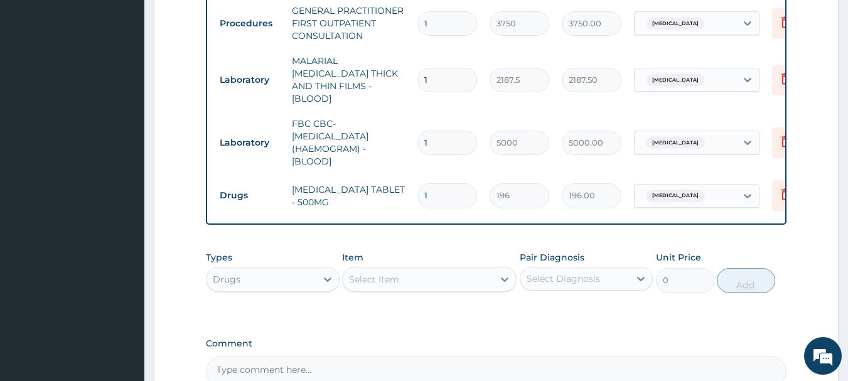
type input "10"
type input "1960.00"
type input "10"
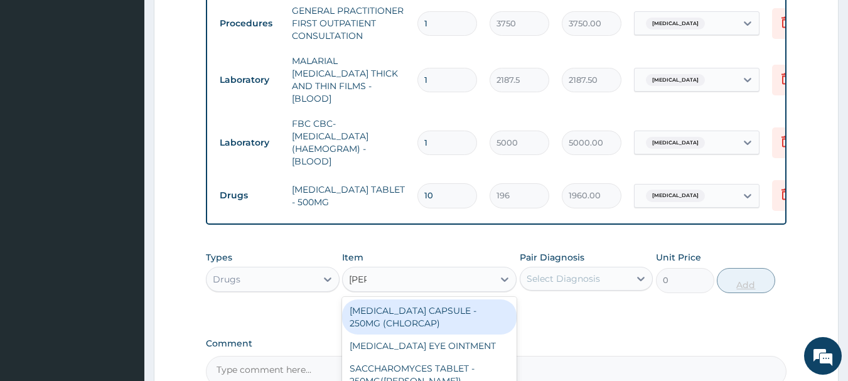
type input "lorat"
click at [461, 335] on div "LORATADINE TABLET - 10MG (LORATYN)" at bounding box center [429, 352] width 175 height 35
type input "98"
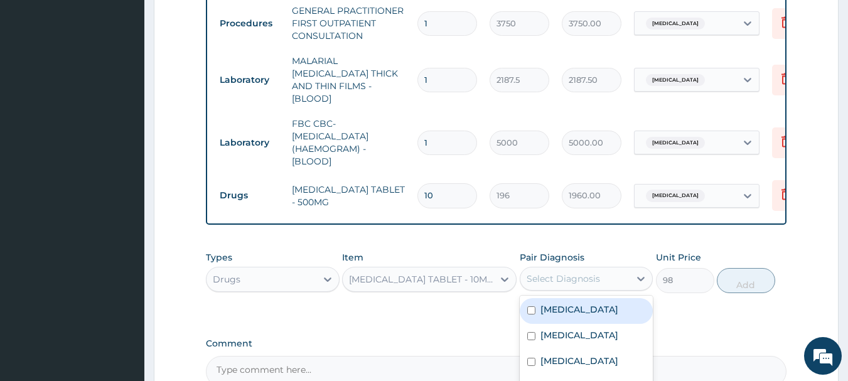
click at [578, 355] on label "Candidiasis" at bounding box center [579, 361] width 78 height 13
checkbox input "true"
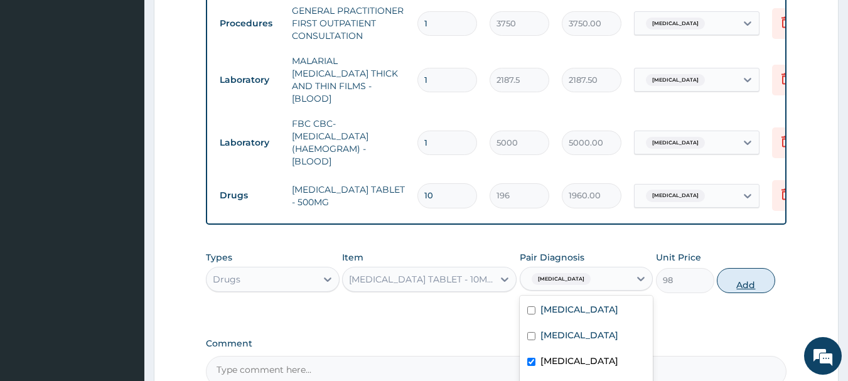
click at [768, 268] on button "Add" at bounding box center [746, 280] width 58 height 25
type input "0"
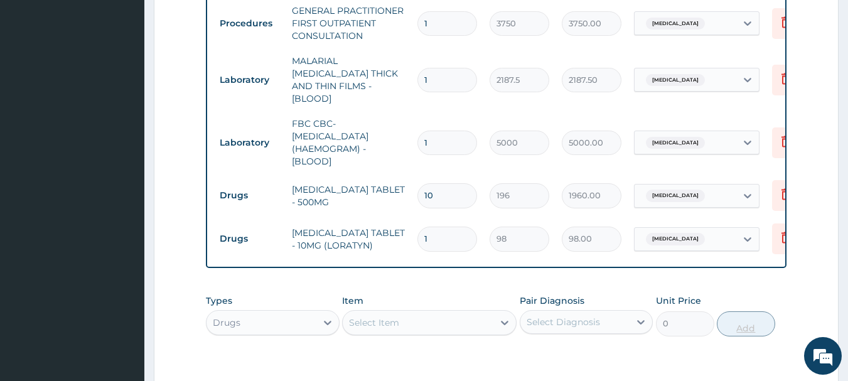
type input "0.00"
type input "5"
type input "490.00"
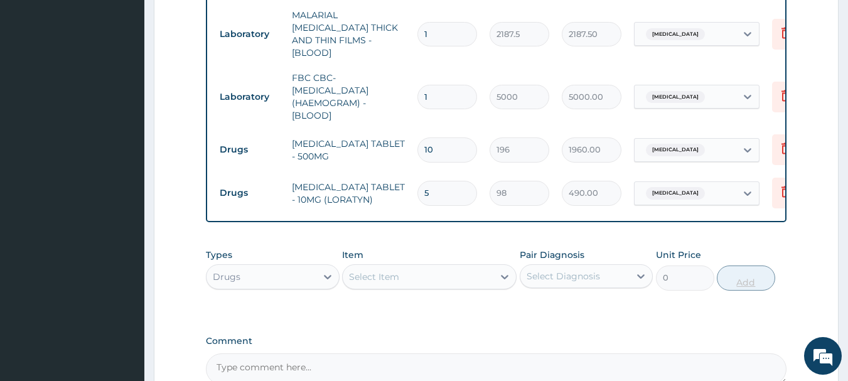
scroll to position [812, 0]
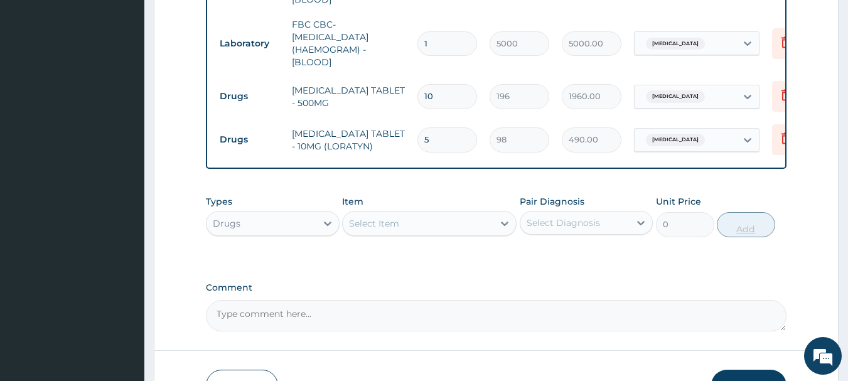
type input "5"
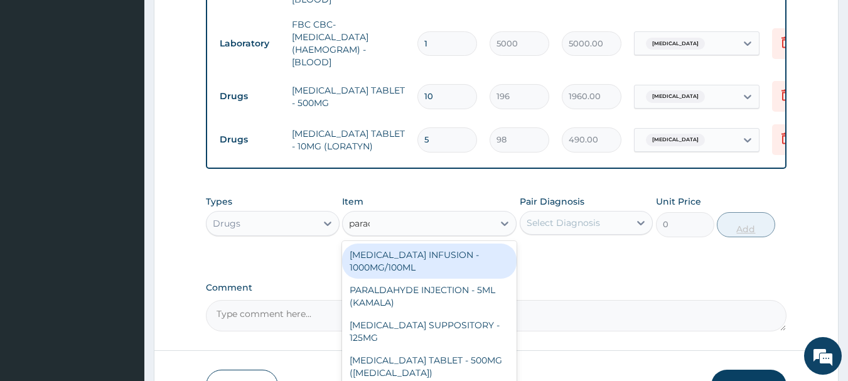
type input "parace"
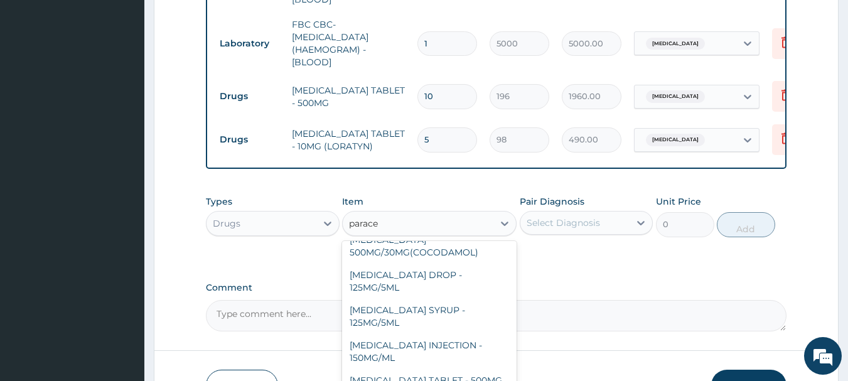
click at [486, 369] on div "PARACETAMOL TABLET - 500MG" at bounding box center [429, 380] width 175 height 23
type input "33.599999999999994"
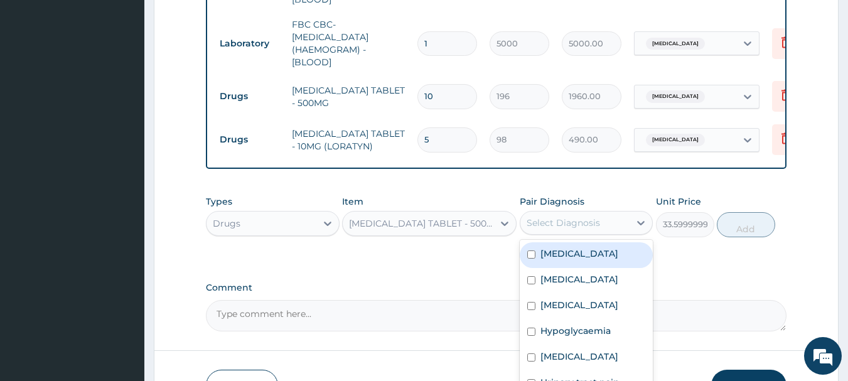
click at [562, 247] on label "Malaria" at bounding box center [579, 253] width 78 height 13
checkbox input "true"
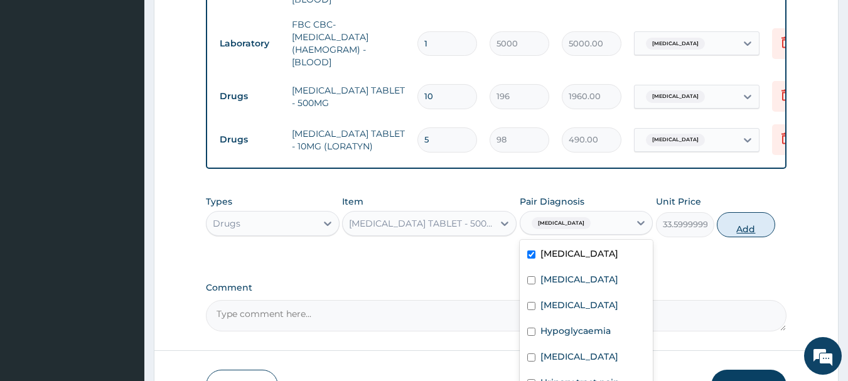
click at [761, 212] on button "Add" at bounding box center [746, 224] width 58 height 25
type input "0"
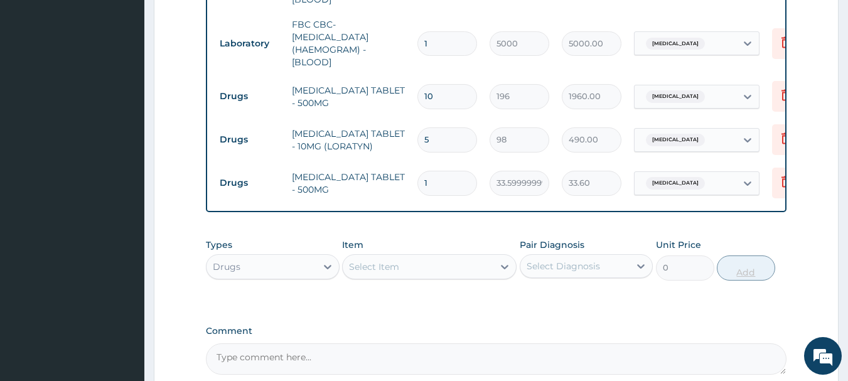
type input "18"
type input "604.80"
type input "18"
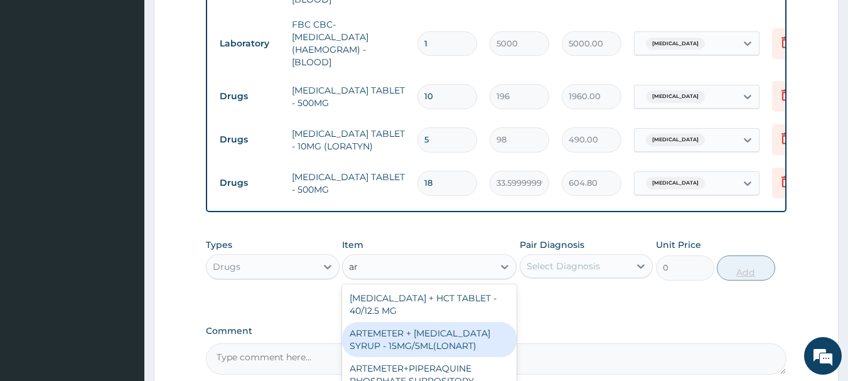
type input "a"
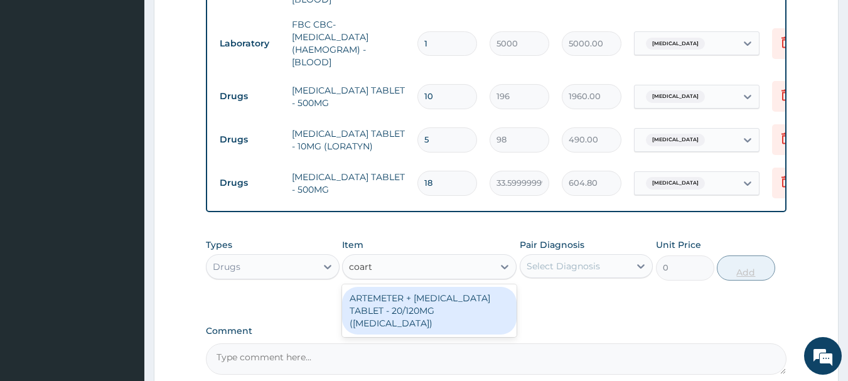
type input "coarte"
click at [464, 287] on div "ARTEMETER + LUMEFANTRINE TABLET - 20/120MG (COARTEM)" at bounding box center [429, 311] width 175 height 48
type input "210"
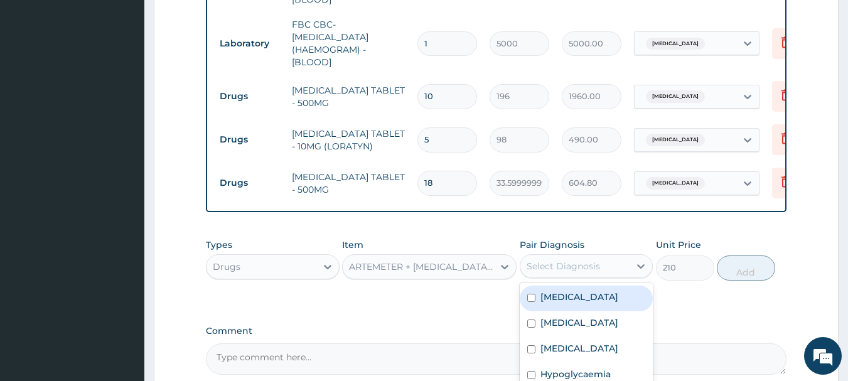
click at [559, 291] on label "Malaria" at bounding box center [579, 297] width 78 height 13
checkbox input "true"
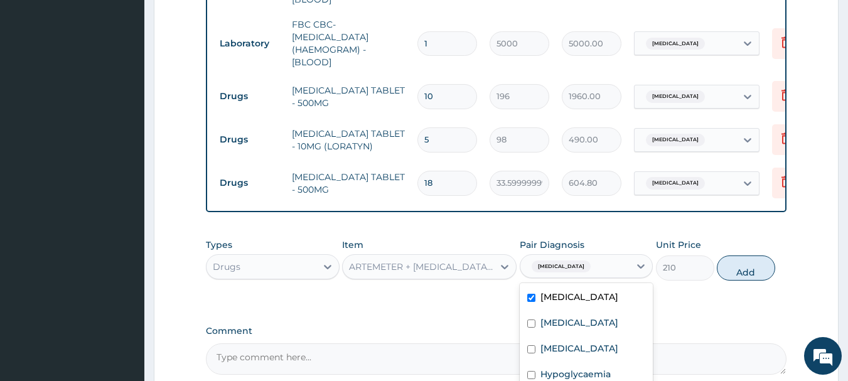
click at [771, 245] on div "Types Drugs Item ARTEMETER + LUMEFANTRINE TABLET - 20/120MG (COARTEM) Pair Diag…" at bounding box center [496, 259] width 581 height 54
click at [753, 255] on button "Add" at bounding box center [746, 267] width 58 height 25
type input "0"
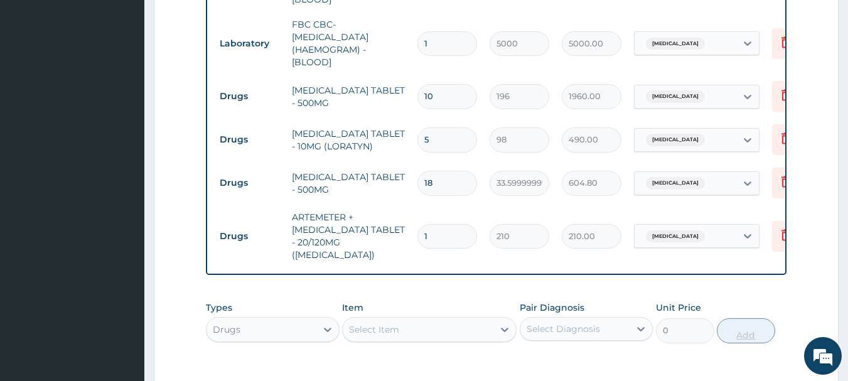
type input "0.00"
type input "2"
type input "420.00"
type input "24"
type input "5040.00"
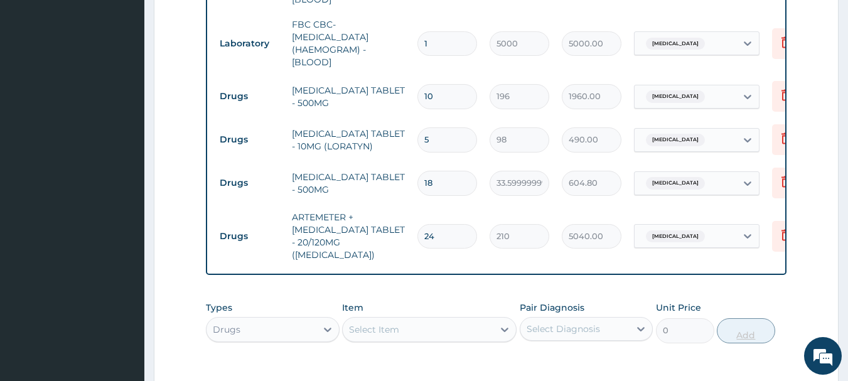
type input "2"
type input "420.00"
type input "0.00"
type input "6"
type input "1260.00"
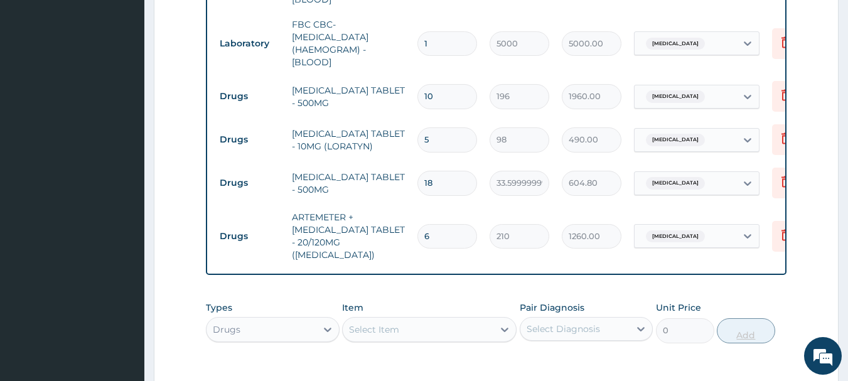
type input "0.00"
type input "2"
type input "420.00"
type input "24"
type input "5040.00"
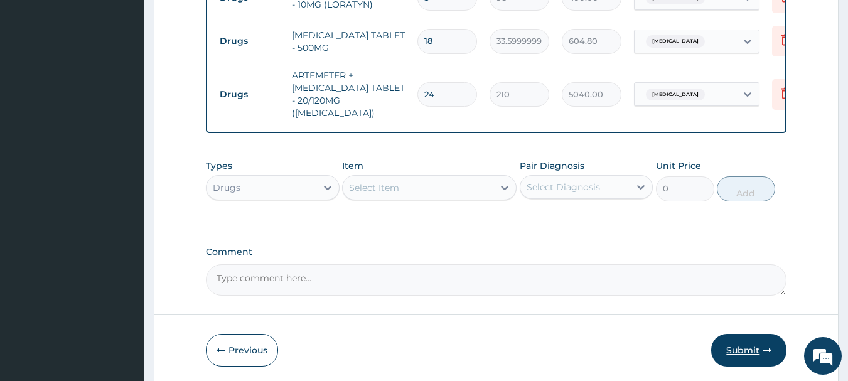
click at [760, 334] on button "Submit" at bounding box center [748, 350] width 75 height 33
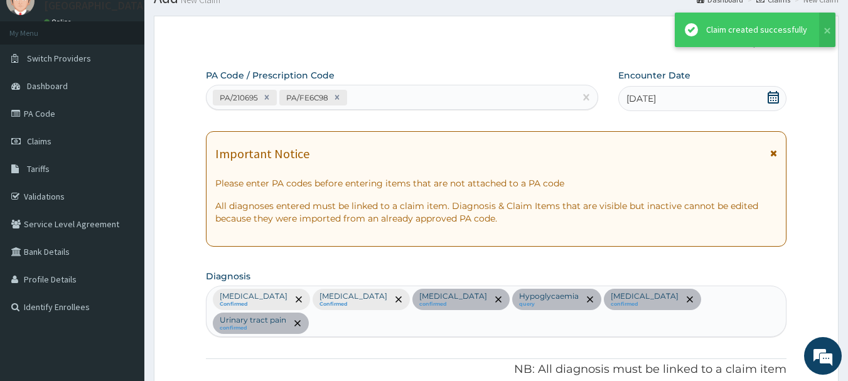
scroll to position [954, 0]
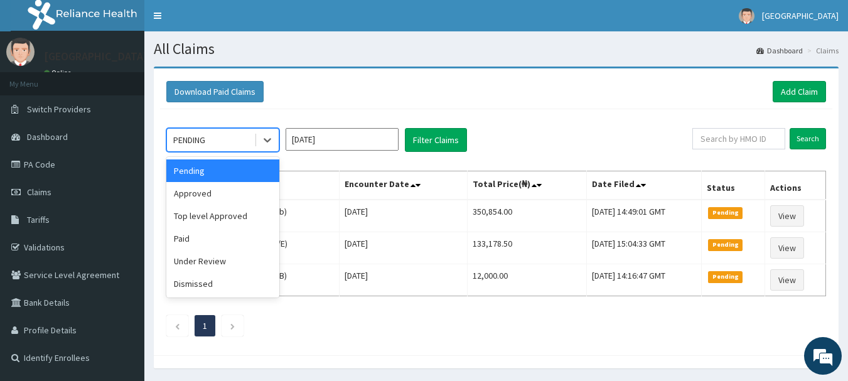
click at [188, 196] on div "Approved" at bounding box center [222, 193] width 113 height 23
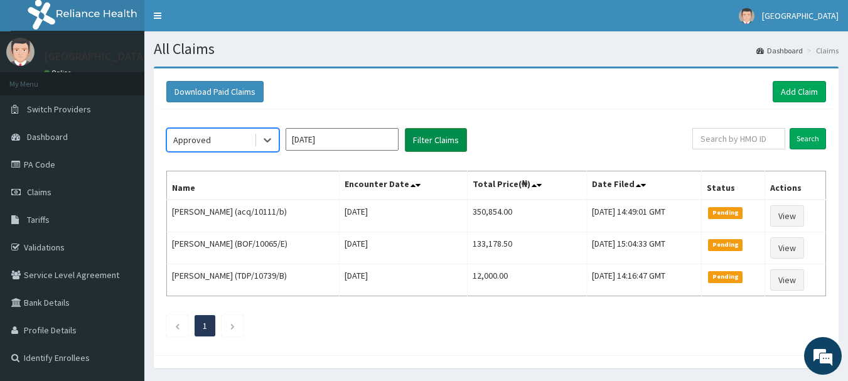
click at [441, 137] on button "Filter Claims" at bounding box center [436, 140] width 62 height 24
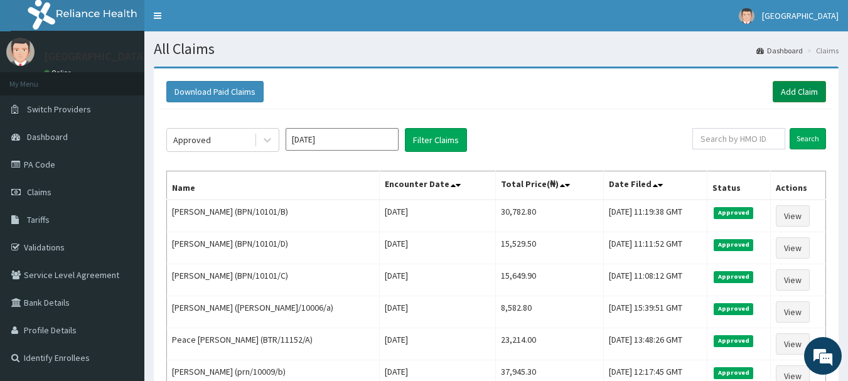
click at [808, 95] on link "Add Claim" at bounding box center [799, 91] width 53 height 21
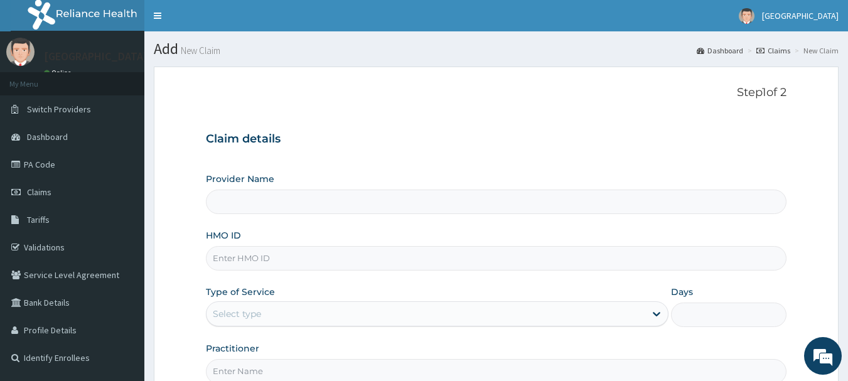
type input "[GEOGRAPHIC_DATA], [GEOGRAPHIC_DATA]"
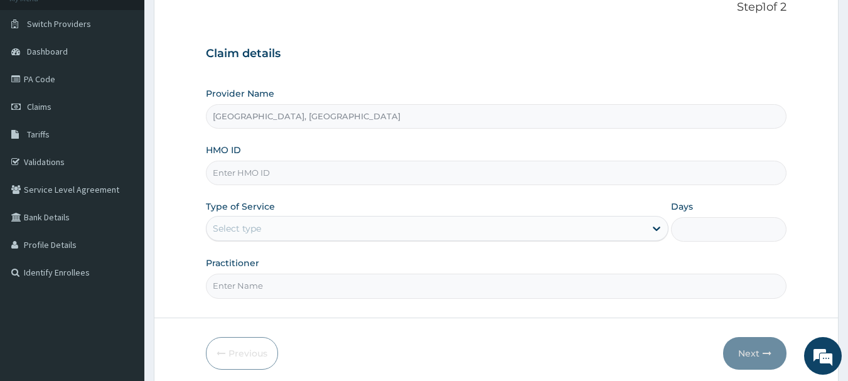
scroll to position [89, 0]
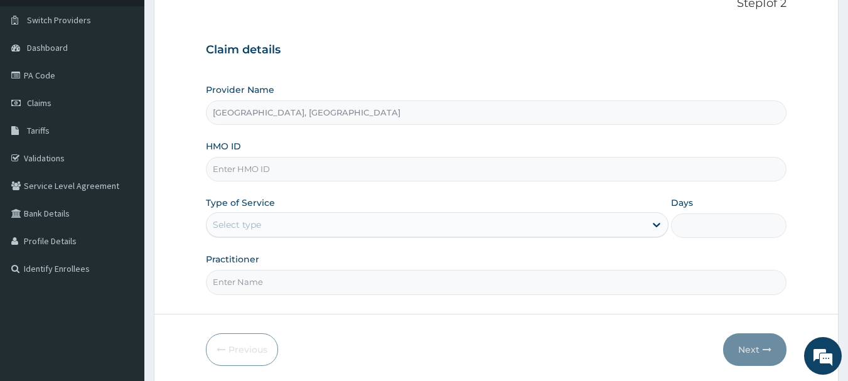
click at [303, 172] on input "HMO ID" at bounding box center [496, 169] width 581 height 24
paste input "TLM/10006/A"
type input "TLM/10006/A"
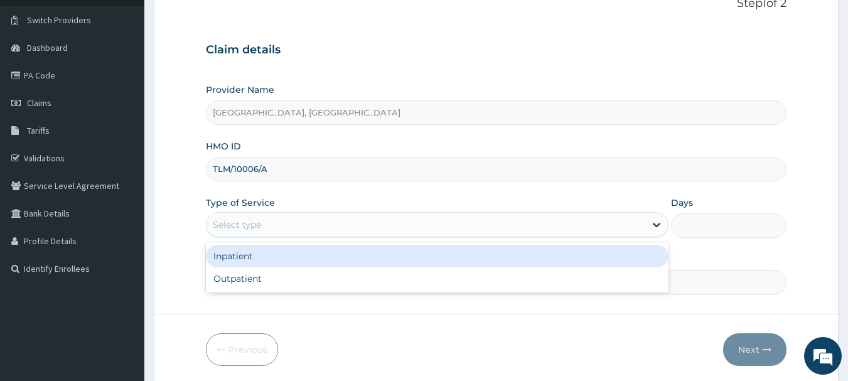
click at [243, 283] on div "Outpatient" at bounding box center [437, 278] width 463 height 23
type input "1"
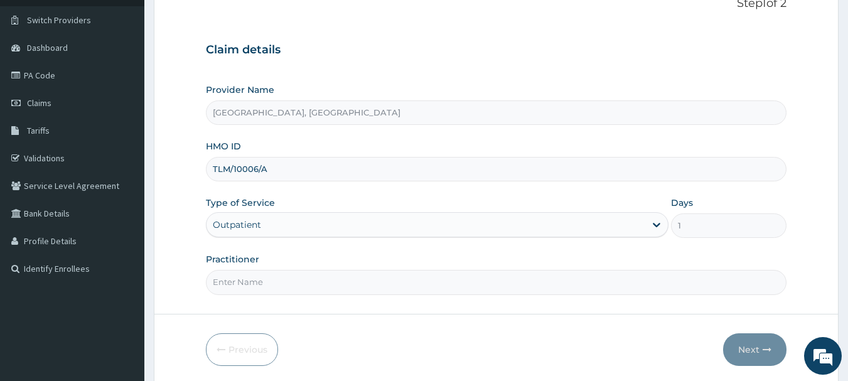
click at [262, 283] on input "Practitioner" at bounding box center [496, 282] width 581 height 24
click at [345, 279] on input "Practitioner" at bounding box center [496, 282] width 581 height 24
type input "DR Adesipe"
click at [761, 356] on button "Next" at bounding box center [754, 349] width 63 height 33
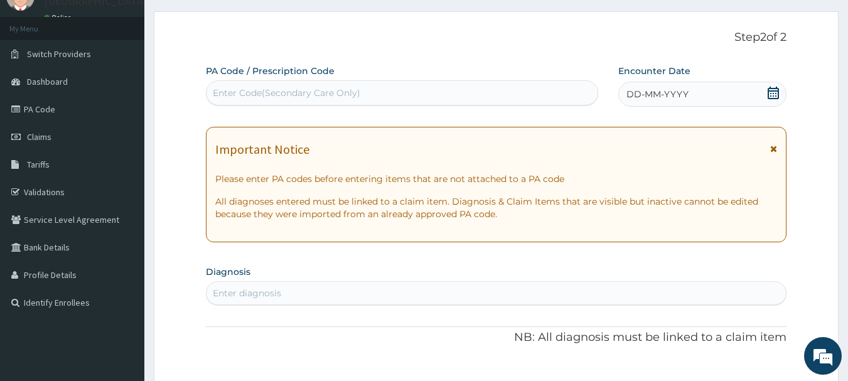
scroll to position [0, 0]
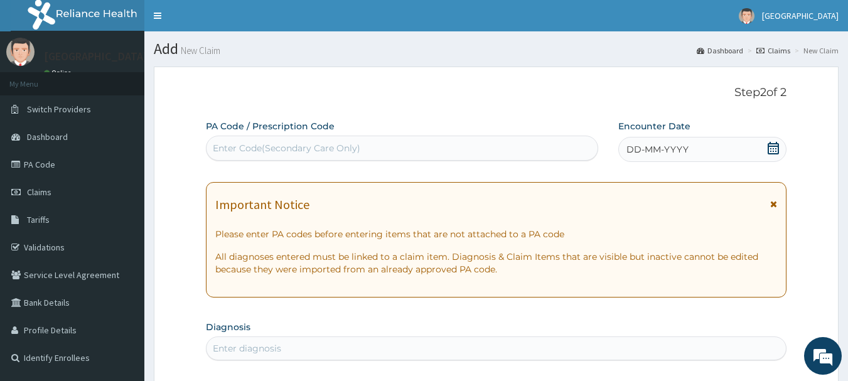
click at [672, 149] on span "DD-MM-YYYY" at bounding box center [657, 149] width 62 height 13
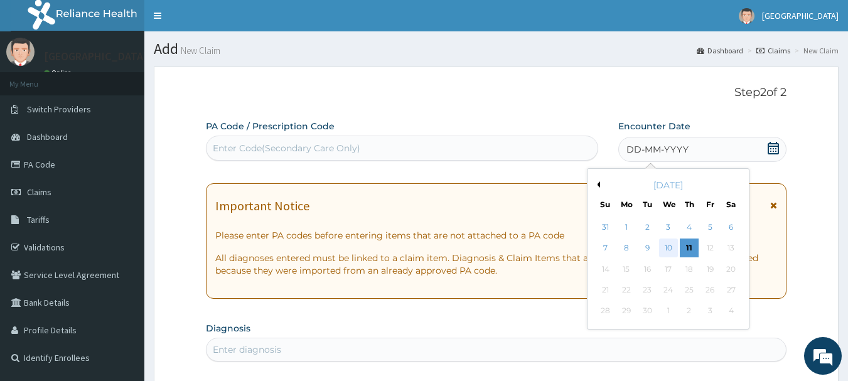
click at [666, 249] on div "10" at bounding box center [668, 248] width 19 height 19
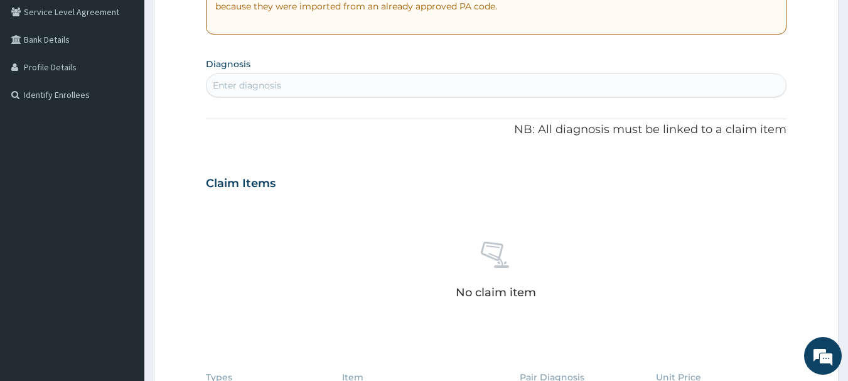
scroll to position [270, 0]
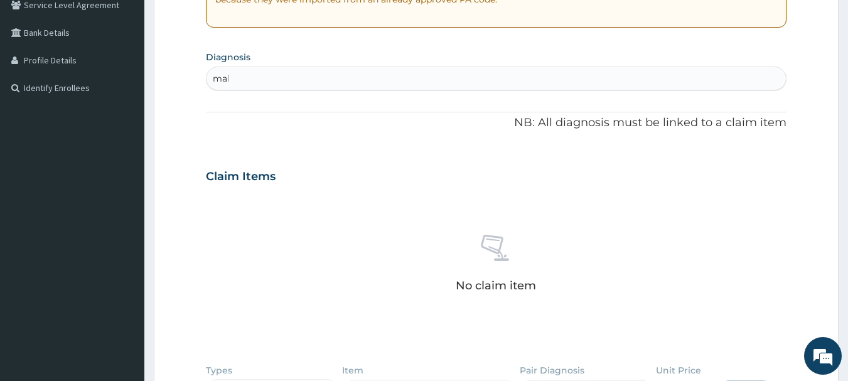
type input "mala"
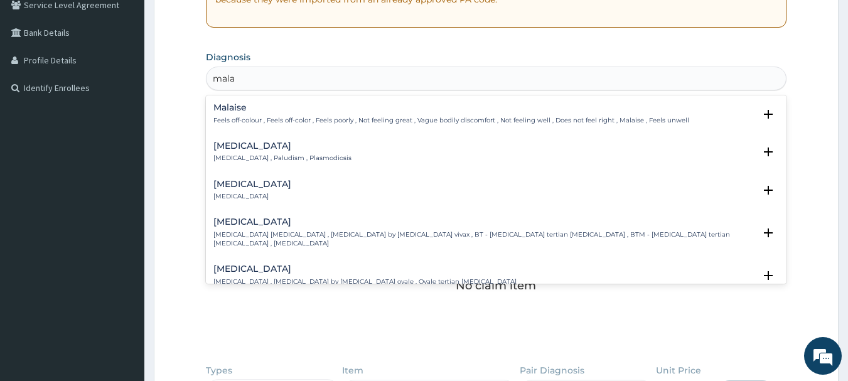
click at [267, 146] on h4 "Malaria" at bounding box center [282, 145] width 138 height 9
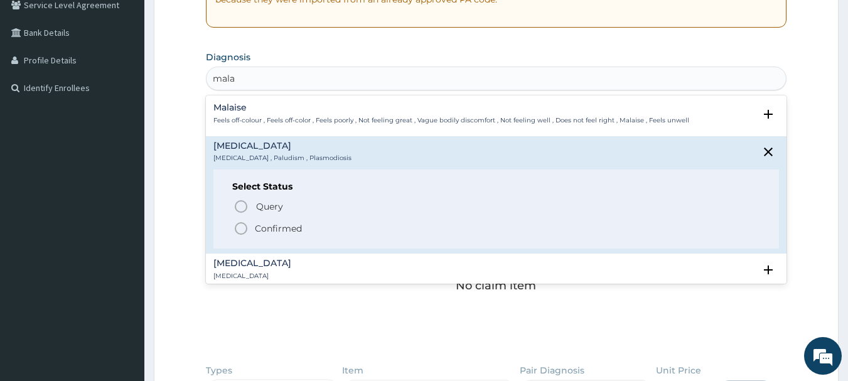
click at [240, 228] on icon "status option filled" at bounding box center [241, 228] width 15 height 15
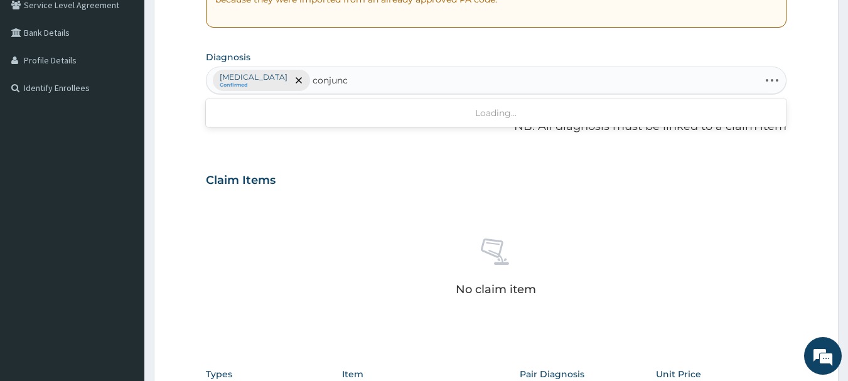
type input "conjunct"
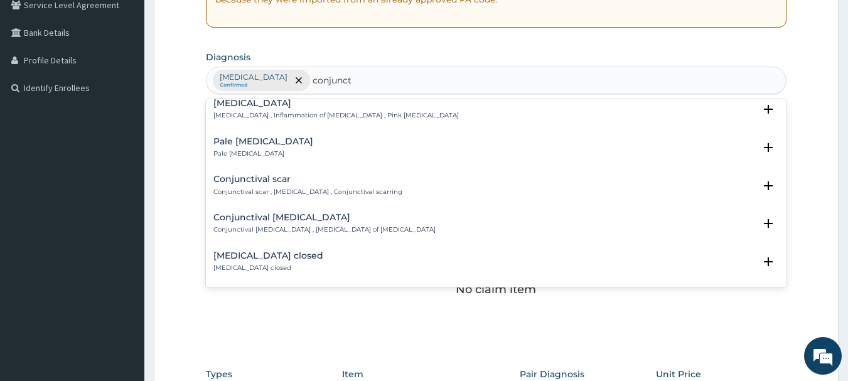
scroll to position [0, 0]
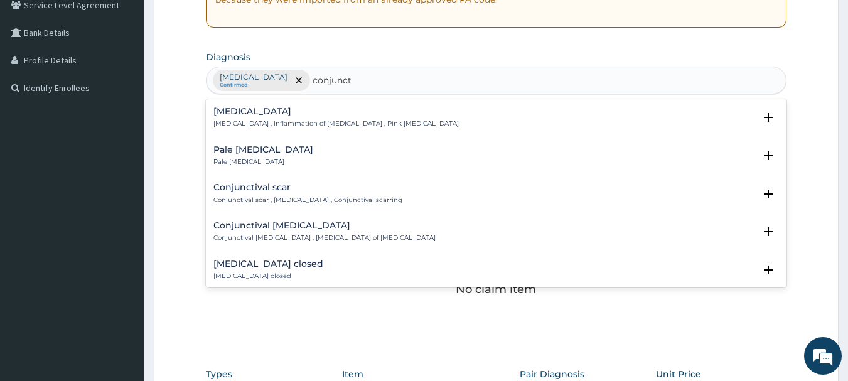
click at [302, 114] on h4 "Conjunctivitis" at bounding box center [335, 111] width 245 height 9
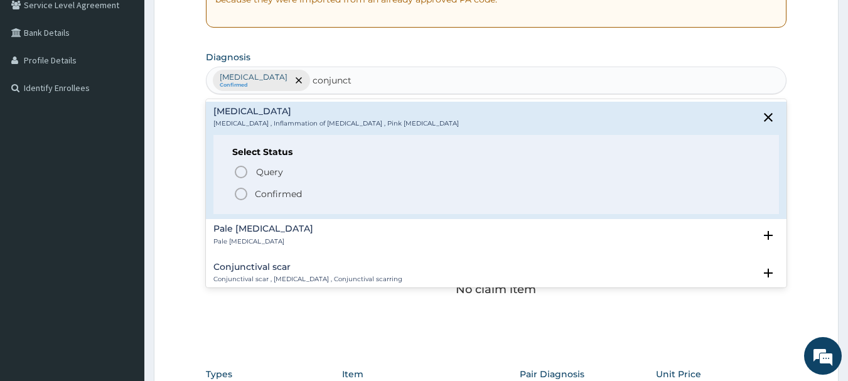
click at [242, 188] on icon "status option filled" at bounding box center [241, 193] width 15 height 15
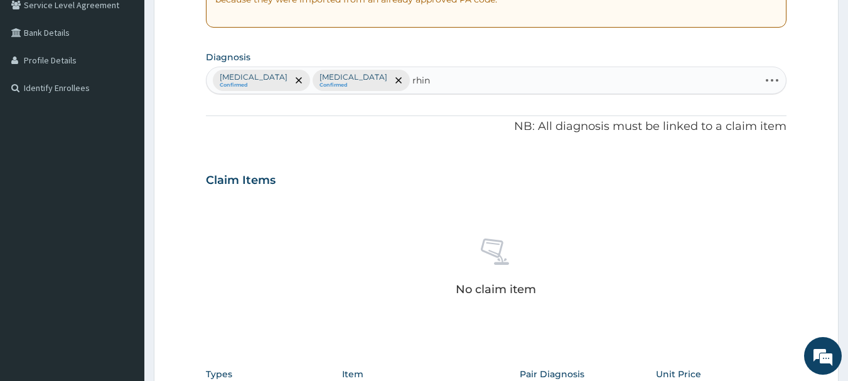
type input "rhini"
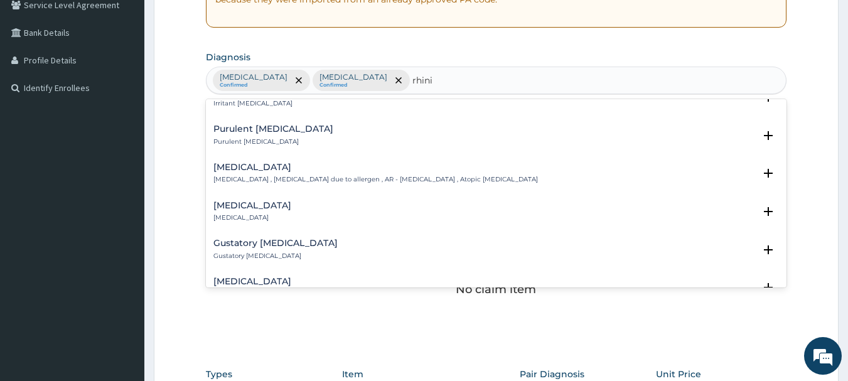
scroll to position [338, 0]
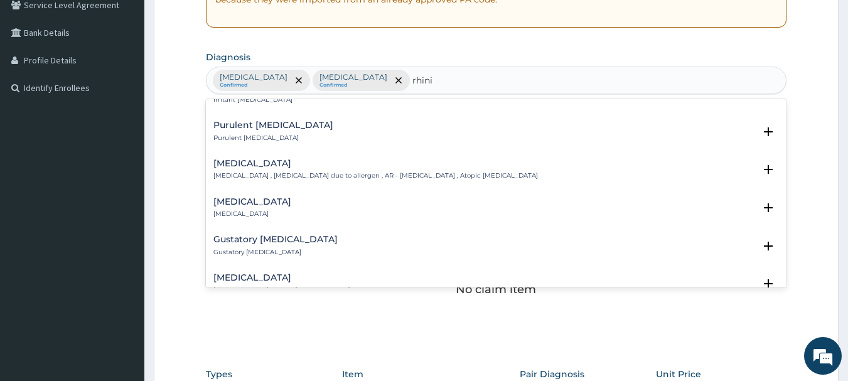
click at [278, 168] on h4 "Allergic rhinitis" at bounding box center [375, 163] width 325 height 9
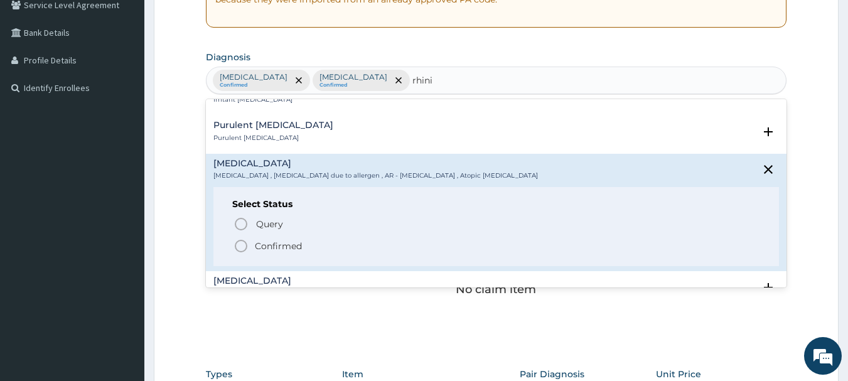
click at [239, 249] on icon "status option filled" at bounding box center [241, 246] width 15 height 15
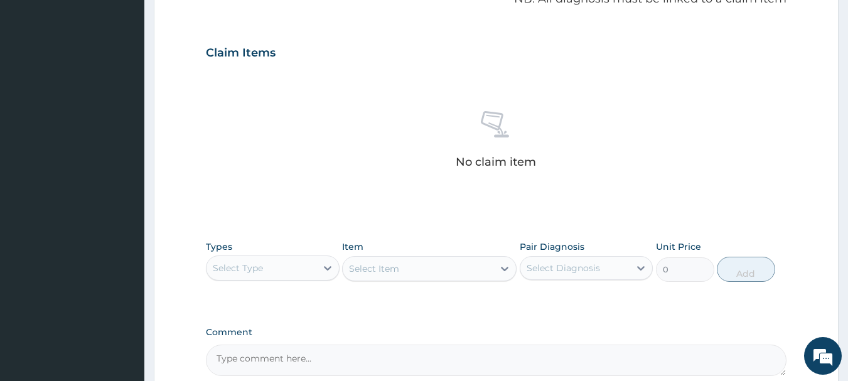
scroll to position [524, 0]
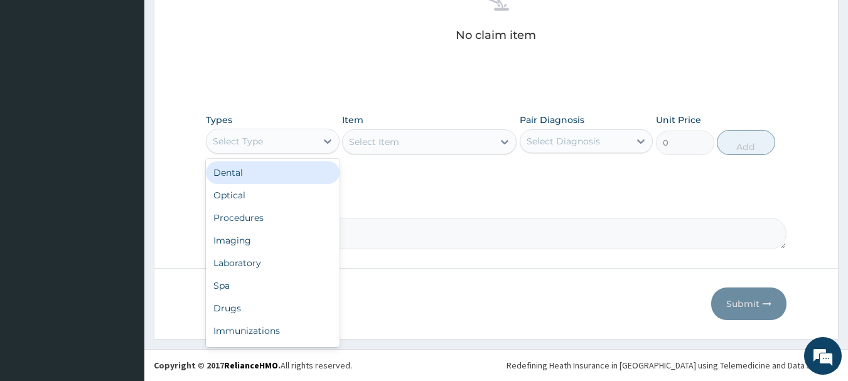
click at [234, 218] on div "Procedures" at bounding box center [273, 218] width 134 height 23
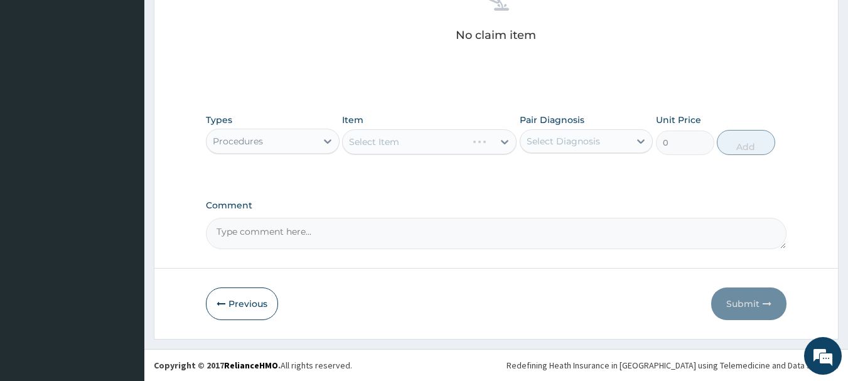
click at [441, 141] on div "Select Item" at bounding box center [429, 141] width 175 height 25
click at [458, 137] on div "Select Item" at bounding box center [429, 141] width 175 height 25
click at [468, 141] on div "Select Item" at bounding box center [429, 141] width 175 height 25
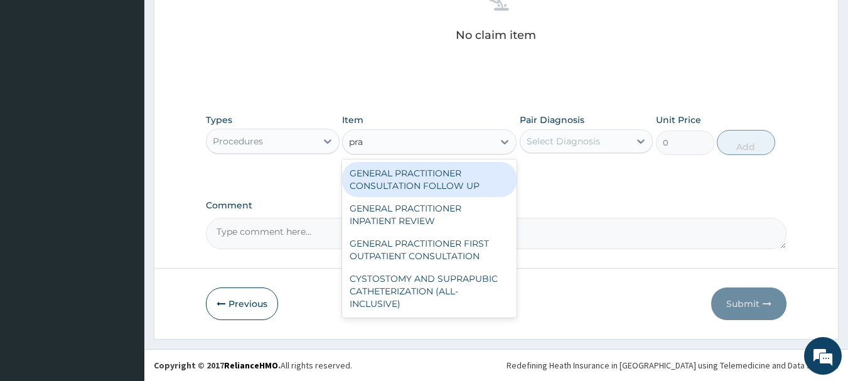
type input "prac"
click at [470, 249] on div "GENERAL PRACTITIONER FIRST OUTPATIENT CONSULTATION" at bounding box center [429, 249] width 175 height 35
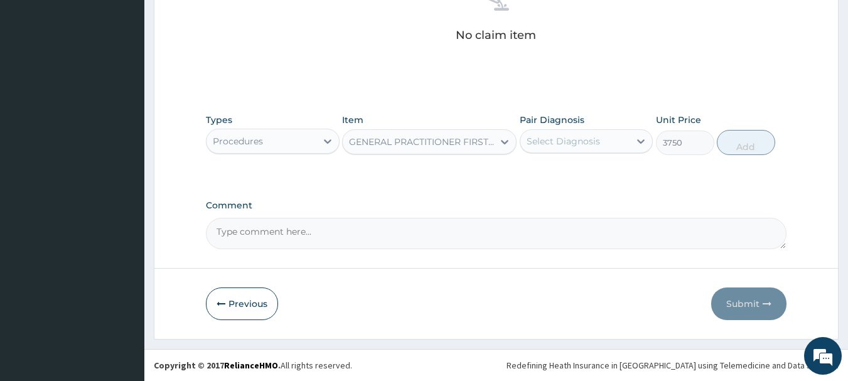
type input "3750"
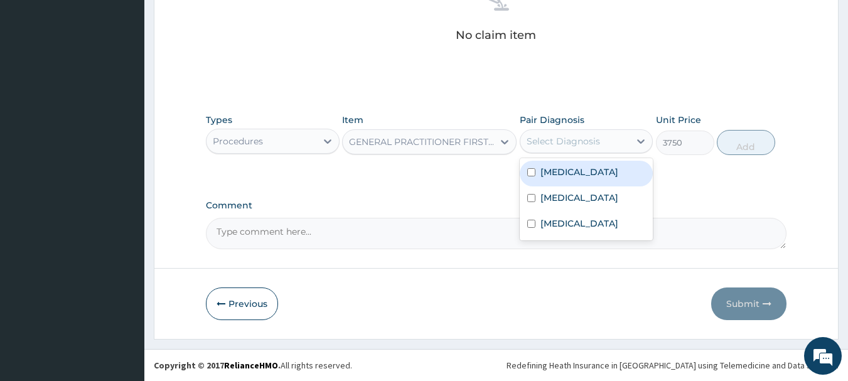
click at [571, 176] on label "Malaria" at bounding box center [579, 172] width 78 height 13
checkbox input "true"
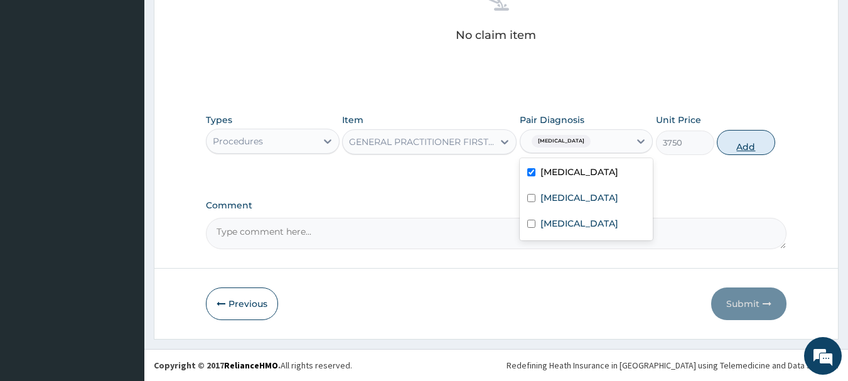
click at [758, 149] on button "Add" at bounding box center [746, 142] width 58 height 25
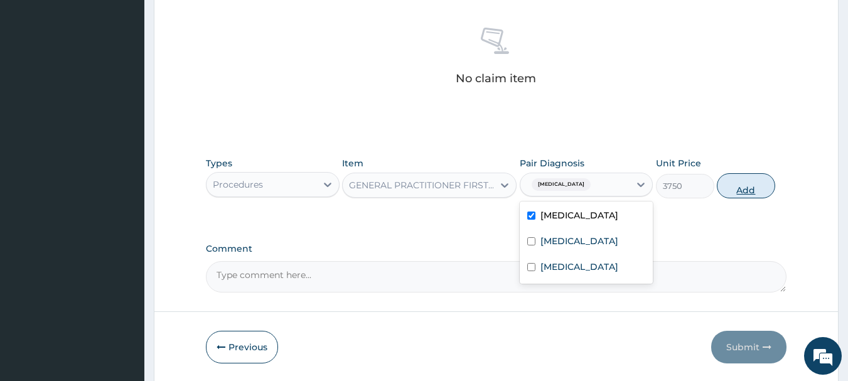
type input "0"
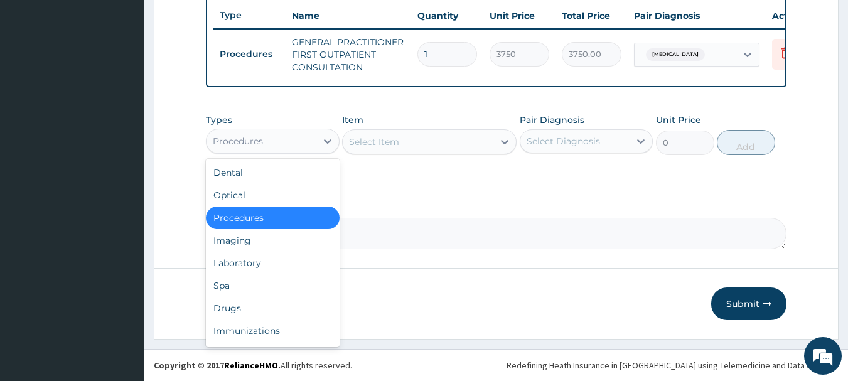
click at [225, 310] on div "Drugs" at bounding box center [273, 308] width 134 height 23
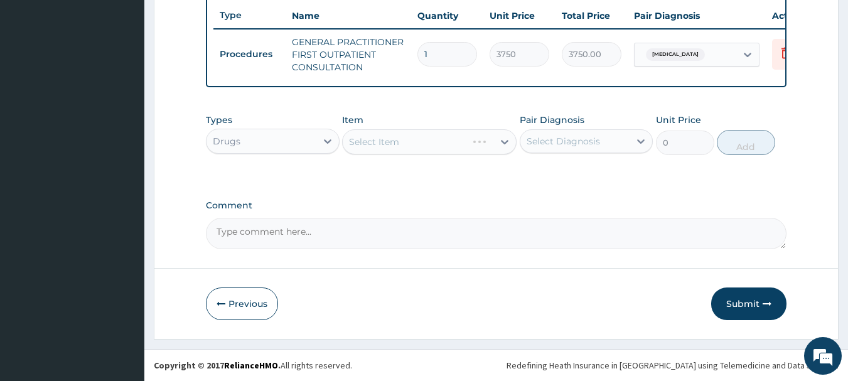
click at [462, 139] on div "Select Item" at bounding box center [429, 141] width 175 height 25
click at [475, 151] on div "Select Item" at bounding box center [429, 141] width 175 height 25
click at [484, 141] on div "Select Item" at bounding box center [429, 141] width 175 height 25
click at [470, 135] on div "Select Item" at bounding box center [429, 141] width 175 height 25
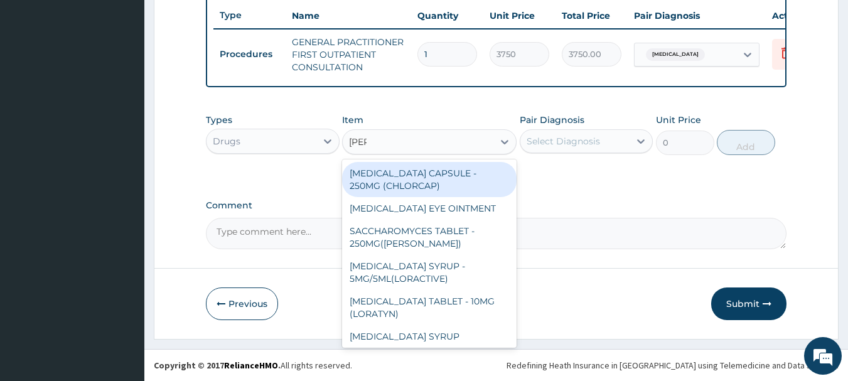
type input "lorat"
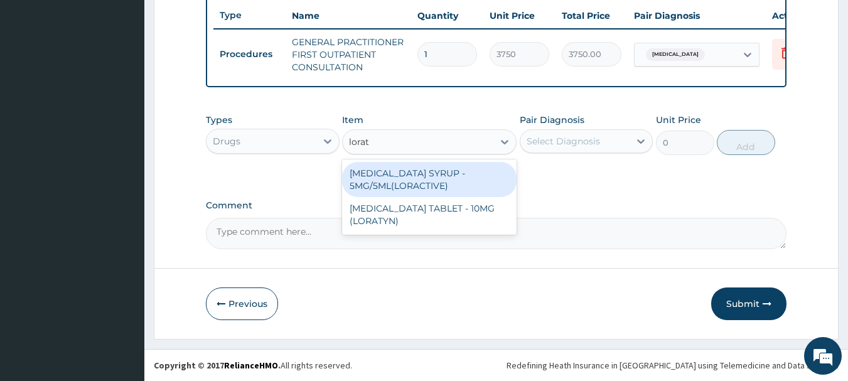
click at [460, 212] on div "LORATADINE TABLET - 10MG (LORATYN)" at bounding box center [429, 214] width 175 height 35
type input "98"
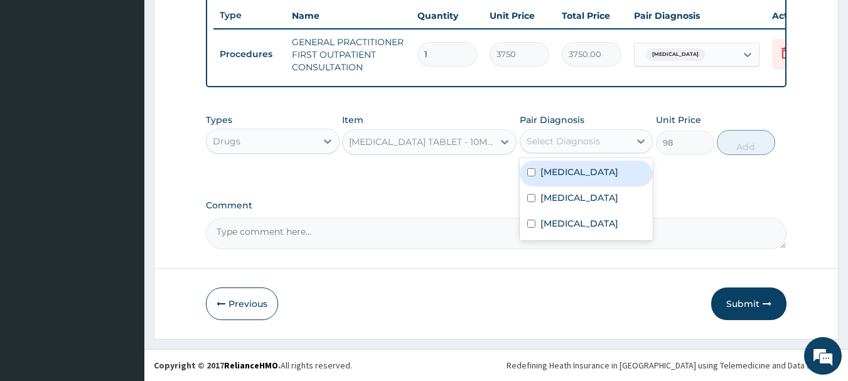
click at [582, 200] on label "Conjunctivitis" at bounding box center [579, 197] width 78 height 13
checkbox input "true"
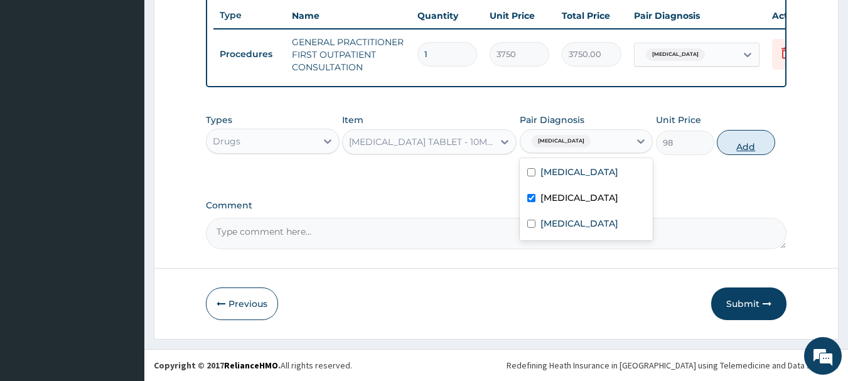
click at [749, 137] on button "Add" at bounding box center [746, 142] width 58 height 25
type input "0"
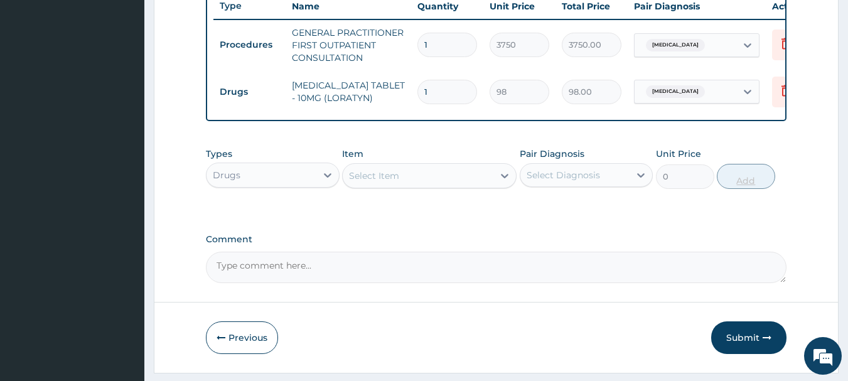
type input "10"
type input "980.00"
type input "10"
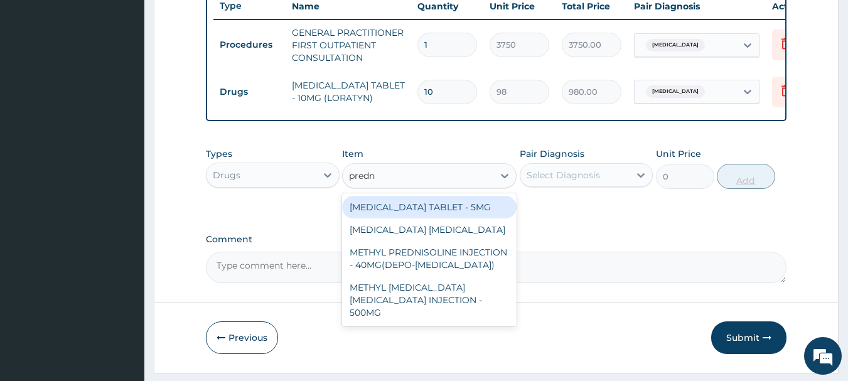
type input "predni"
click at [471, 214] on div "PREDNISOLONE TABLET - 5MG" at bounding box center [429, 207] width 175 height 23
type input "42"
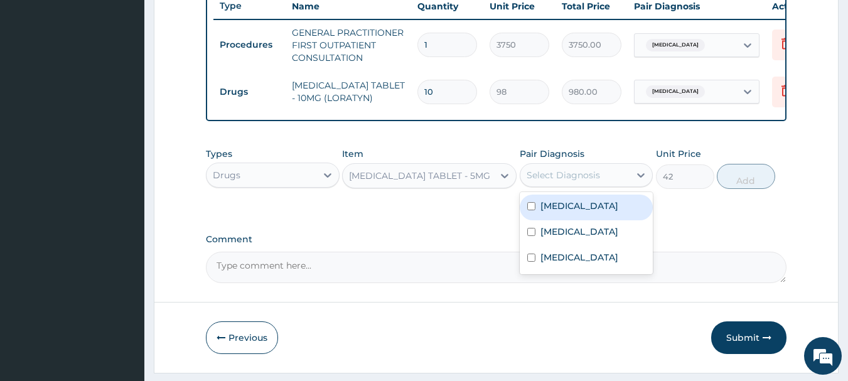
click at [579, 238] on label "Conjunctivitis" at bounding box center [579, 231] width 78 height 13
checkbox input "true"
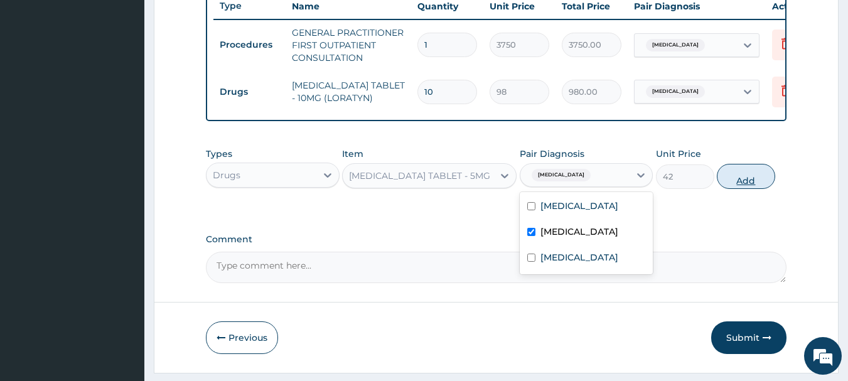
click at [764, 188] on button "Add" at bounding box center [746, 176] width 58 height 25
type input "0"
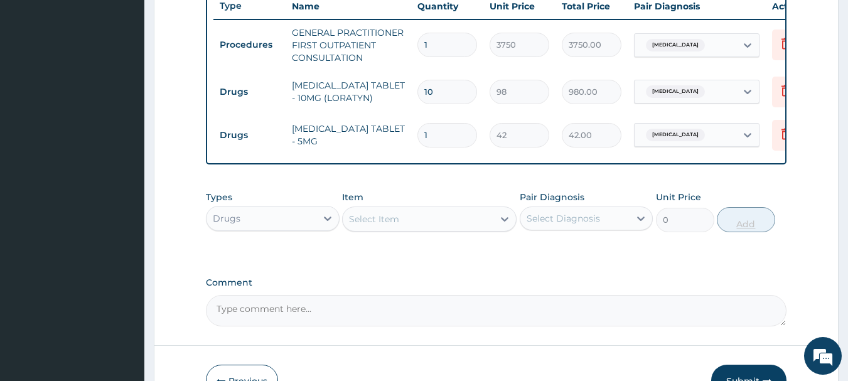
type input "10"
type input "420.00"
type input "10"
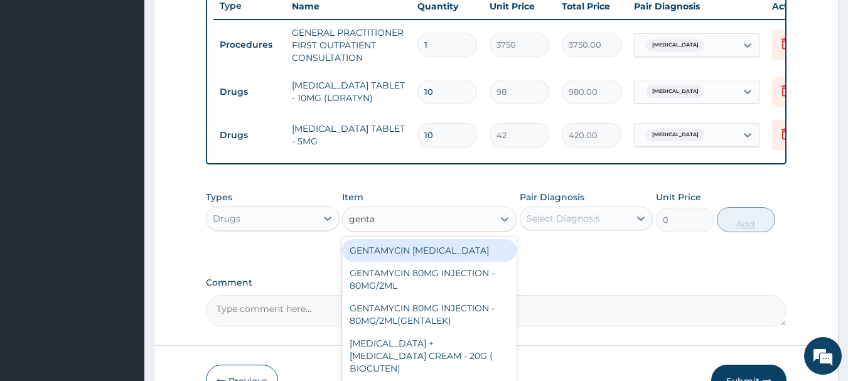
type input "gentam"
click at [456, 257] on div "GENTAMYCIN EYE DROP" at bounding box center [429, 250] width 175 height 23
type input "840"
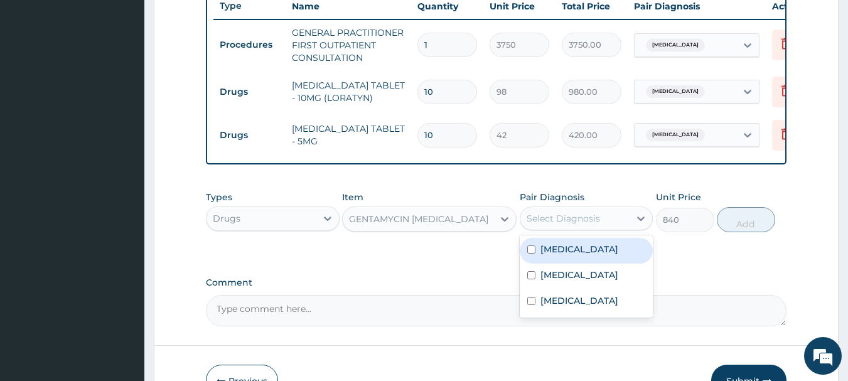
click at [583, 281] on label "Conjunctivitis" at bounding box center [579, 275] width 78 height 13
checkbox input "true"
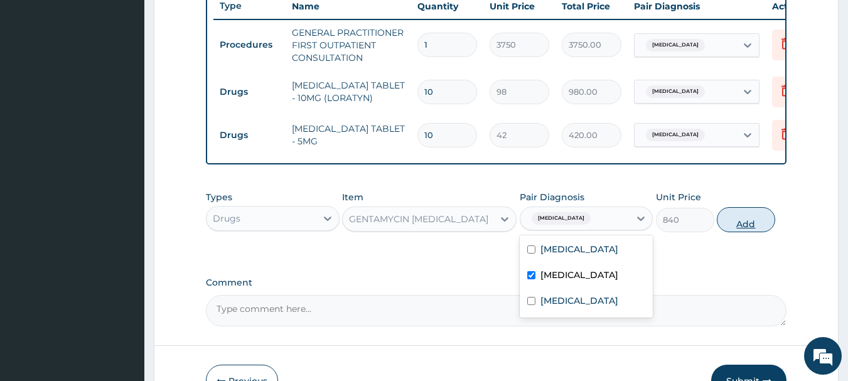
click at [749, 232] on button "Add" at bounding box center [746, 219] width 58 height 25
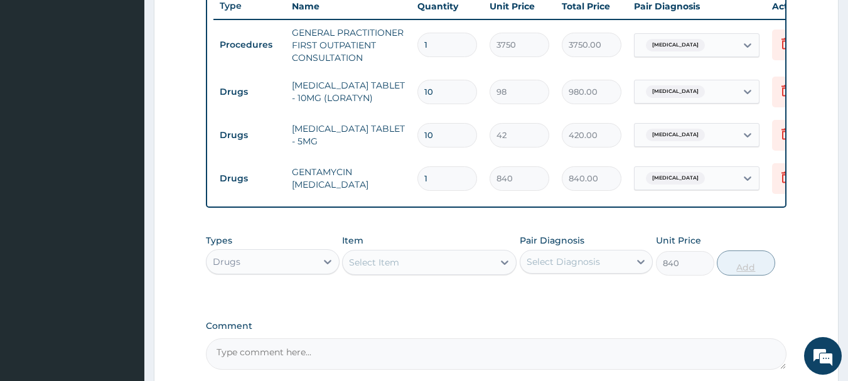
type input "0"
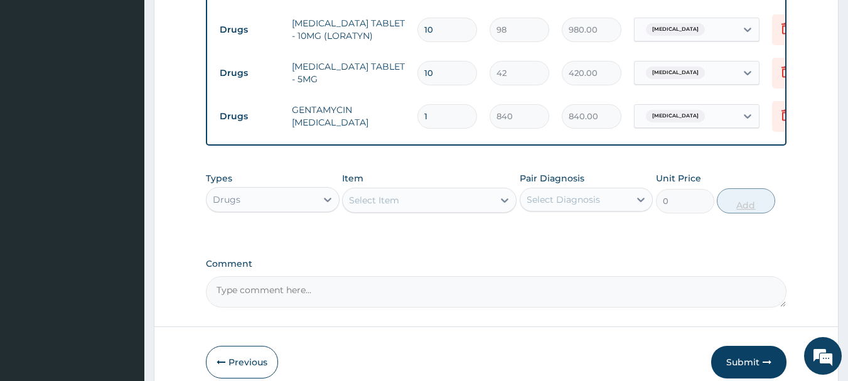
scroll to position [559, 0]
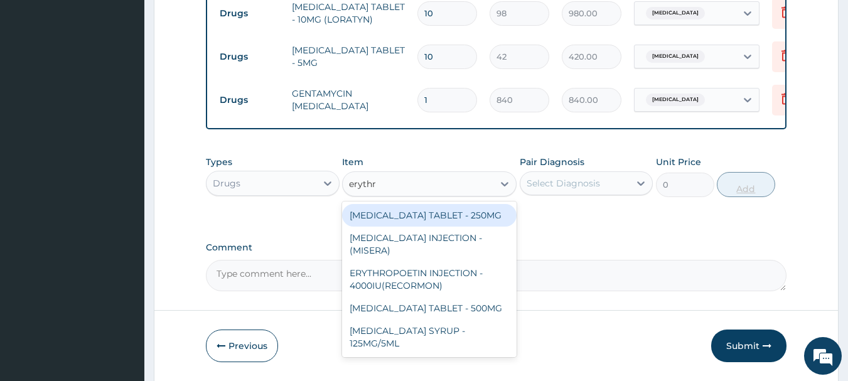
type input "erythro"
click at [475, 314] on div "ERYTHROMYCIN TABLET - 500MG" at bounding box center [429, 308] width 175 height 23
type input "140"
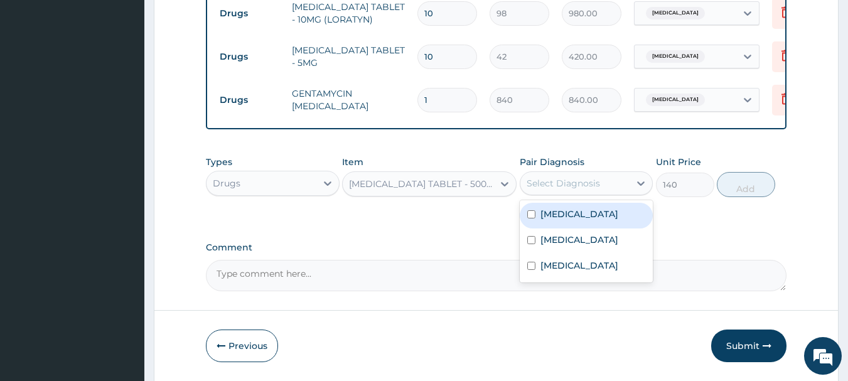
click at [596, 272] on label "Allergic rhinitis" at bounding box center [579, 265] width 78 height 13
checkbox input "true"
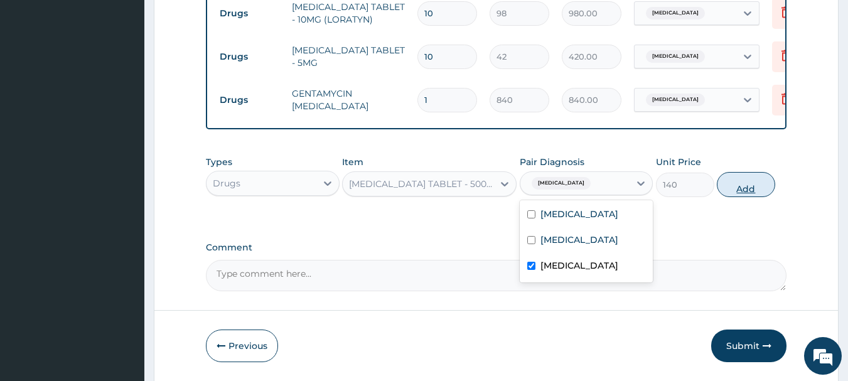
click at [755, 191] on button "Add" at bounding box center [746, 184] width 58 height 25
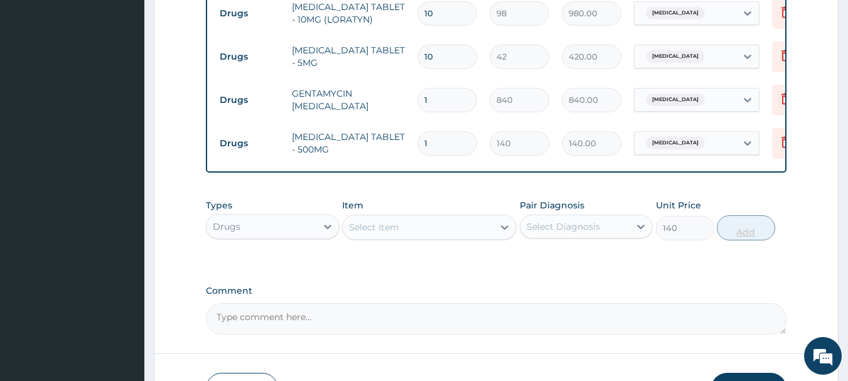
type input "0"
type input "15"
type input "2100.00"
type input "15"
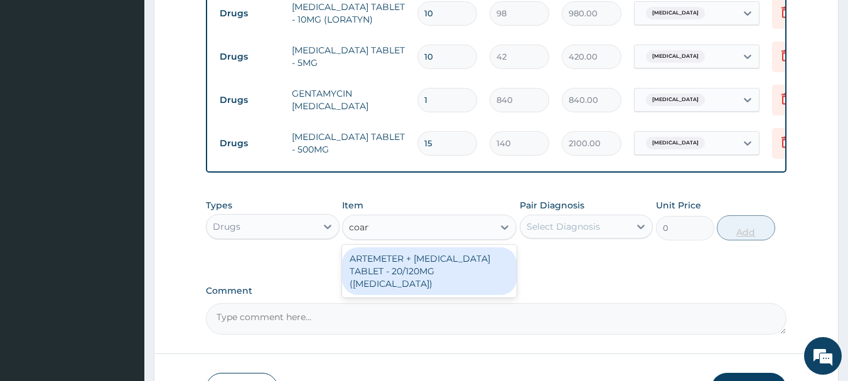
type input "coarte"
click at [473, 281] on div "ARTEMETER + LUMEFANTRINE TABLET - 20/120MG (COARTEM)" at bounding box center [429, 271] width 175 height 48
type input "210"
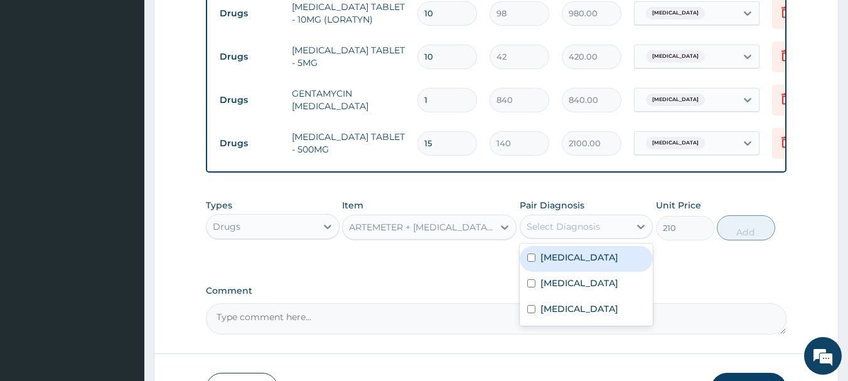
click at [563, 264] on label "Malaria" at bounding box center [579, 257] width 78 height 13
checkbox input "true"
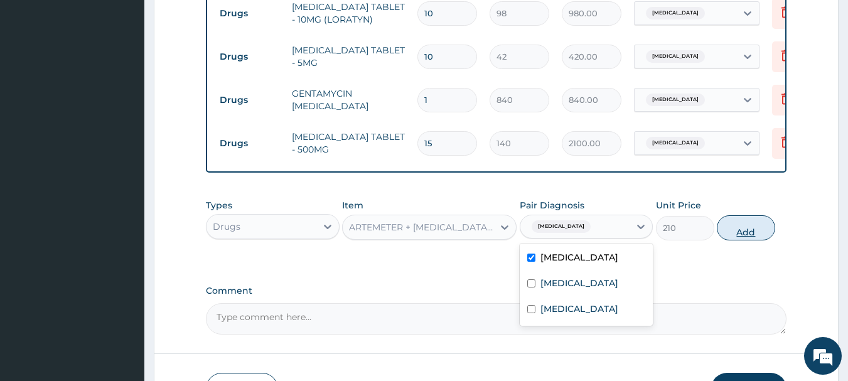
click at [766, 240] on button "Add" at bounding box center [746, 227] width 58 height 25
type input "0"
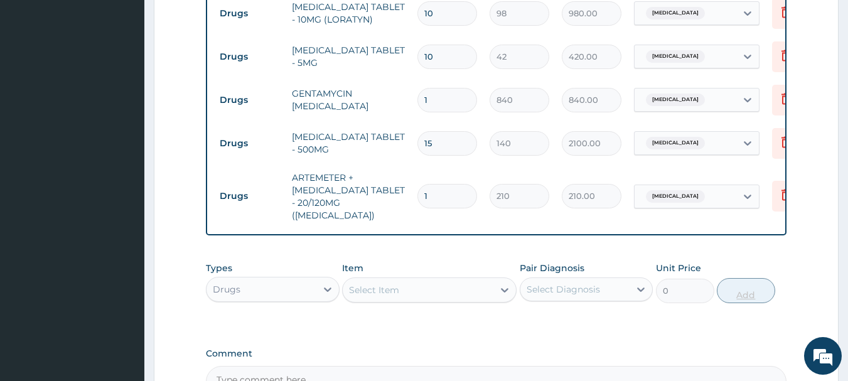
type input "0.00"
type input "2"
type input "420.00"
type input "24"
type input "5040.00"
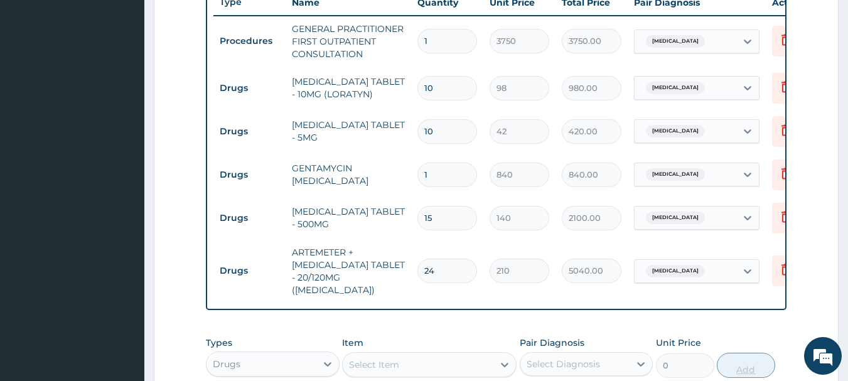
scroll to position [483, 0]
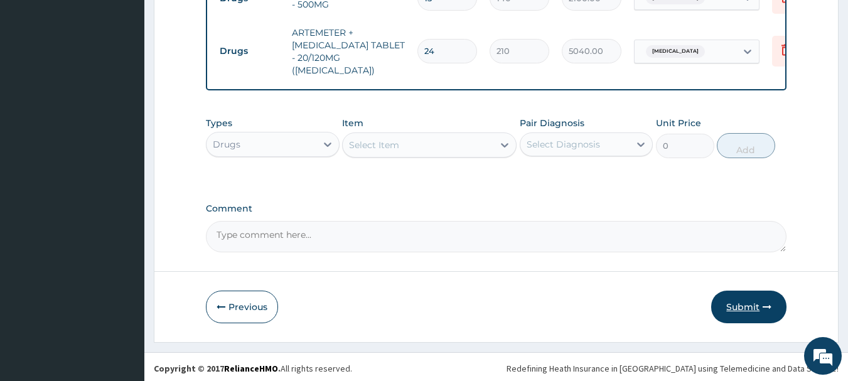
click at [760, 303] on button "Submit" at bounding box center [748, 307] width 75 height 33
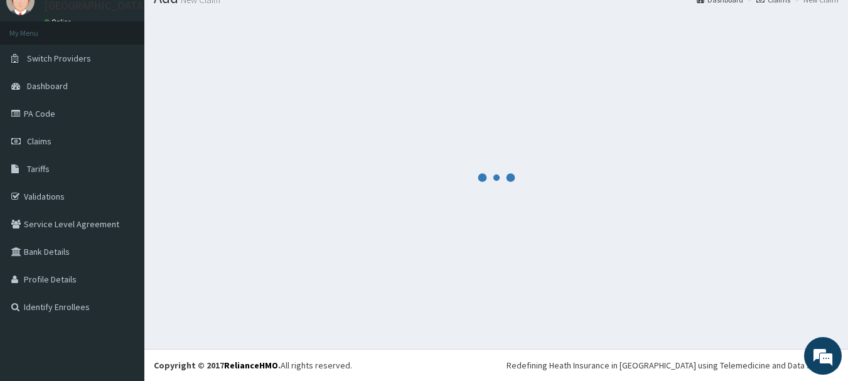
scroll to position [704, 0]
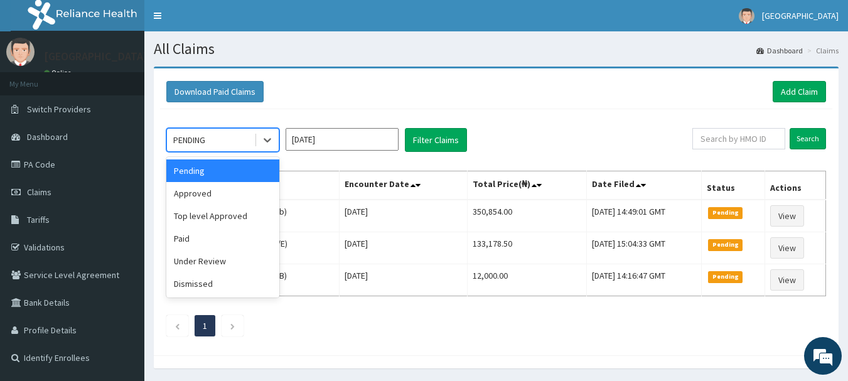
click at [196, 193] on div "Approved" at bounding box center [222, 193] width 113 height 23
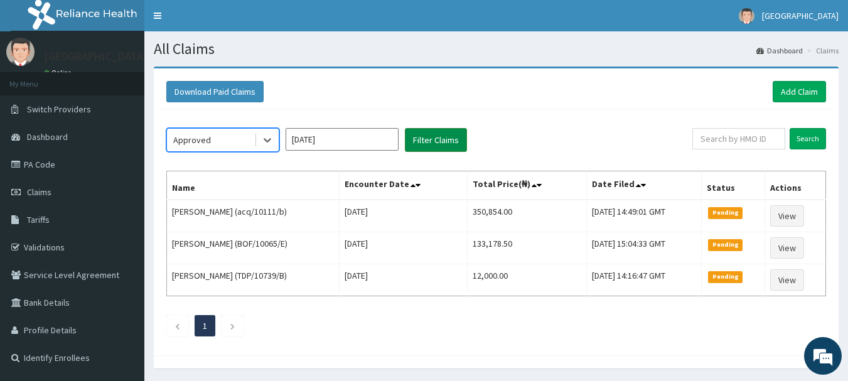
click at [454, 131] on button "Filter Claims" at bounding box center [436, 140] width 62 height 24
